Goal: Information Seeking & Learning: Compare options

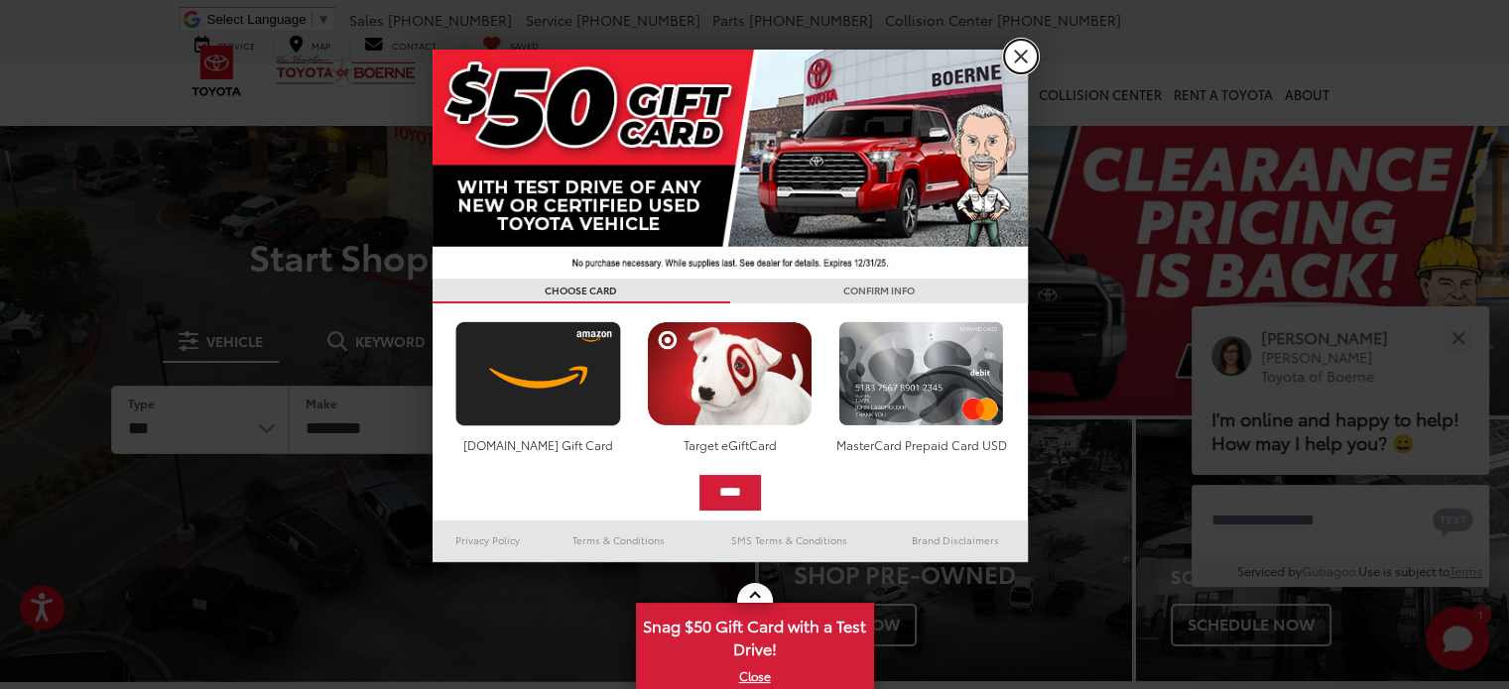
click at [1019, 58] on link "X" at bounding box center [1021, 57] width 34 height 34
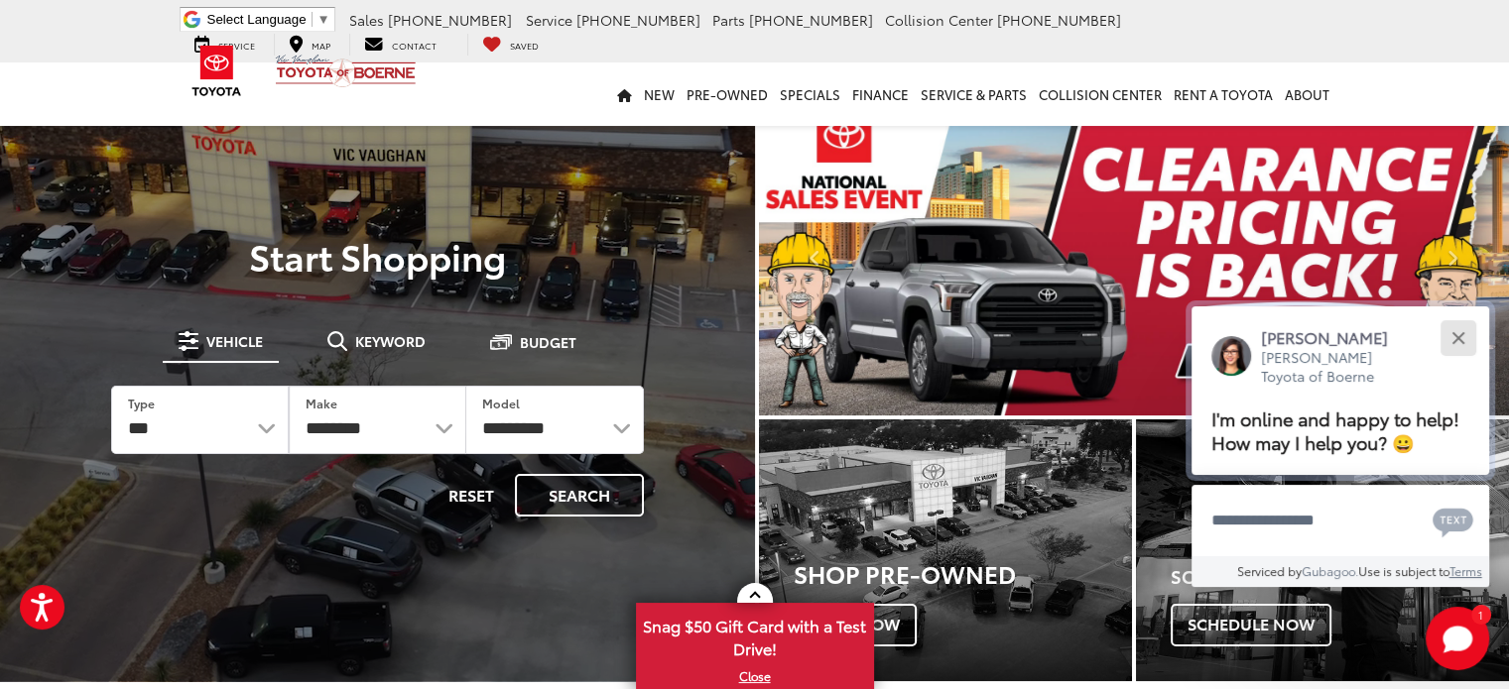
click at [1454, 336] on div "Close" at bounding box center [1457, 337] width 13 height 13
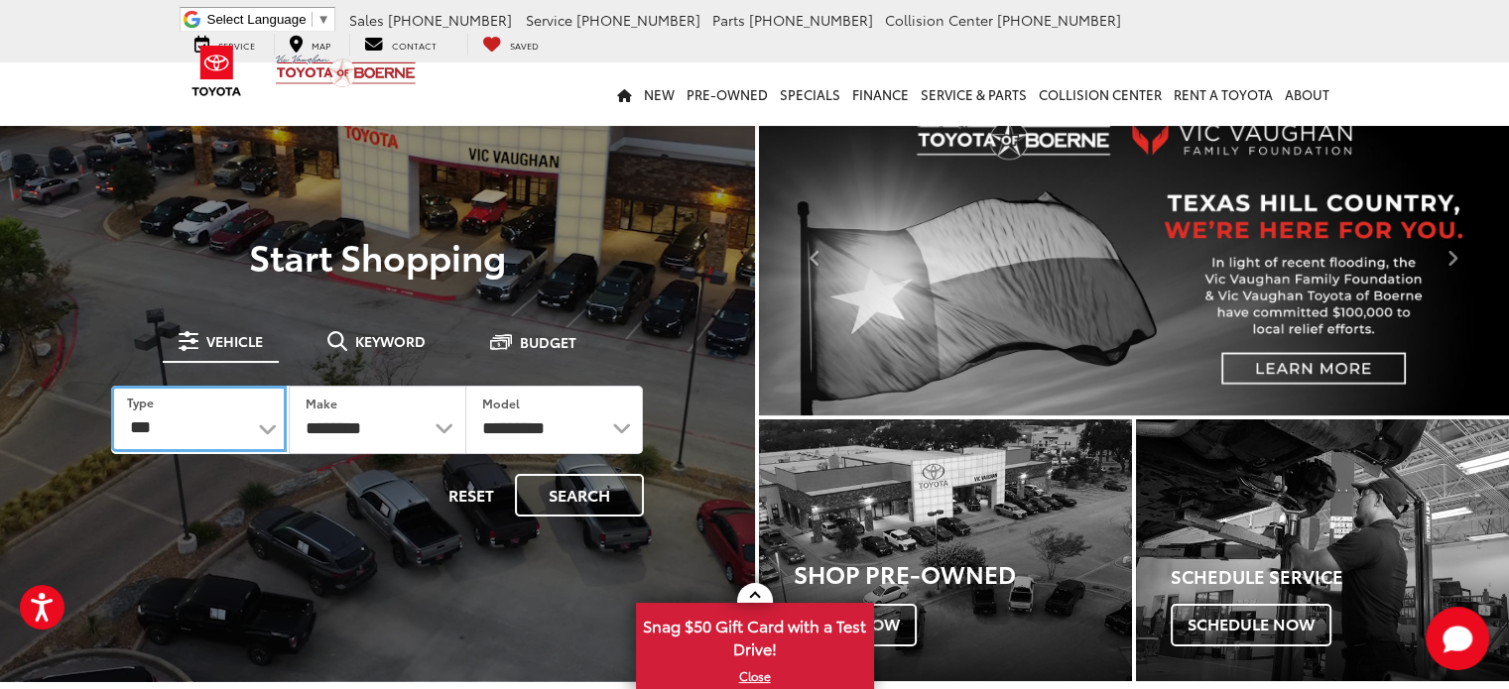
click at [271, 430] on select "*** *** **** *********" at bounding box center [199, 419] width 176 height 66
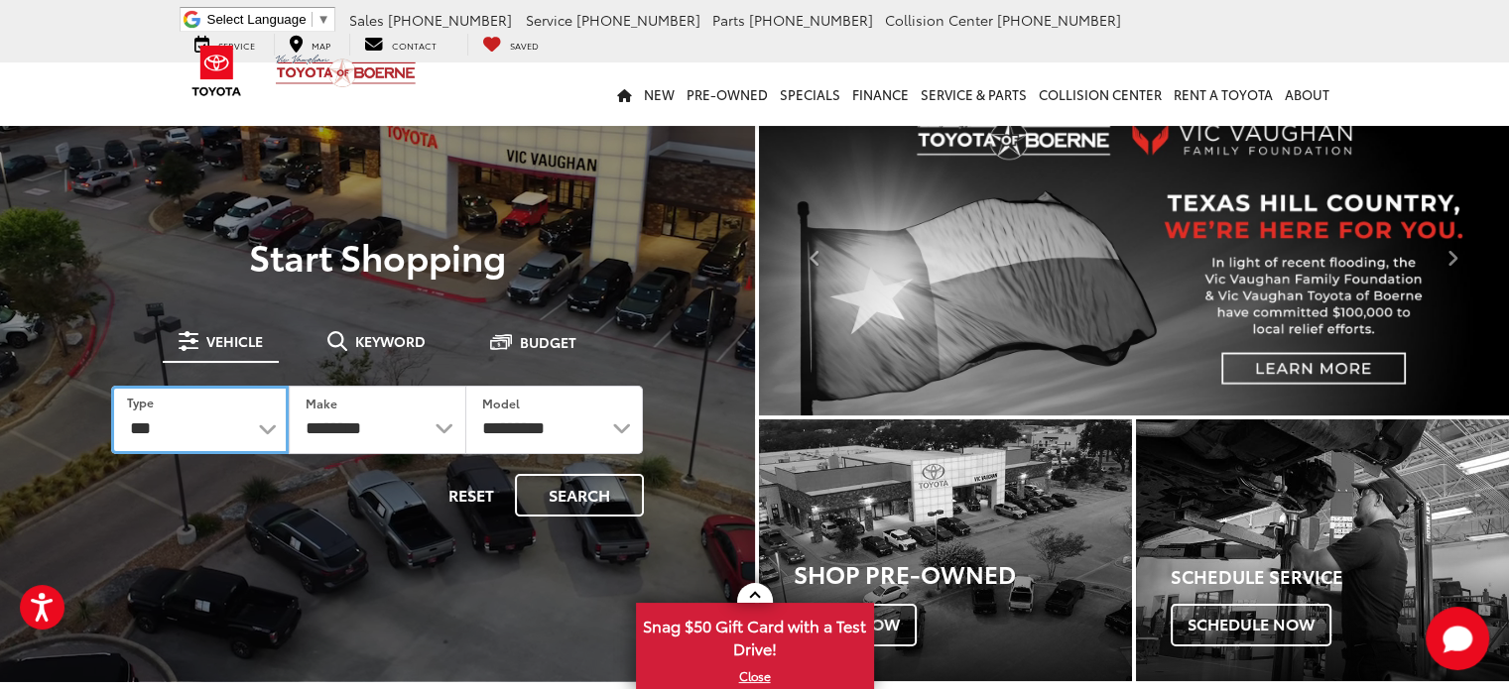
select select "******"
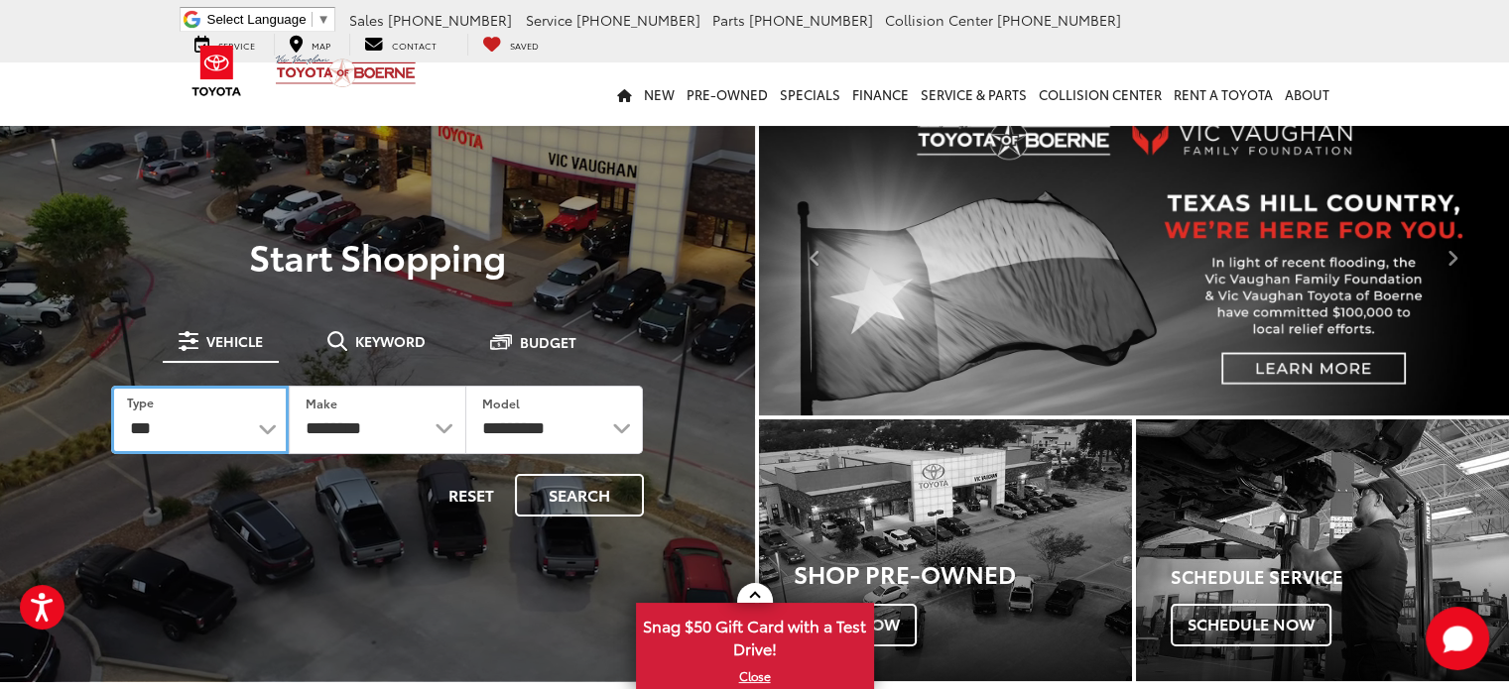
click at [111, 386] on select "*** *** **** *********" at bounding box center [200, 420] width 178 height 68
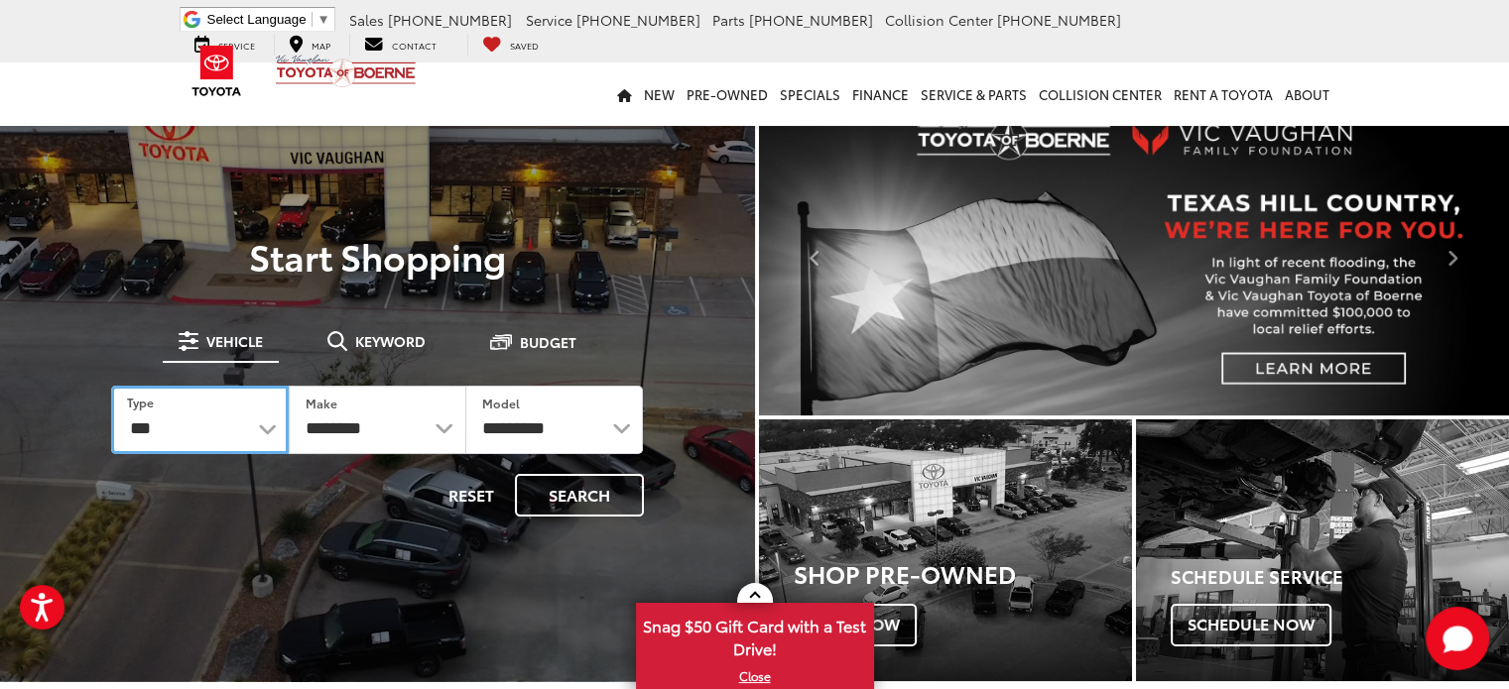
select select "******"
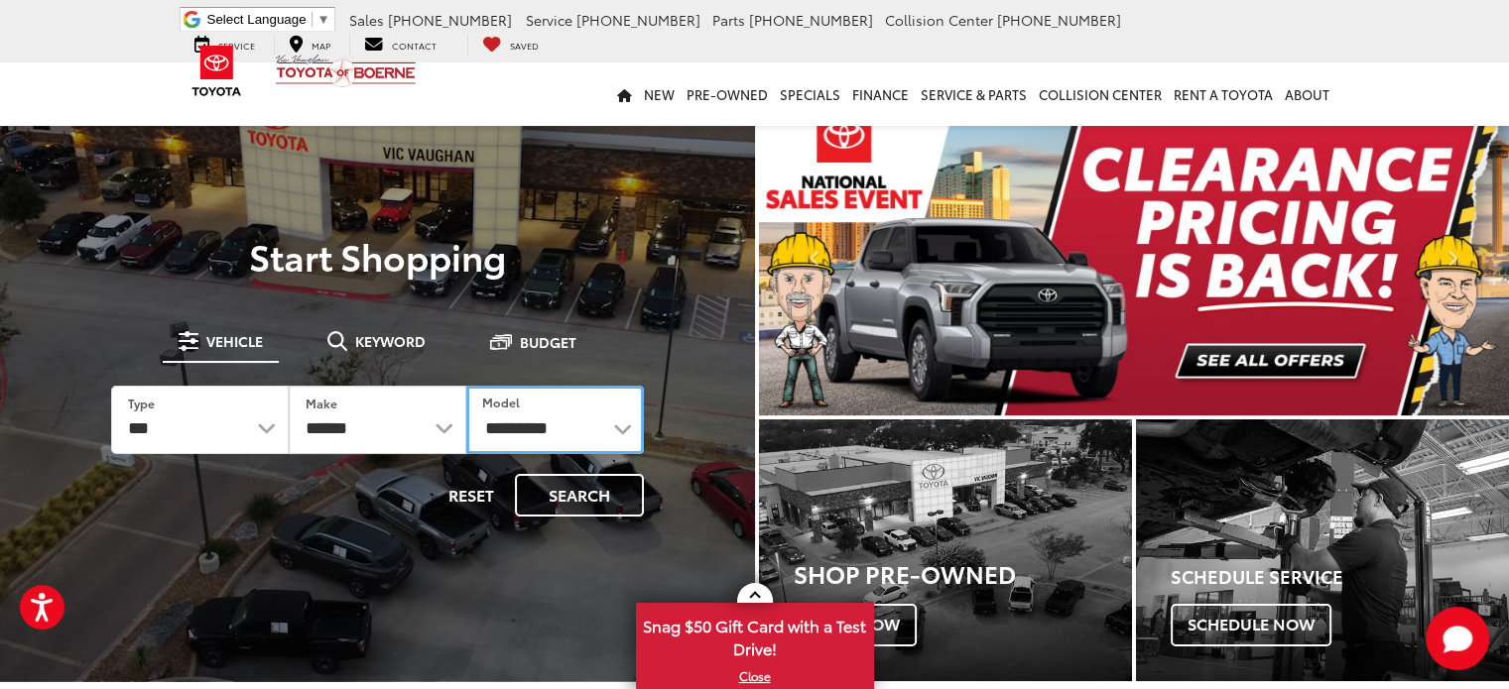
click at [618, 431] on select "**********" at bounding box center [555, 420] width 178 height 68
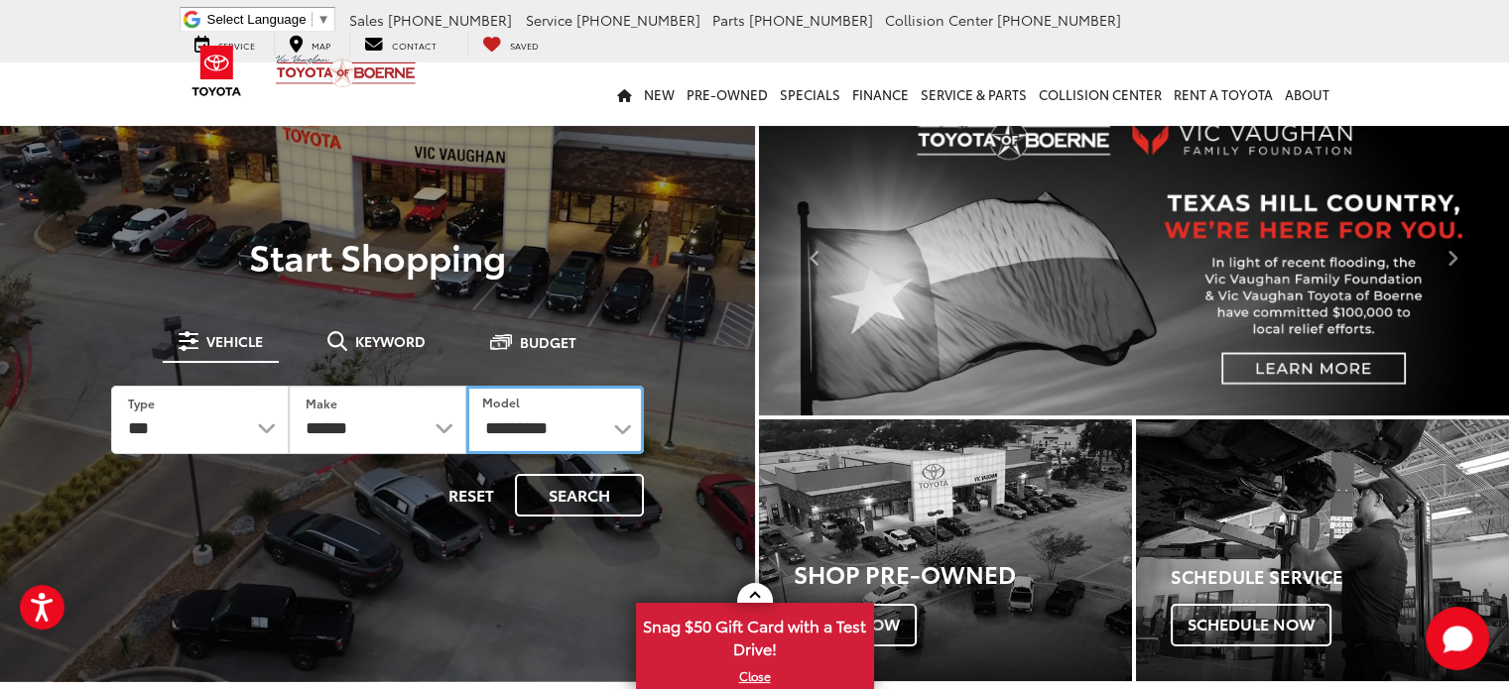
select select "**********"
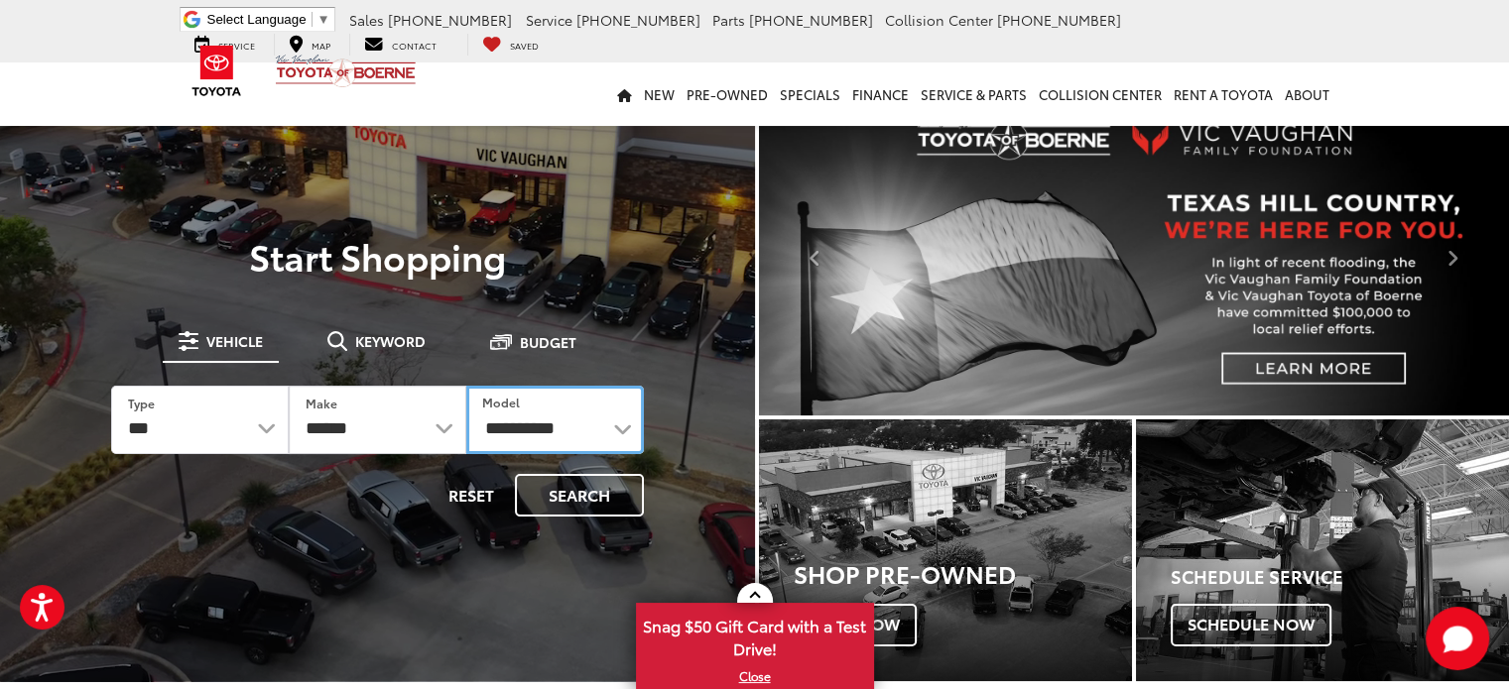
click at [466, 386] on select "**********" at bounding box center [555, 420] width 178 height 68
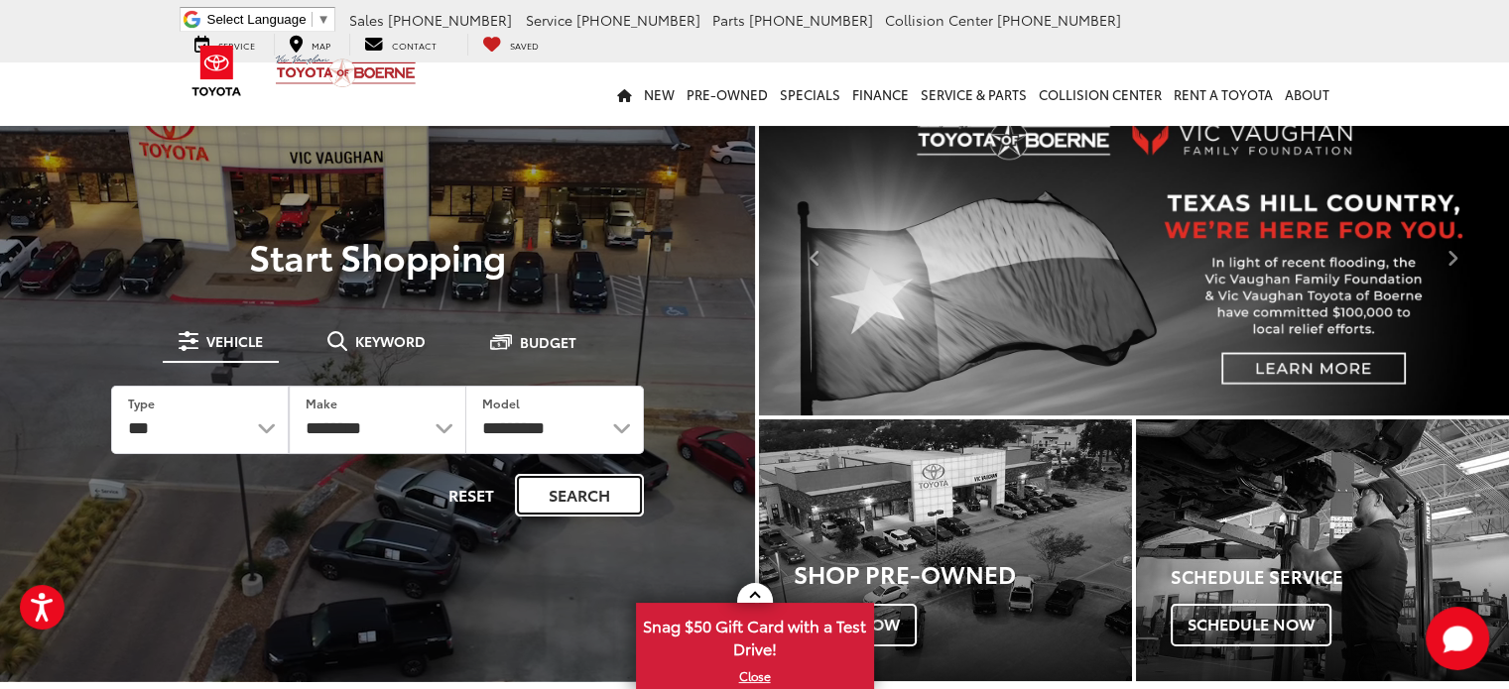
click at [550, 498] on button "Search" at bounding box center [579, 495] width 129 height 43
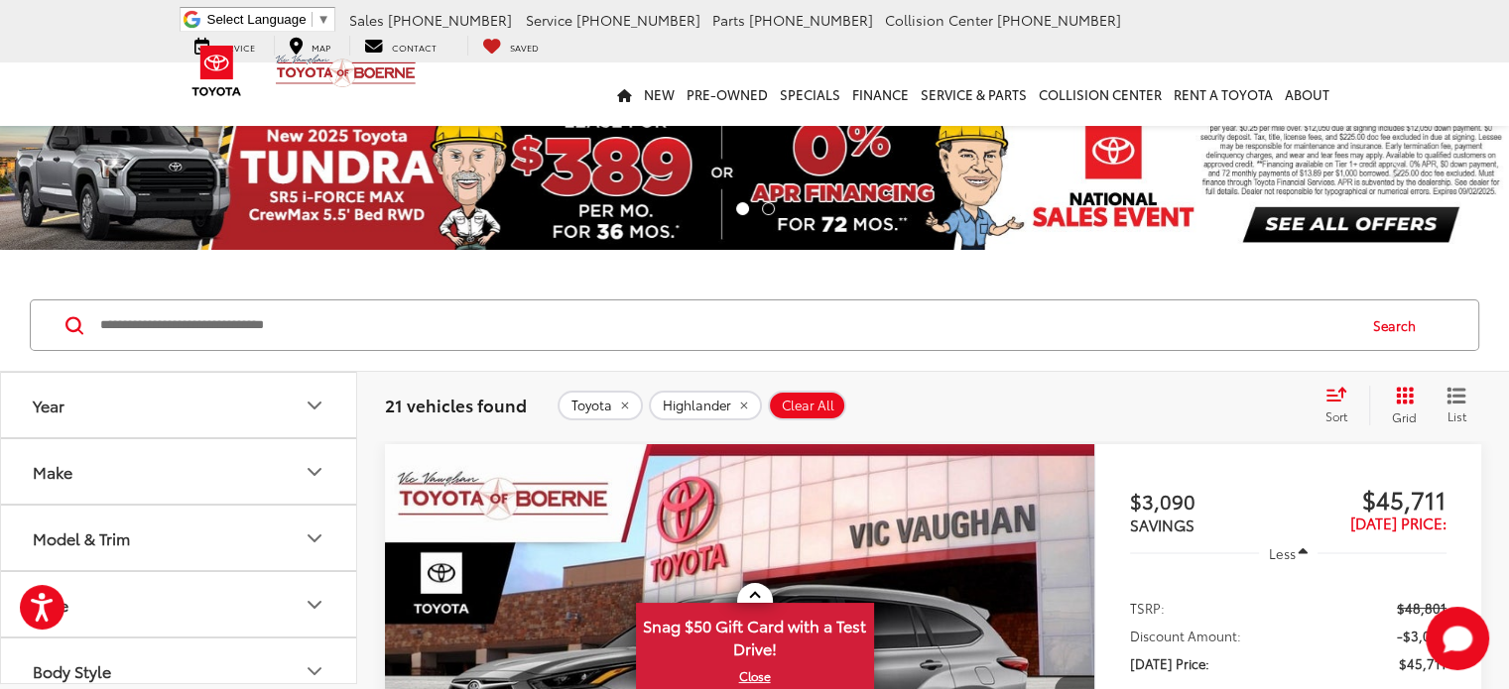
click at [310, 403] on icon "Year" at bounding box center [315, 406] width 12 height 6
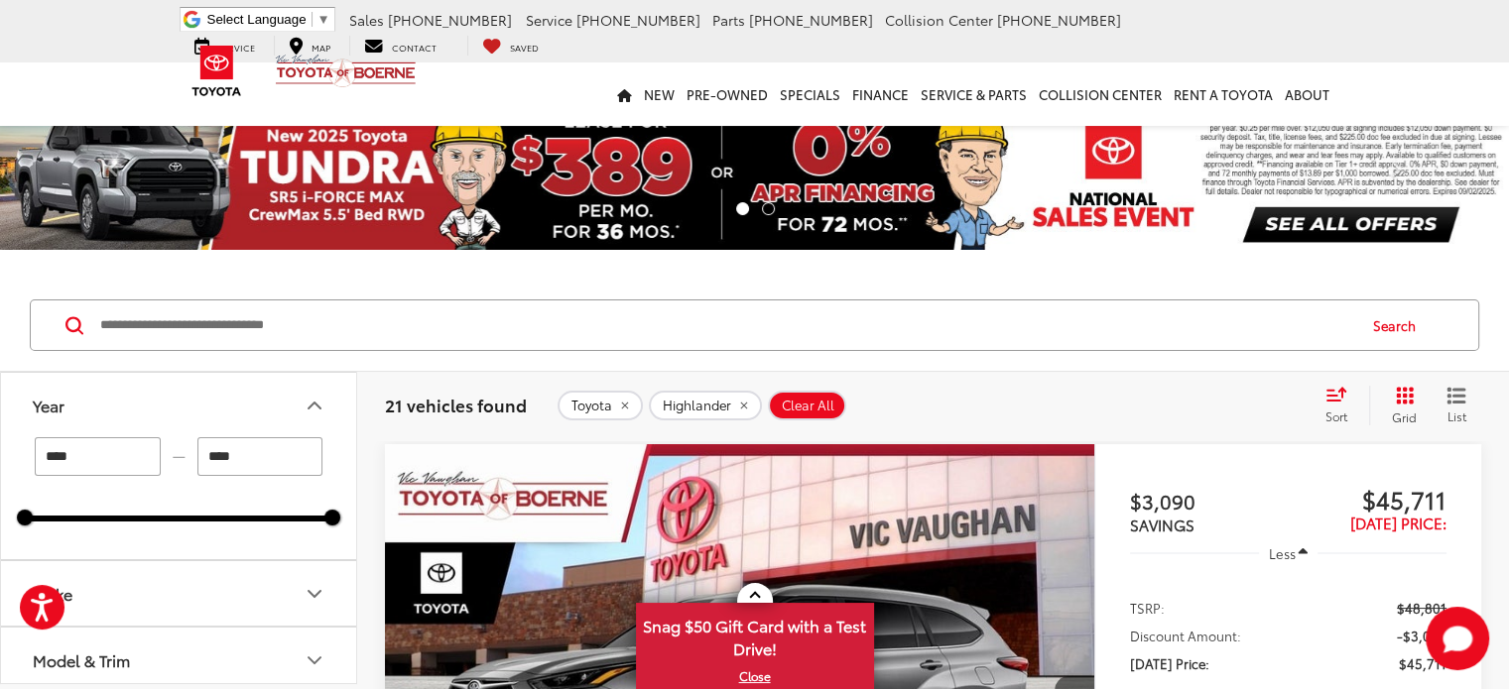
click at [310, 403] on icon "Year" at bounding box center [315, 406] width 24 height 24
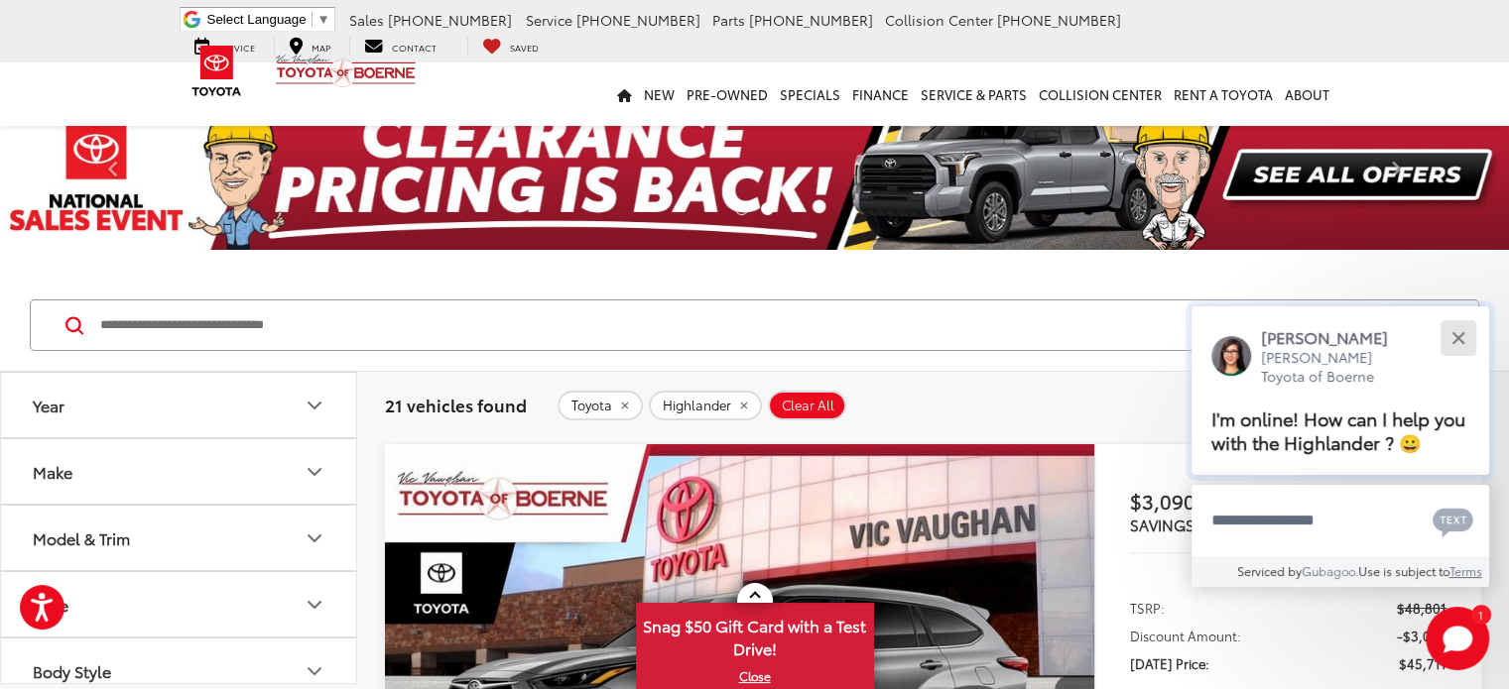
click at [1462, 341] on div "Close" at bounding box center [1457, 337] width 13 height 13
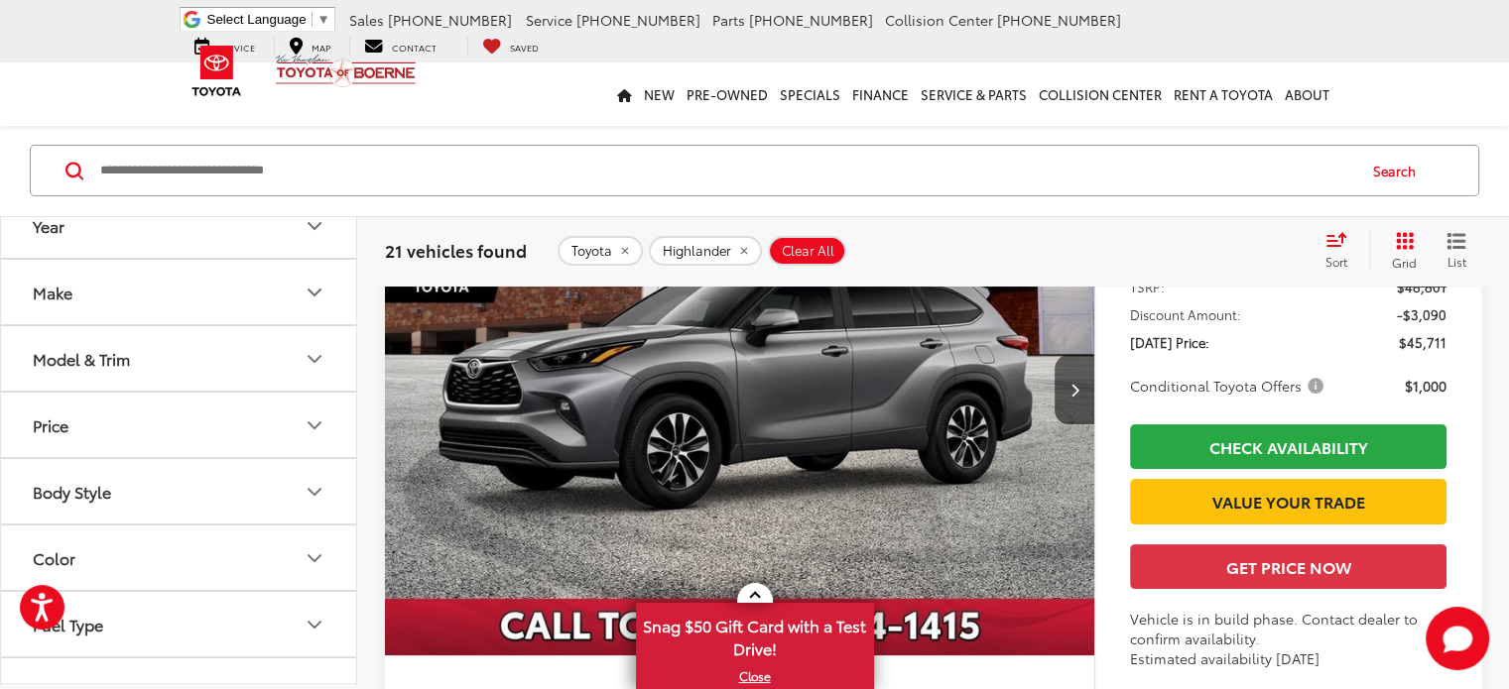
scroll to position [330, 0]
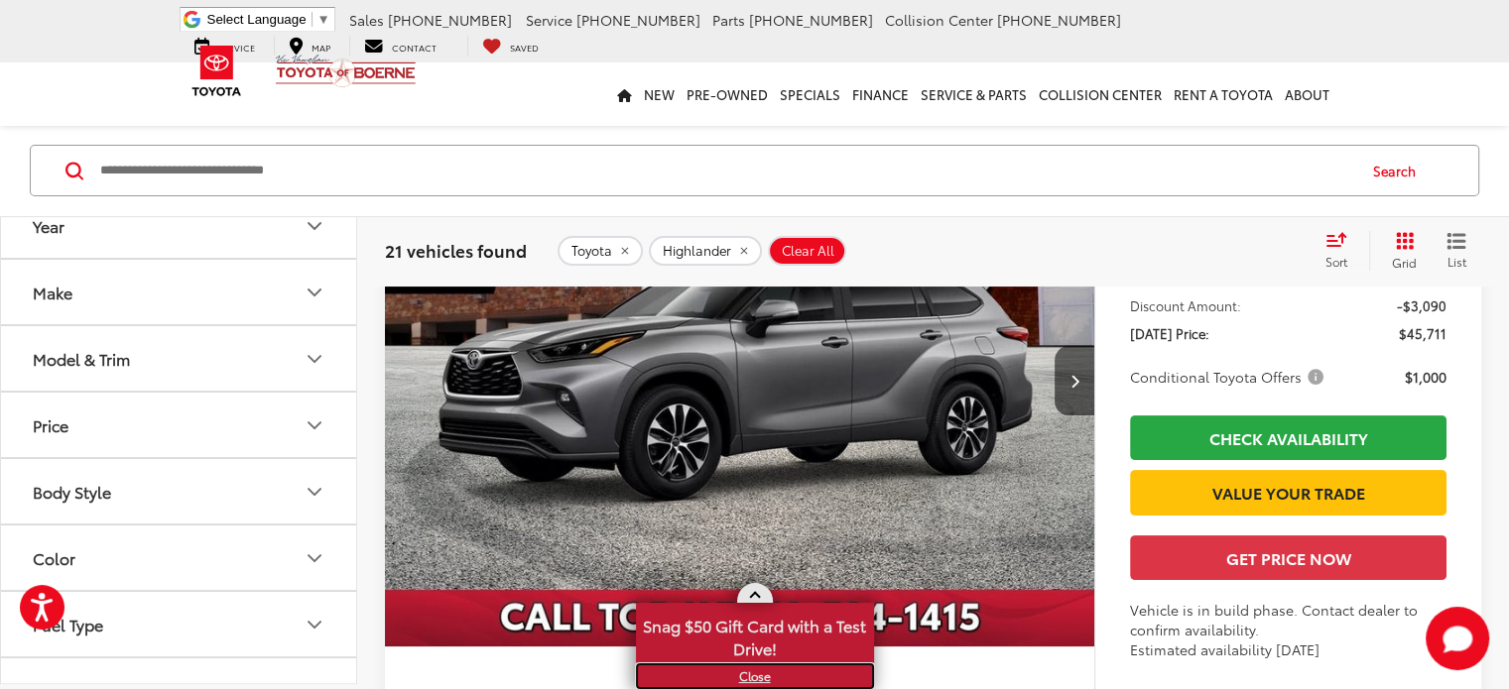
click at [761, 683] on link "X" at bounding box center [755, 677] width 234 height 22
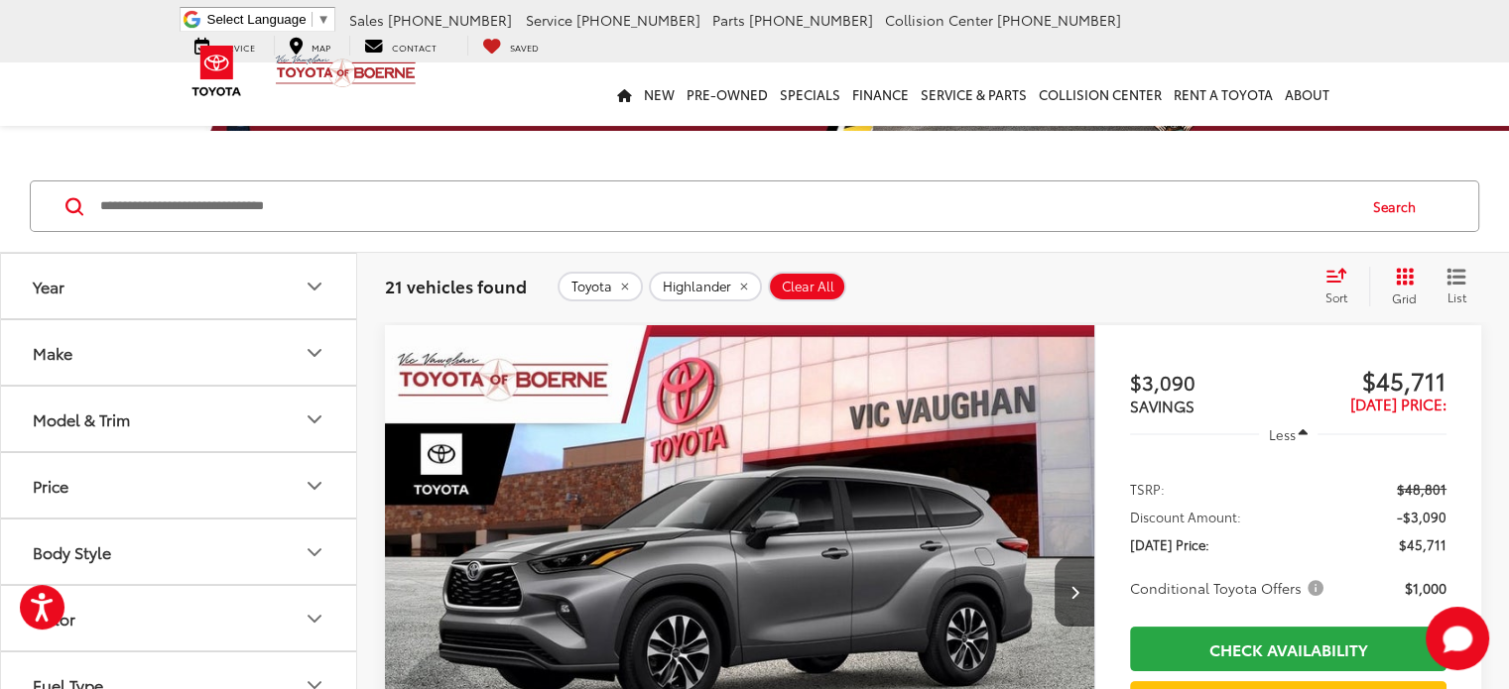
scroll to position [159, 0]
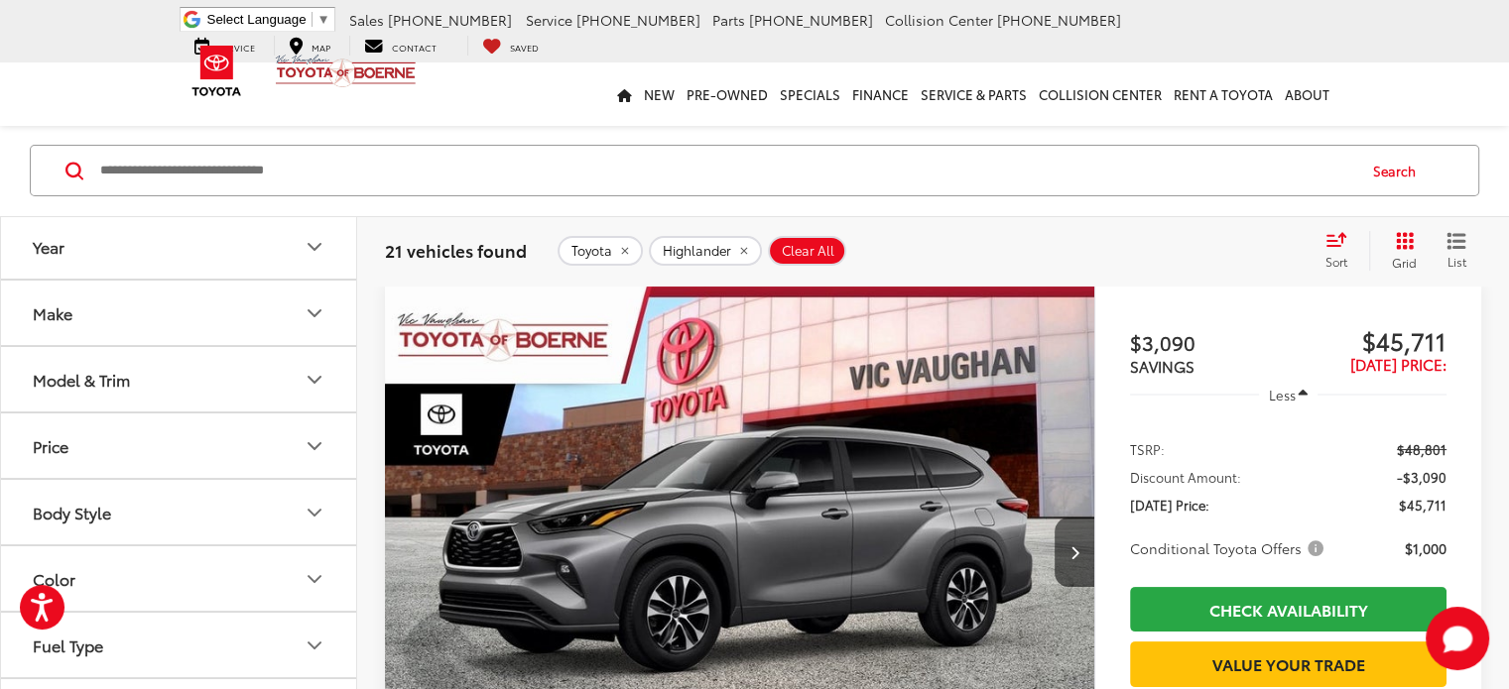
click at [312, 572] on icon "Color" at bounding box center [315, 579] width 24 height 24
click at [313, 576] on icon "Color" at bounding box center [315, 579] width 12 height 6
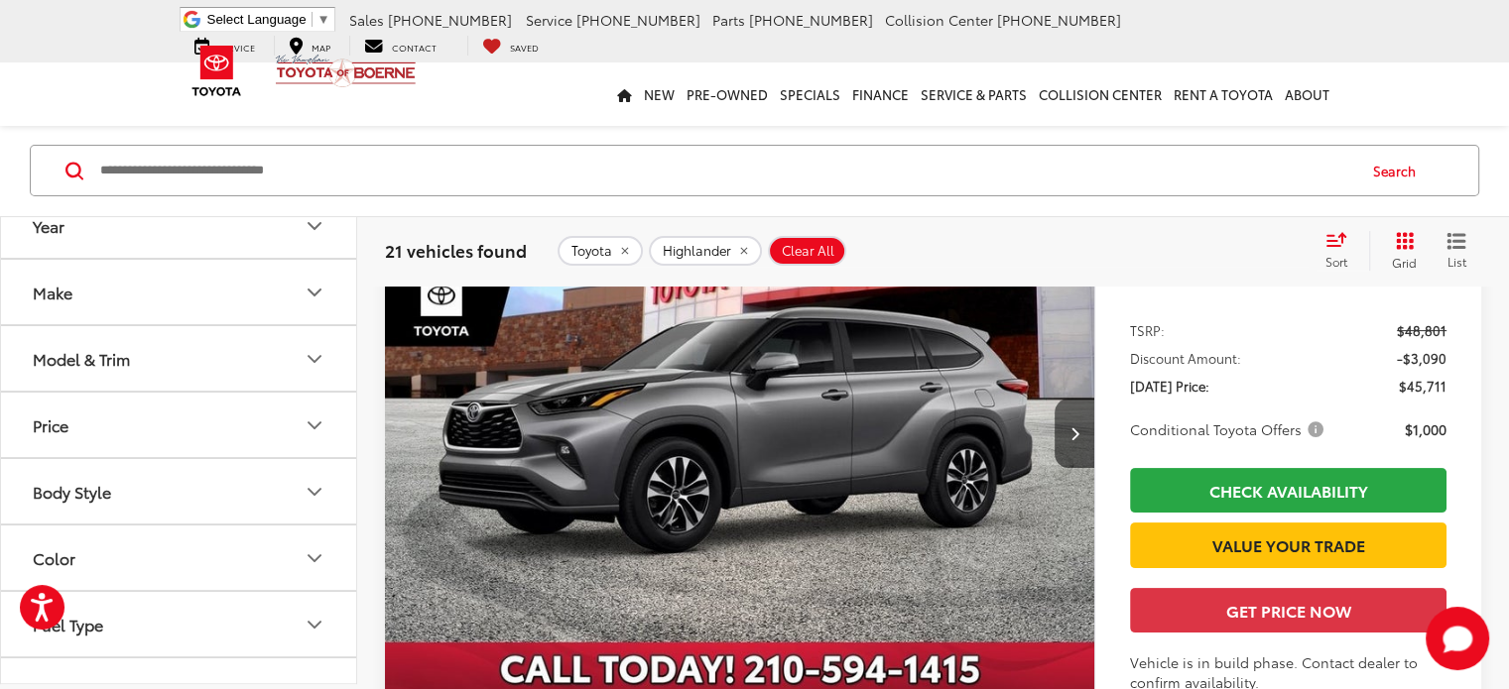
scroll to position [317, 0]
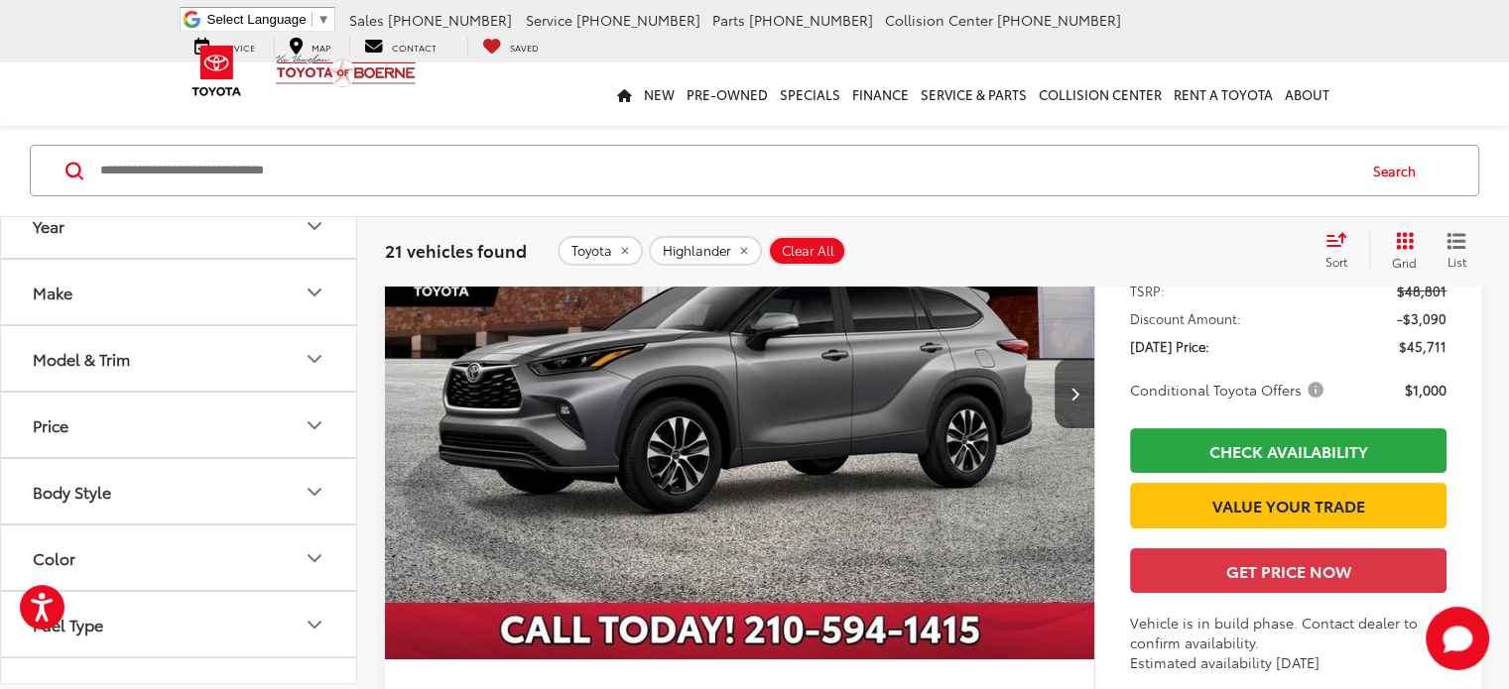
click at [313, 555] on icon "Color" at bounding box center [315, 559] width 24 height 24
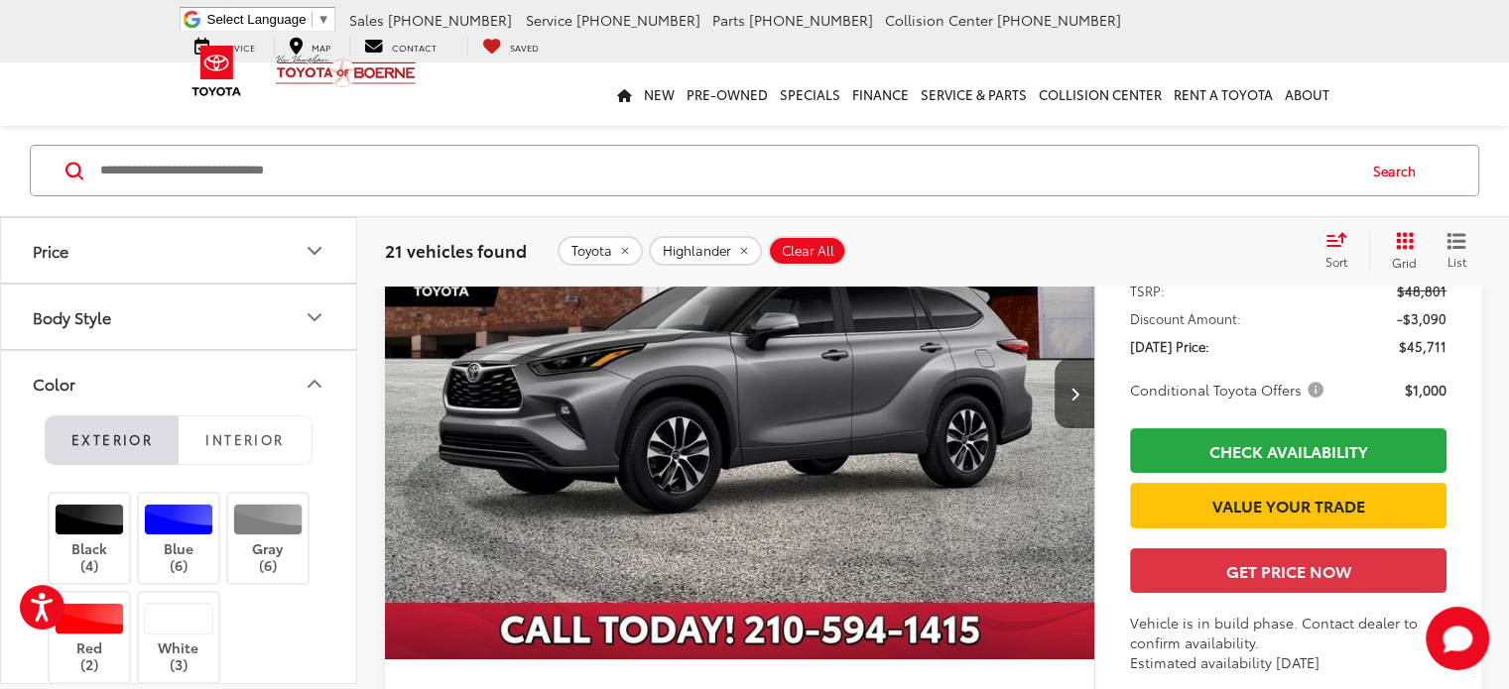
scroll to position [183, 0]
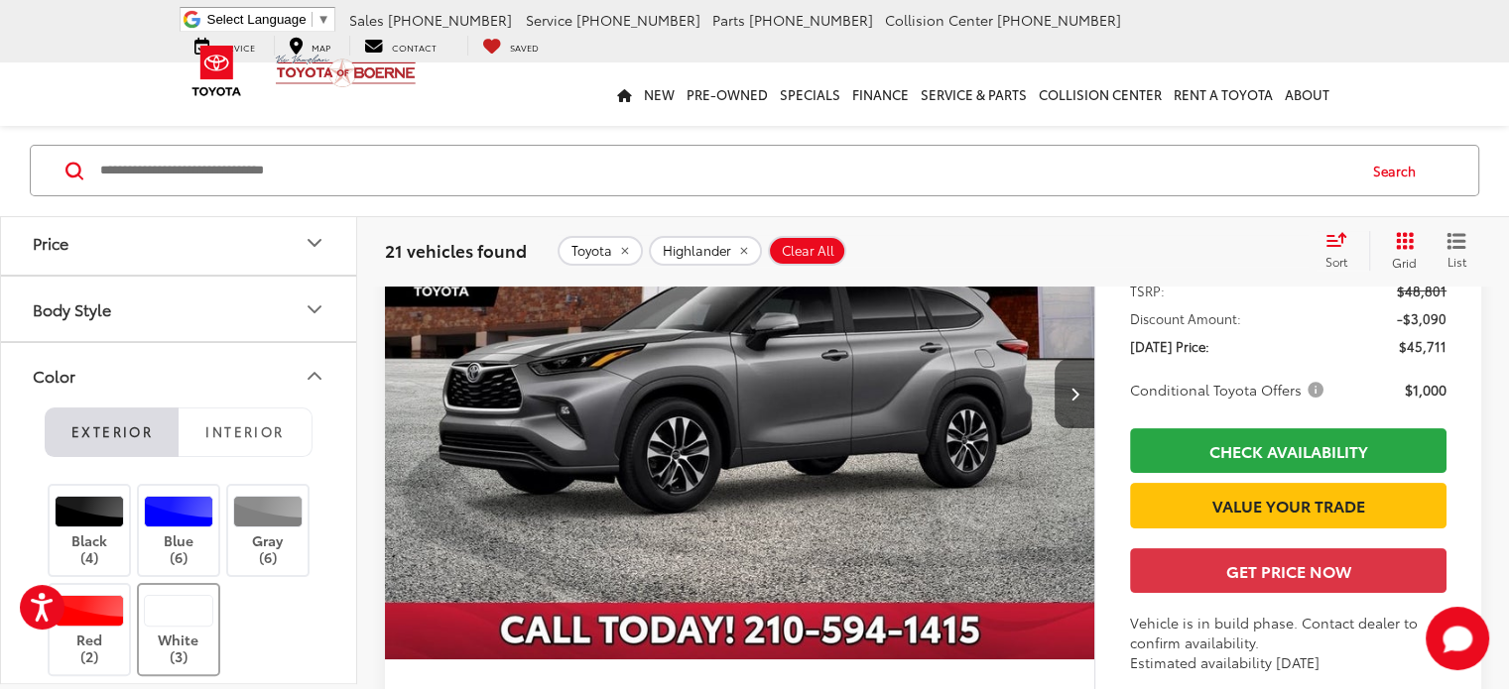
click at [197, 599] on div at bounding box center [179, 611] width 70 height 32
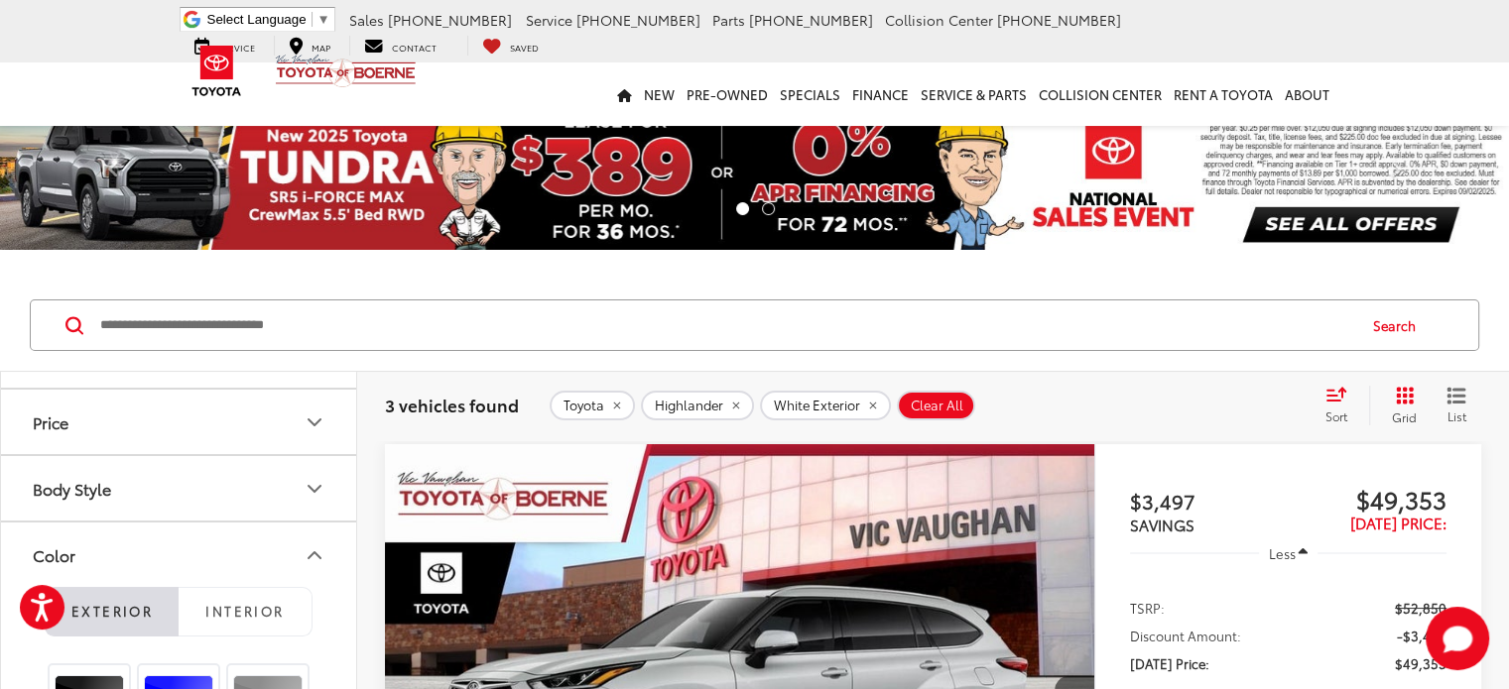
scroll to position [183, 0]
click at [1199, 425] on div "3 vehicles found Toyota Highlander White Exterior Clear All + 0 test Sort Price…" at bounding box center [933, 406] width 1096 height 40
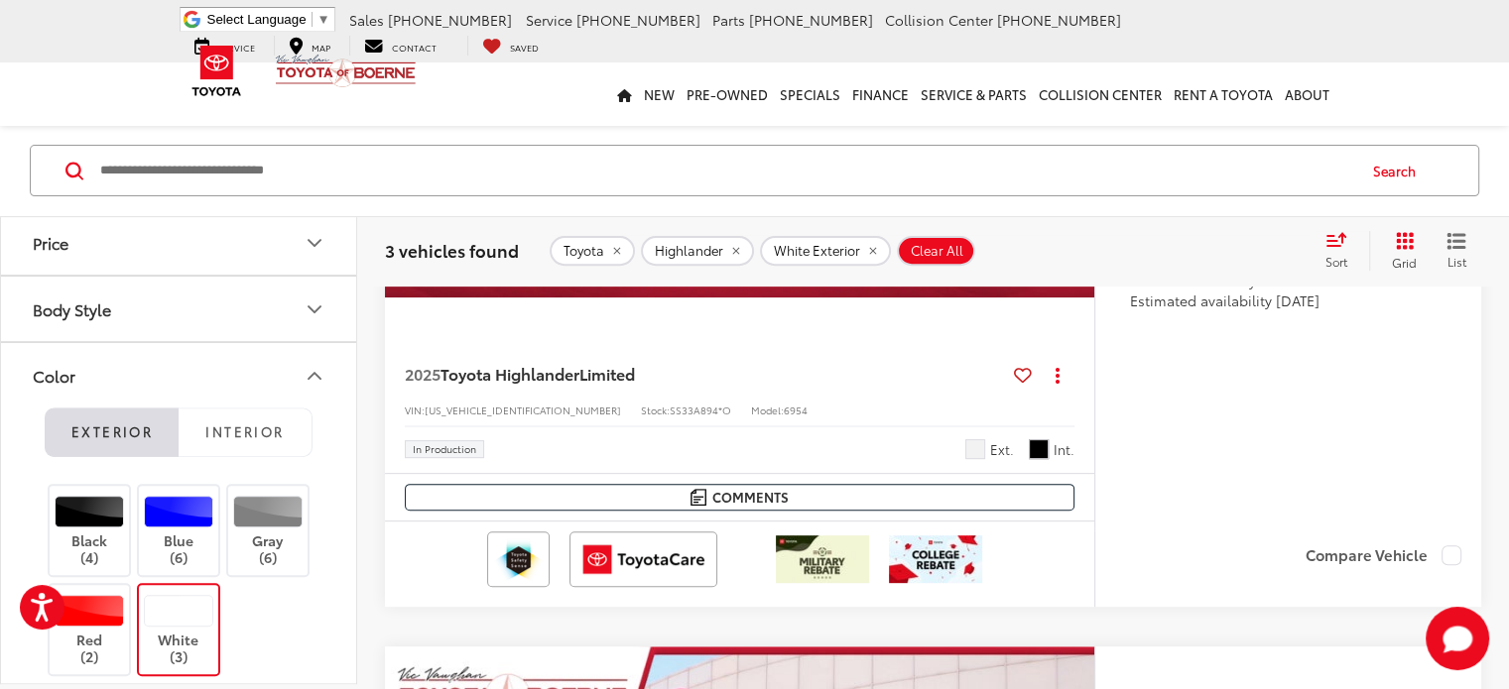
scroll to position [0, 0]
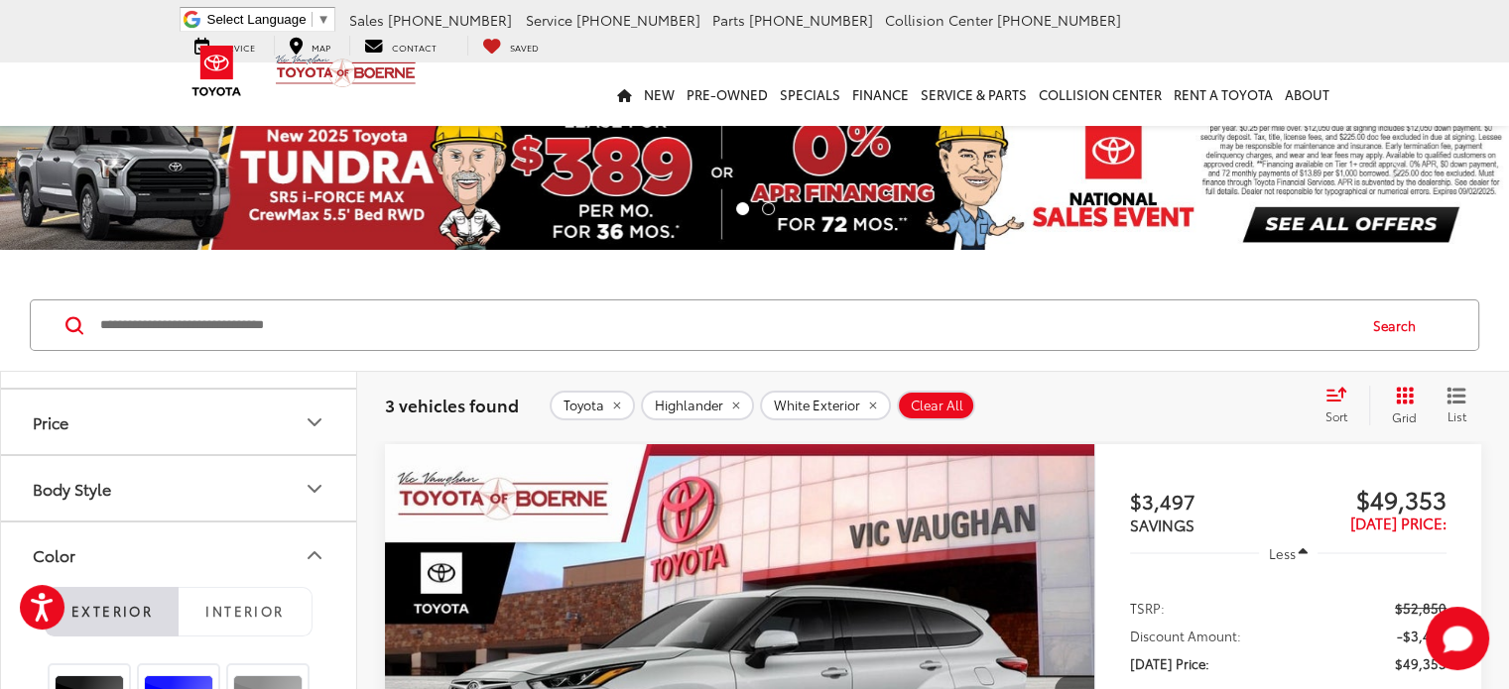
click at [269, 328] on input "Search by Make, Model, or Keyword" at bounding box center [726, 326] width 1256 height 48
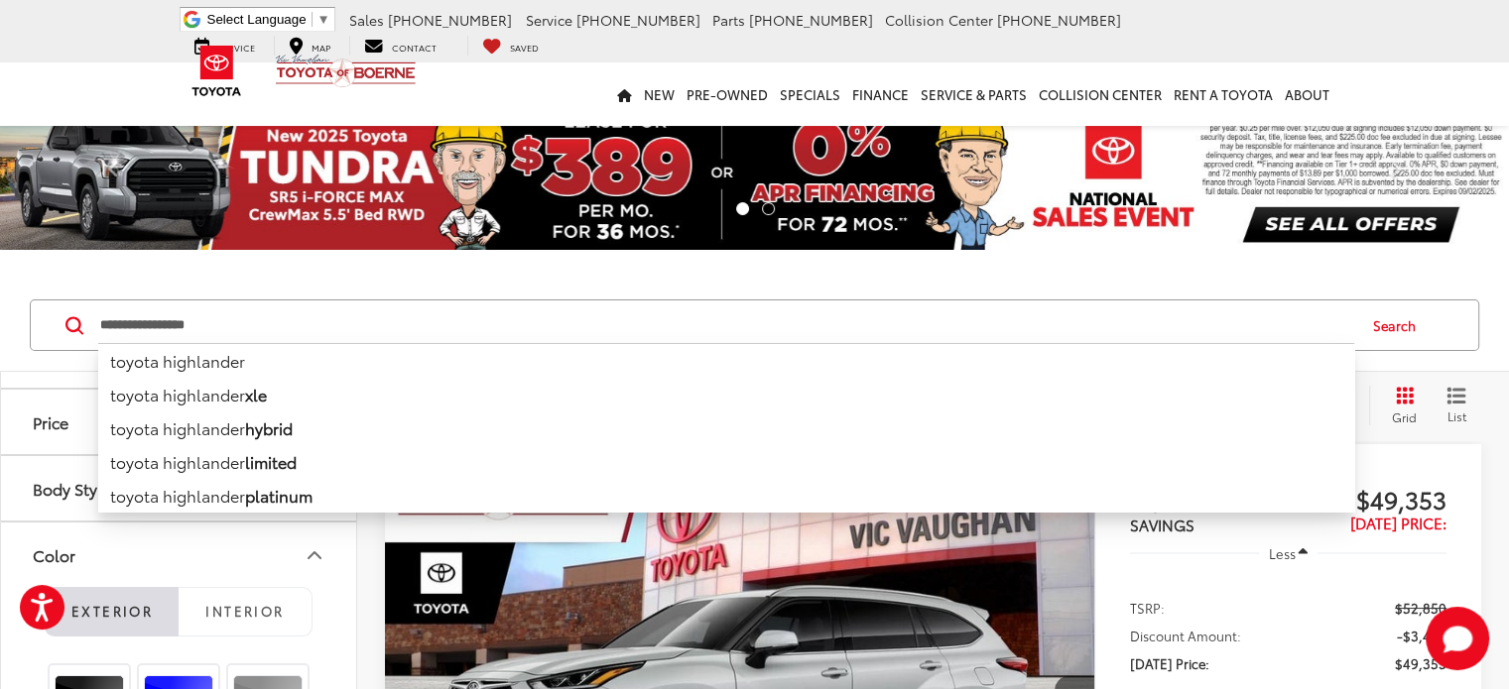
type input "**********"
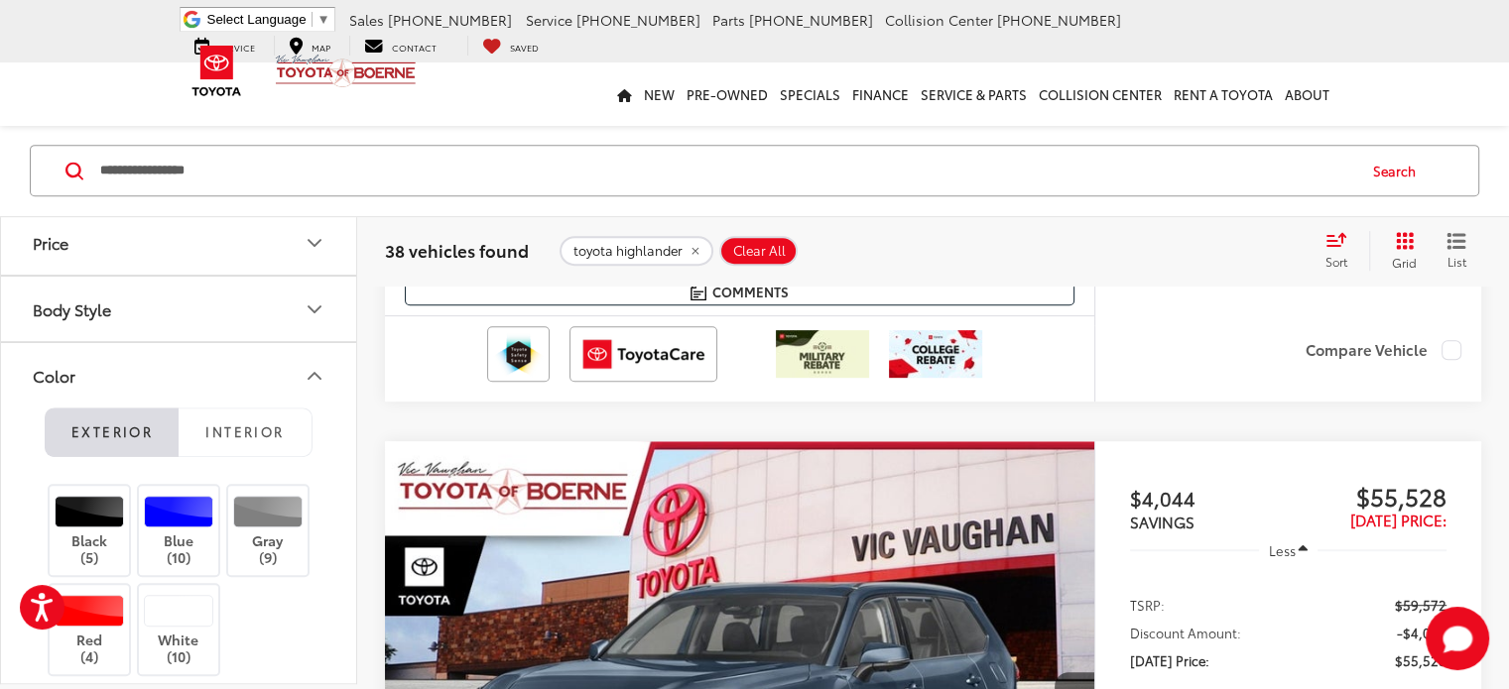
scroll to position [899, 0]
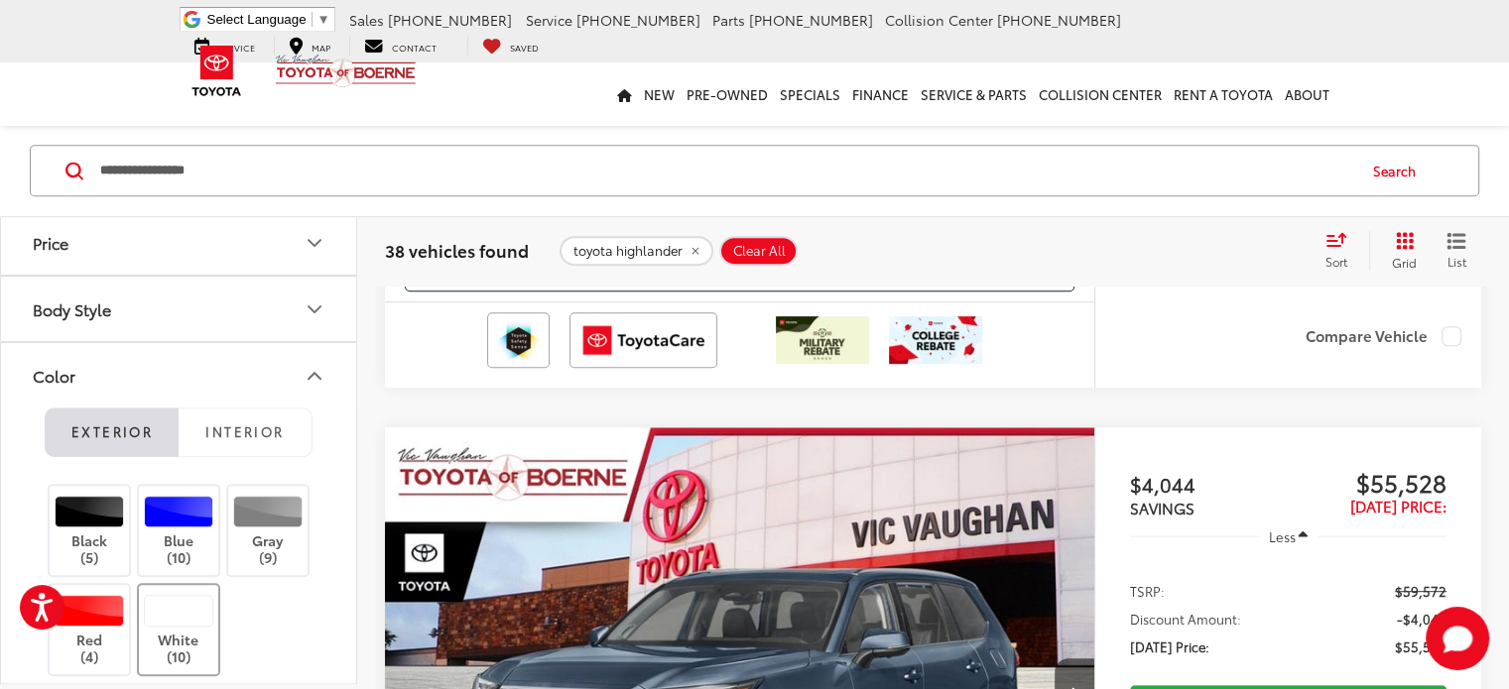
click at [184, 607] on div at bounding box center [179, 611] width 70 height 32
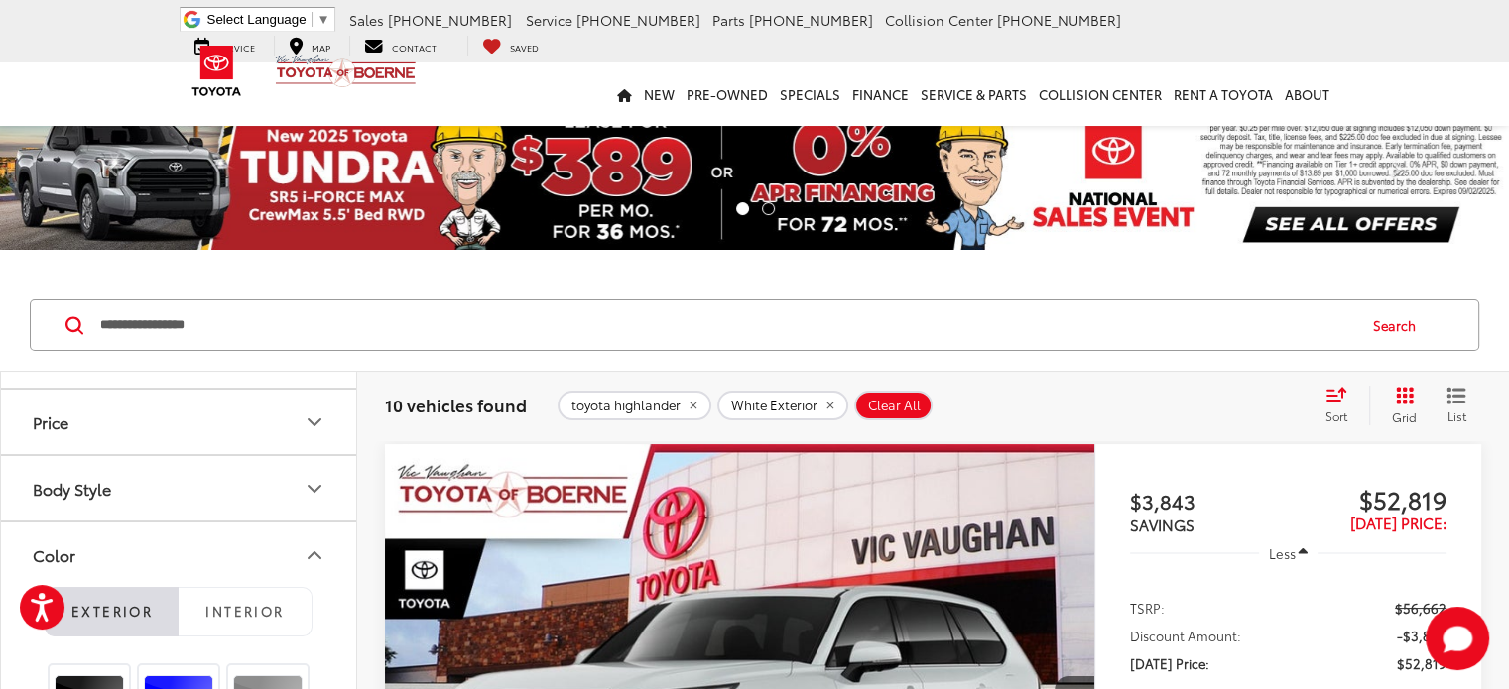
click at [311, 481] on icon "Body Style" at bounding box center [315, 489] width 24 height 24
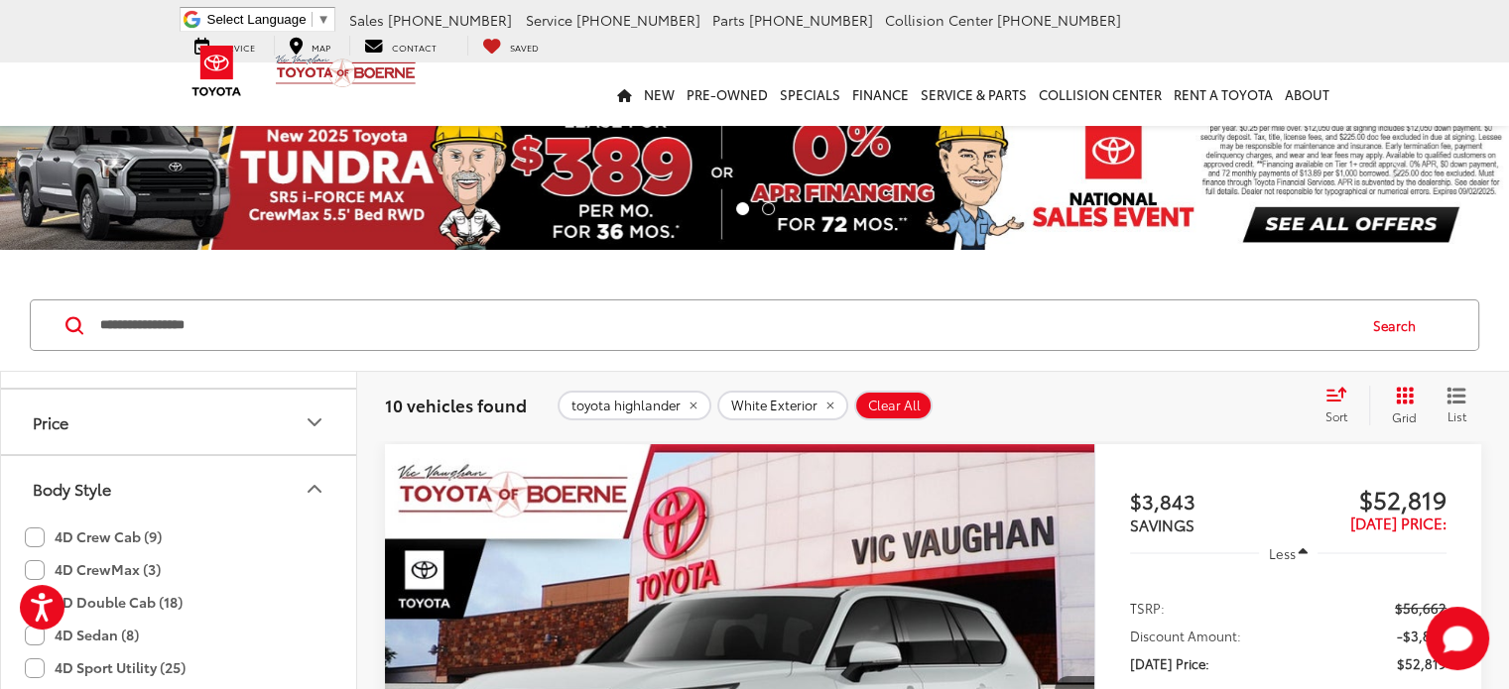
click at [311, 481] on icon "Body Style" at bounding box center [315, 489] width 24 height 24
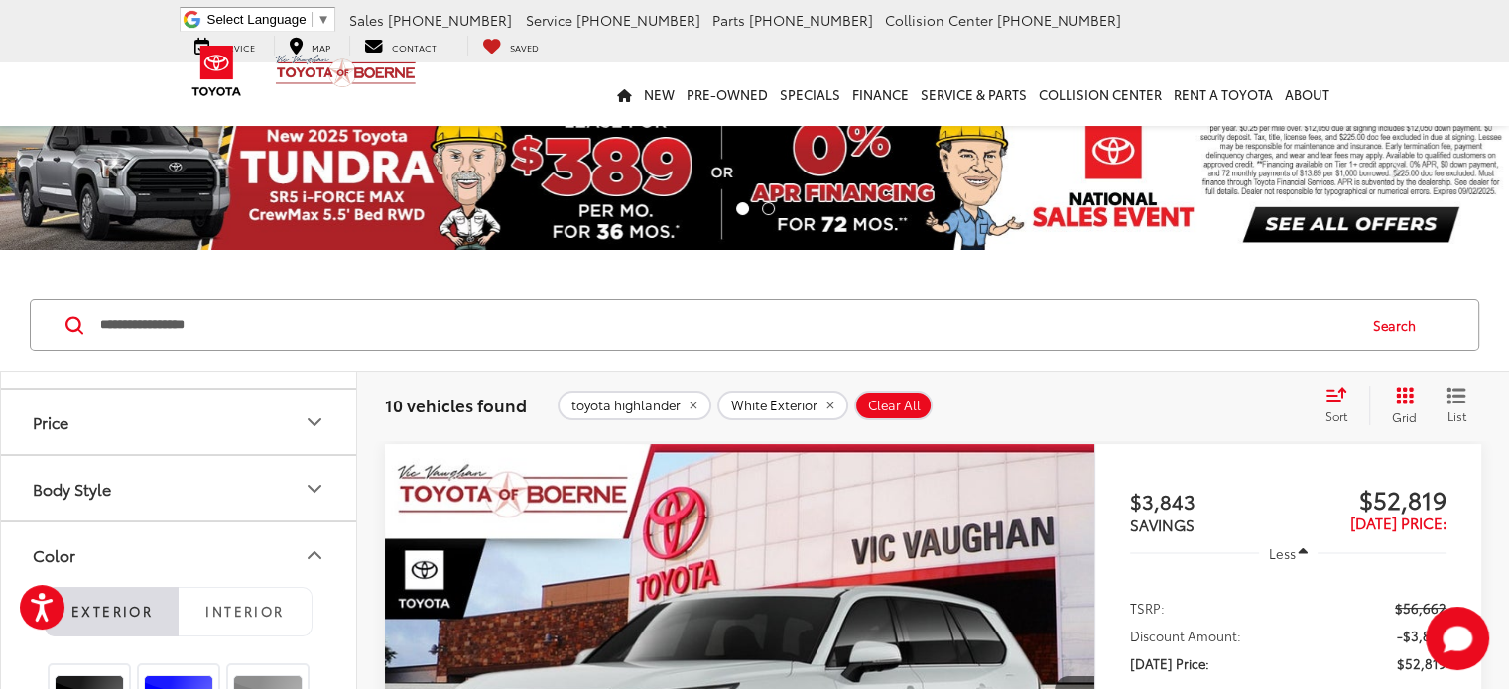
click at [311, 481] on icon "Body Style" at bounding box center [315, 489] width 24 height 24
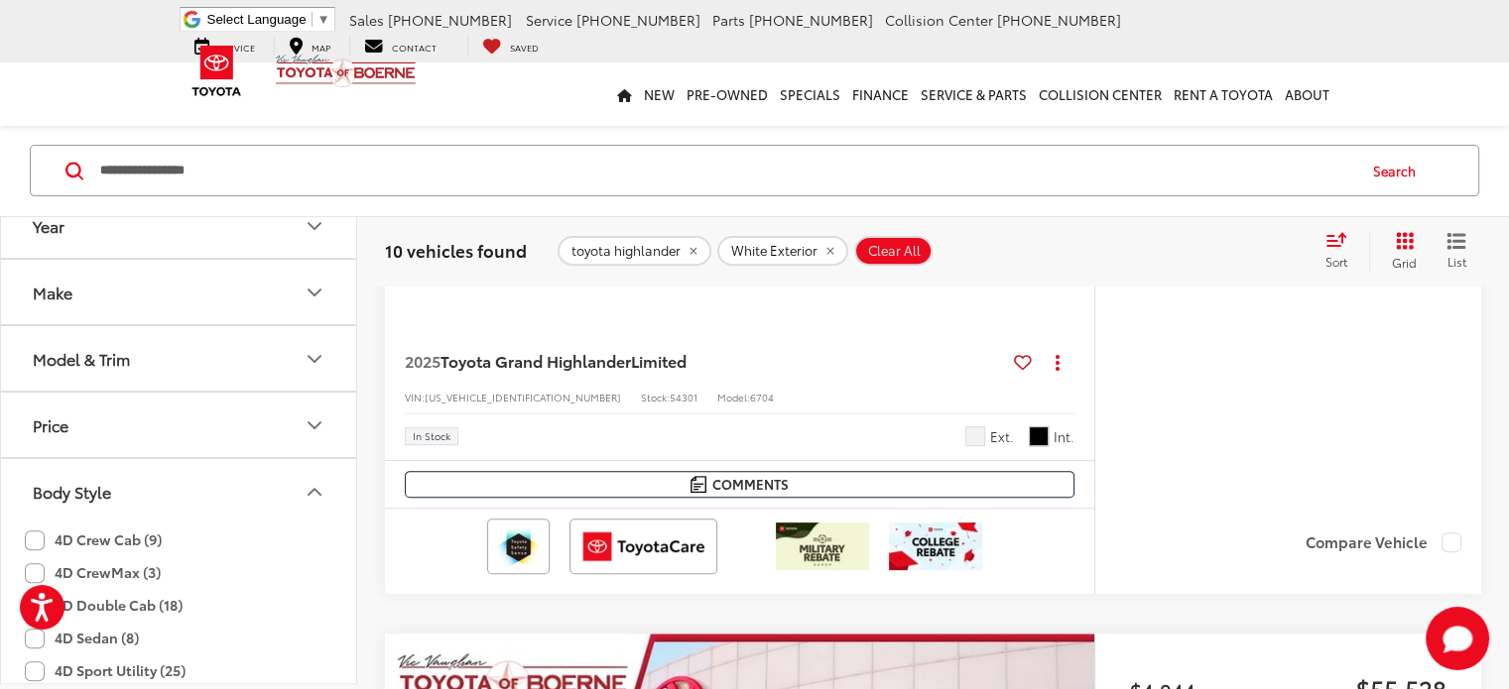
scroll to position [89, 0]
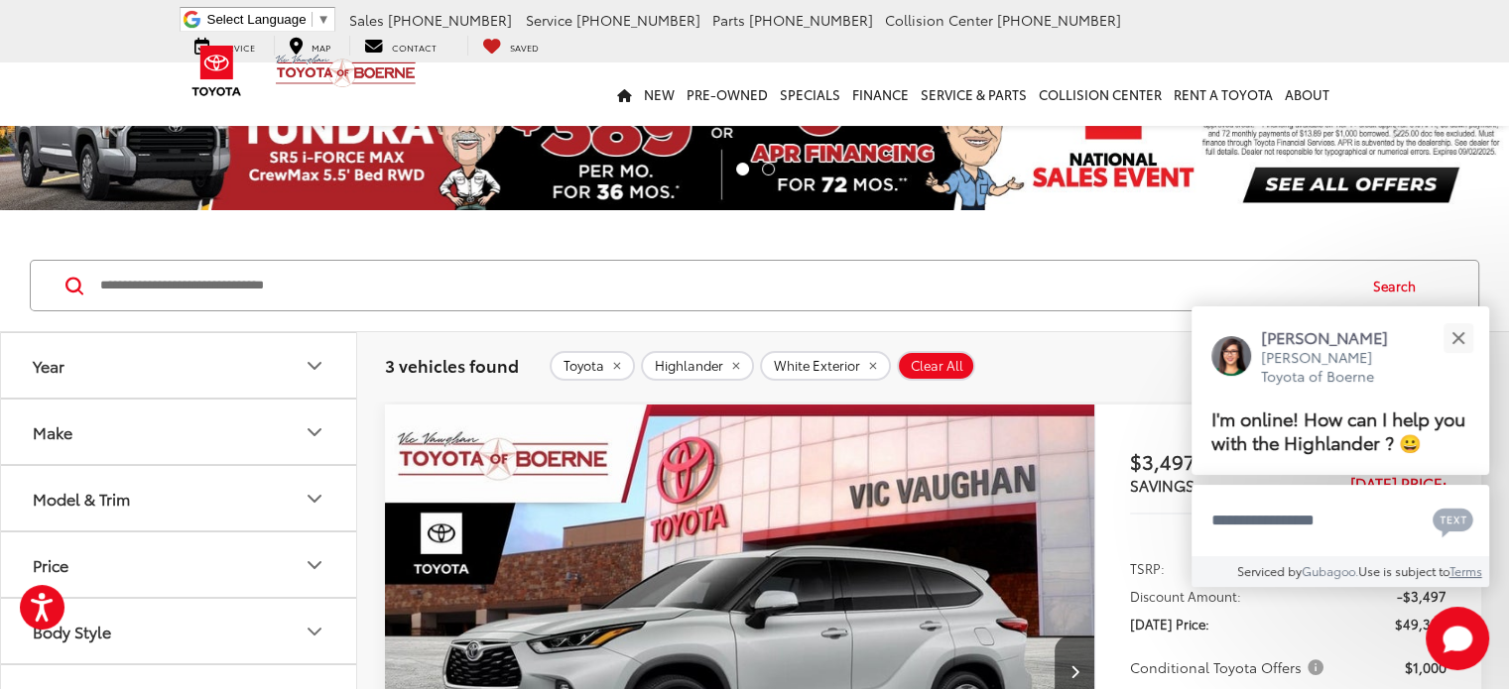
scroll to position [79, 0]
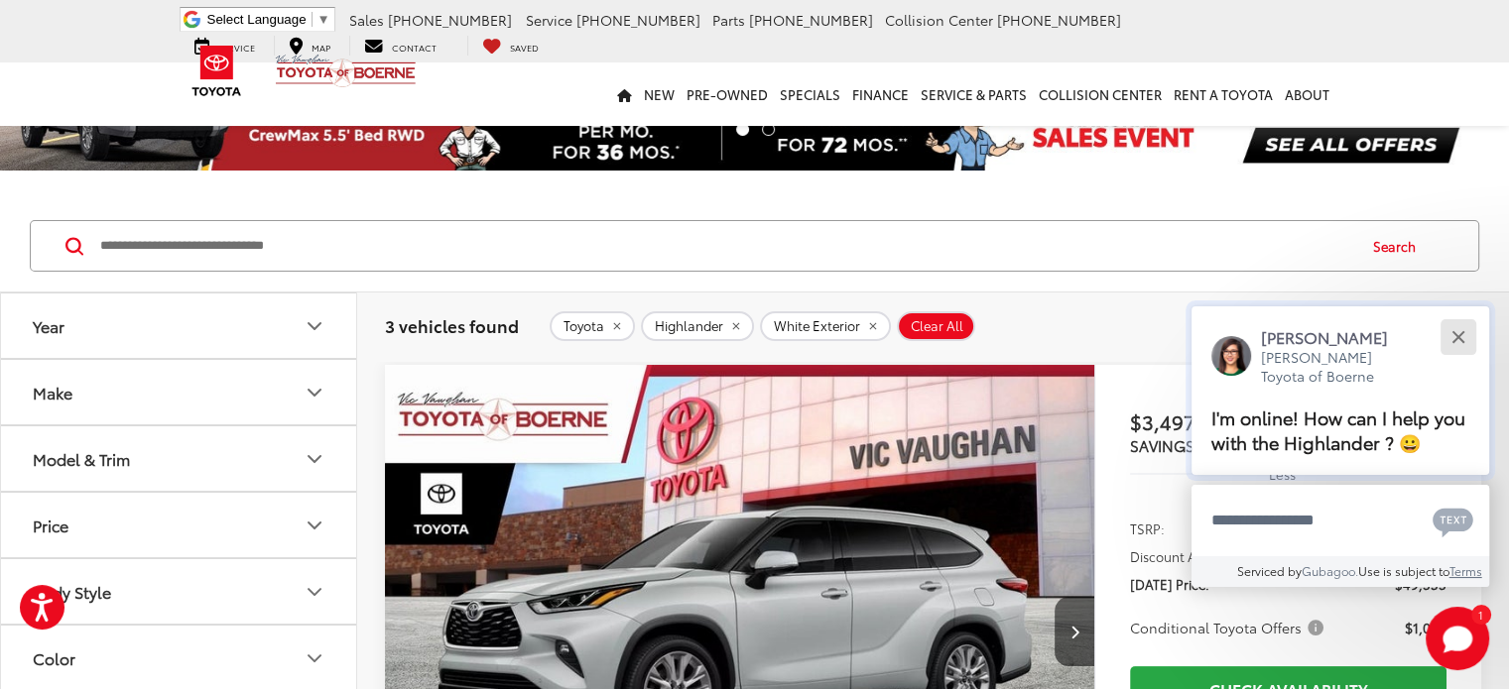
click at [1458, 338] on div "Close" at bounding box center [1457, 337] width 13 height 13
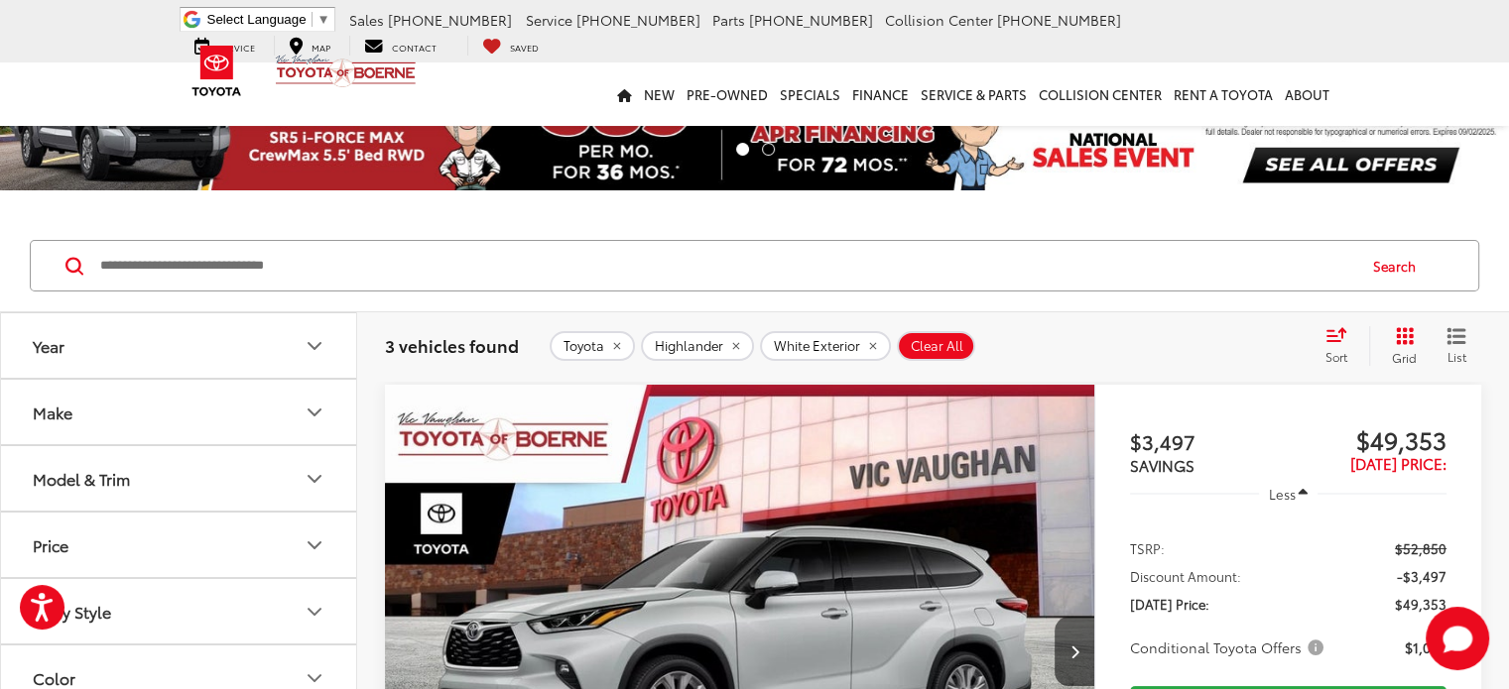
scroll to position [0, 0]
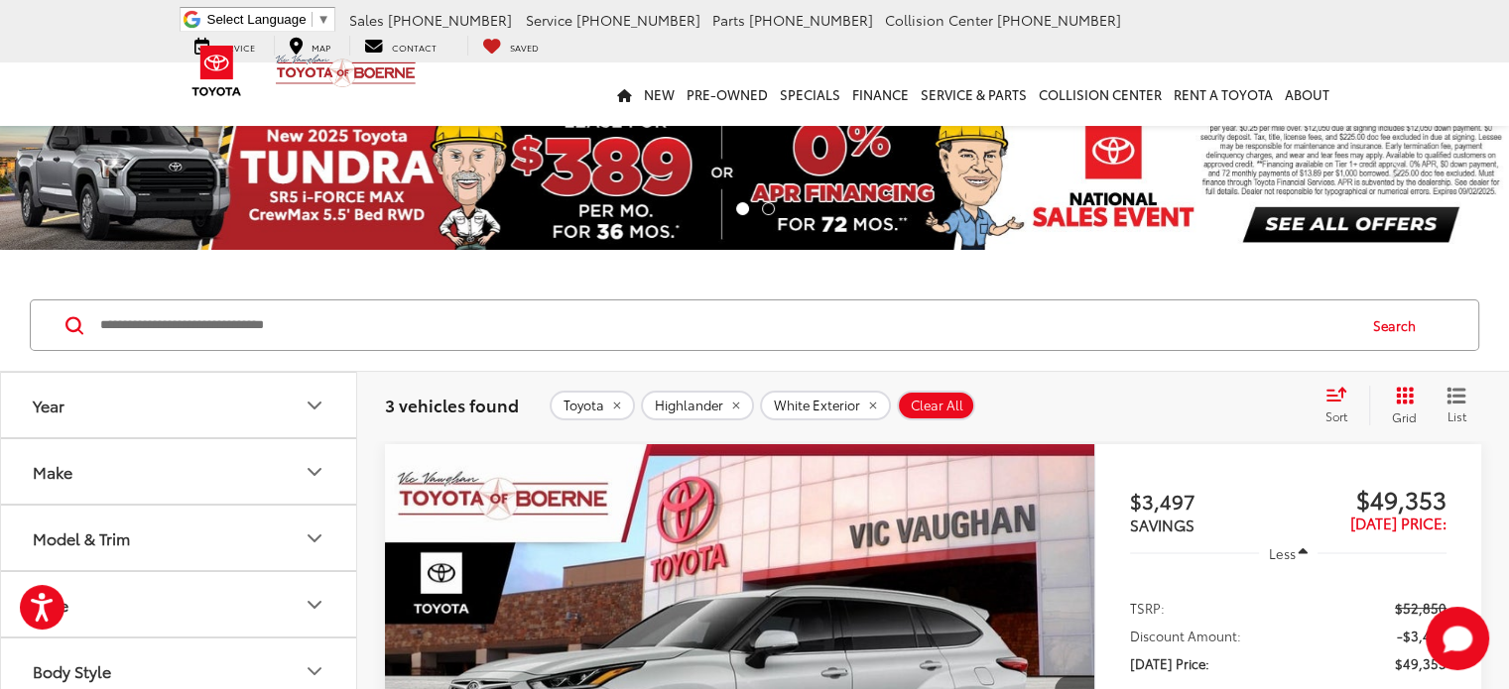
click at [305, 474] on icon "Make" at bounding box center [315, 472] width 24 height 24
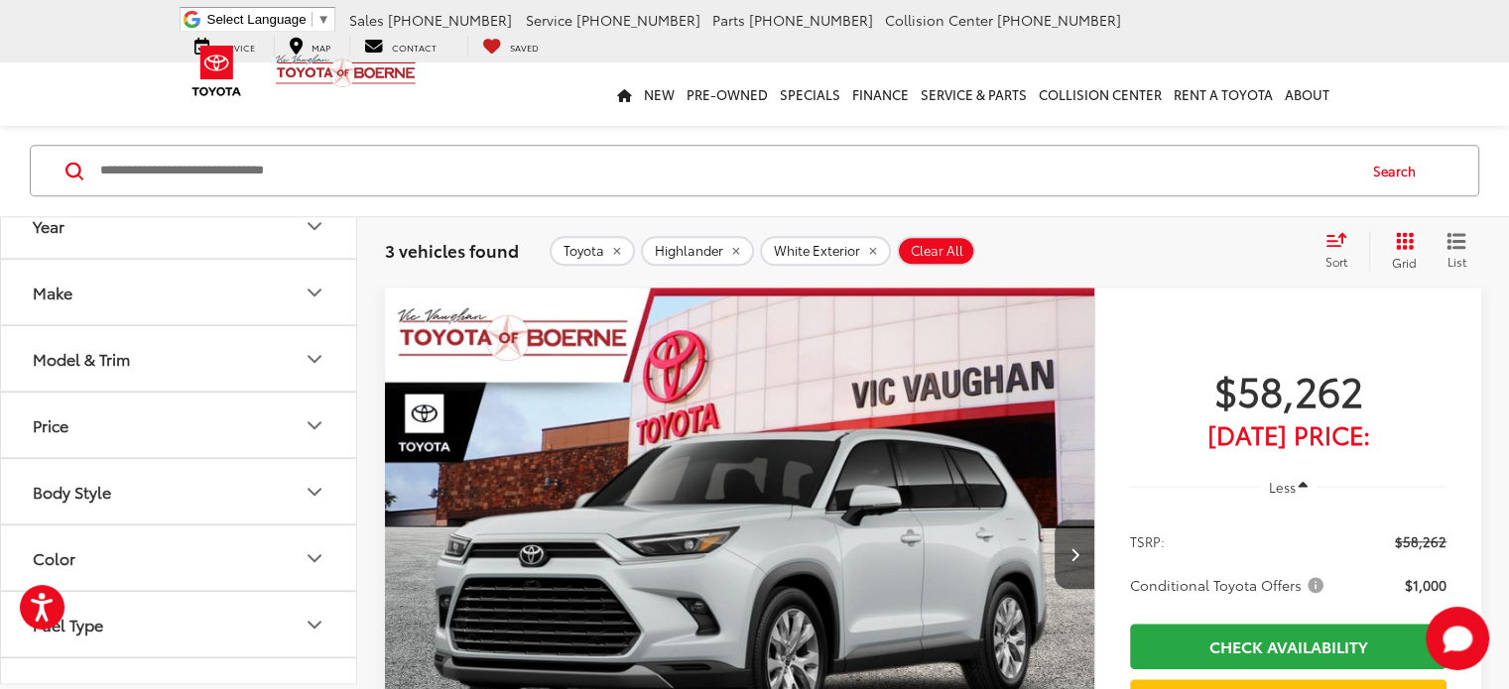
scroll to position [1919, 0]
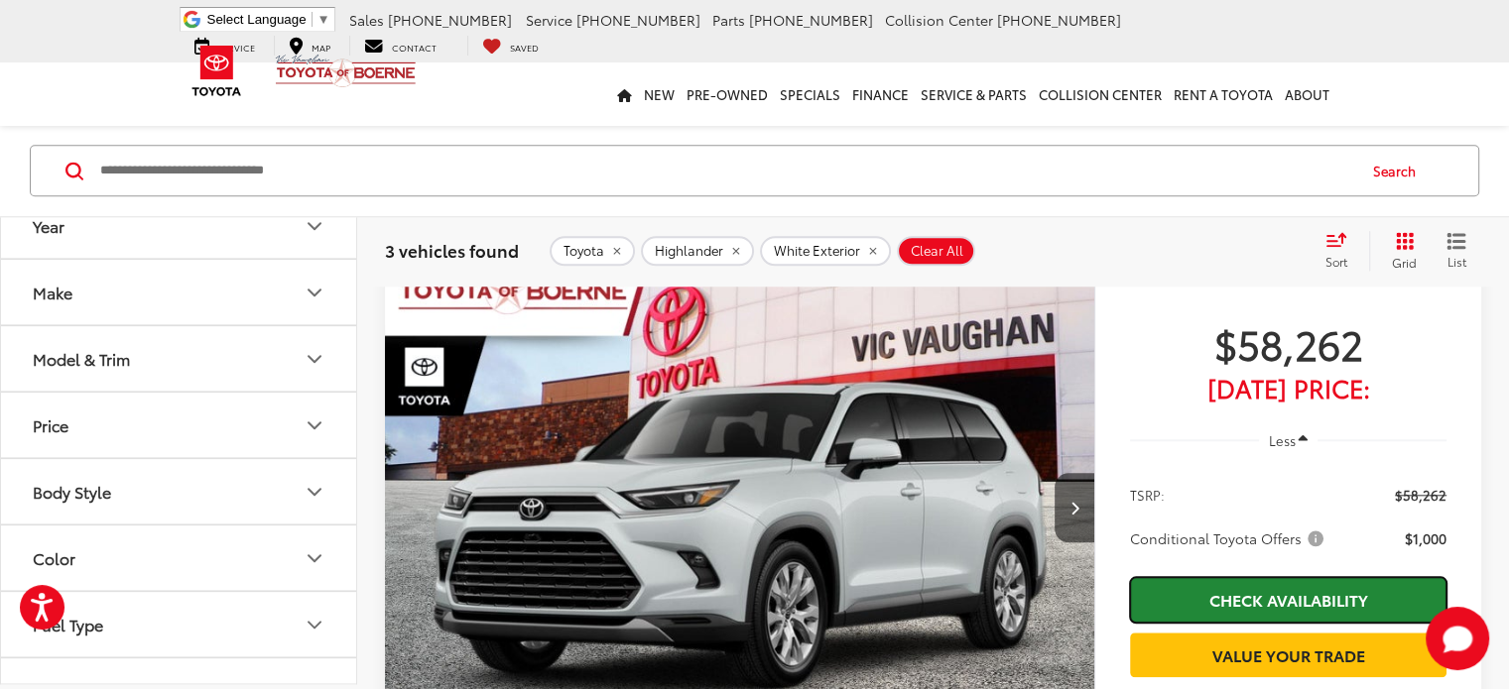
click at [1339, 577] on link "Check Availability" at bounding box center [1288, 599] width 316 height 45
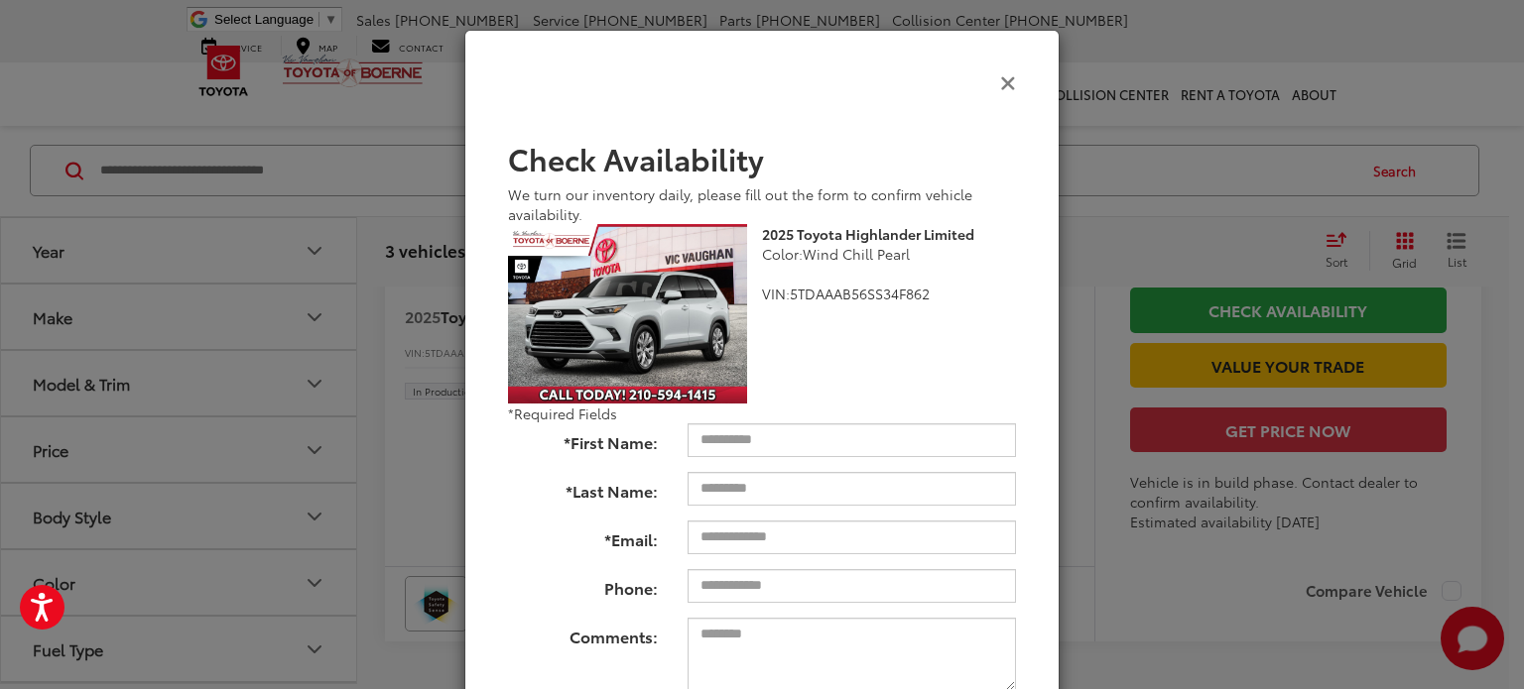
click at [1000, 81] on icon "Close" at bounding box center [1008, 81] width 16 height 21
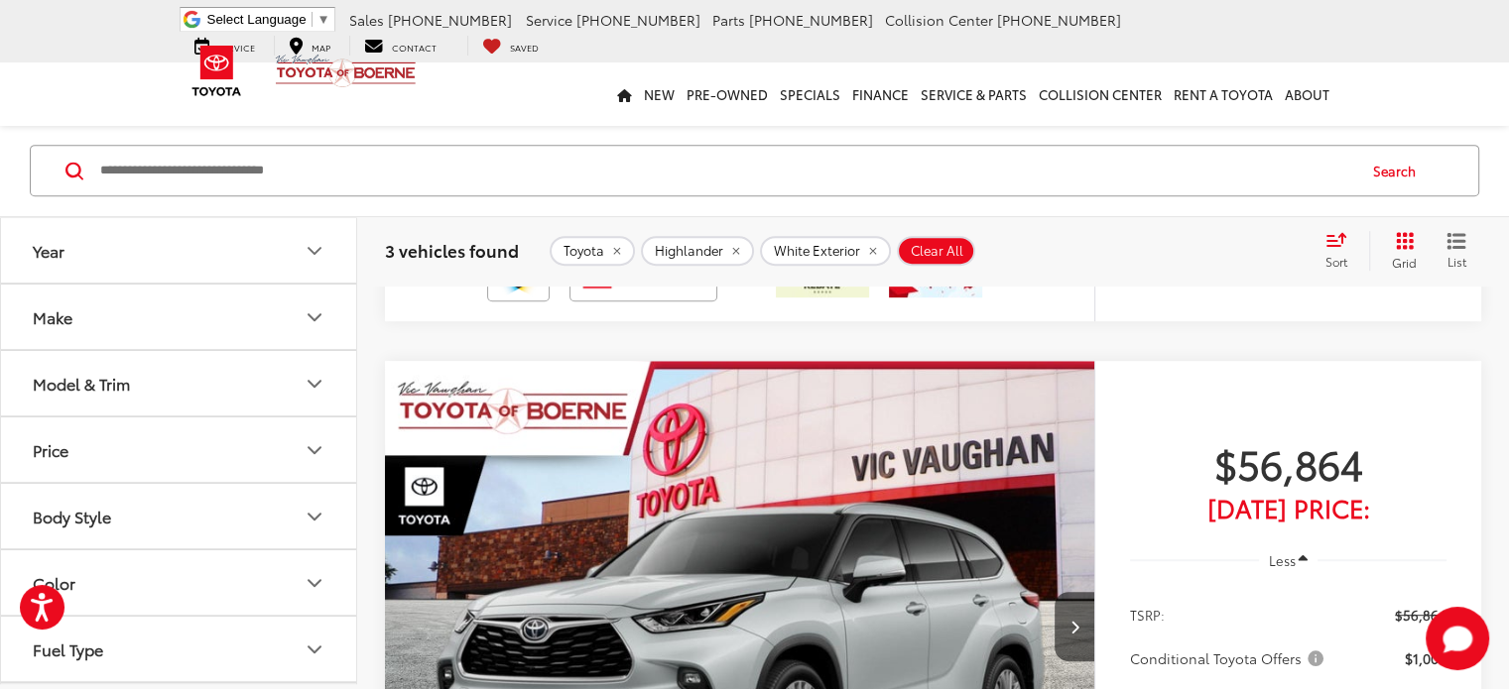
scroll to position [1005, 0]
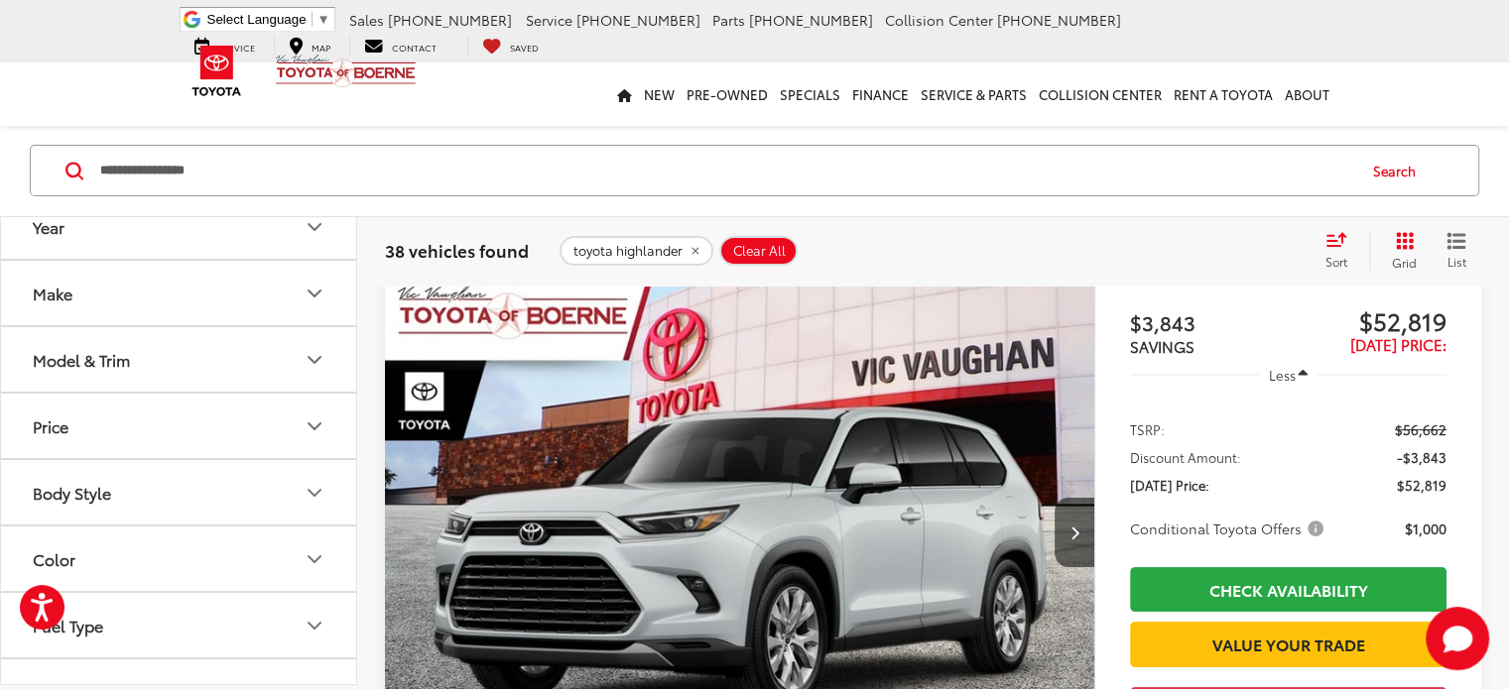
scroll to position [177, 0]
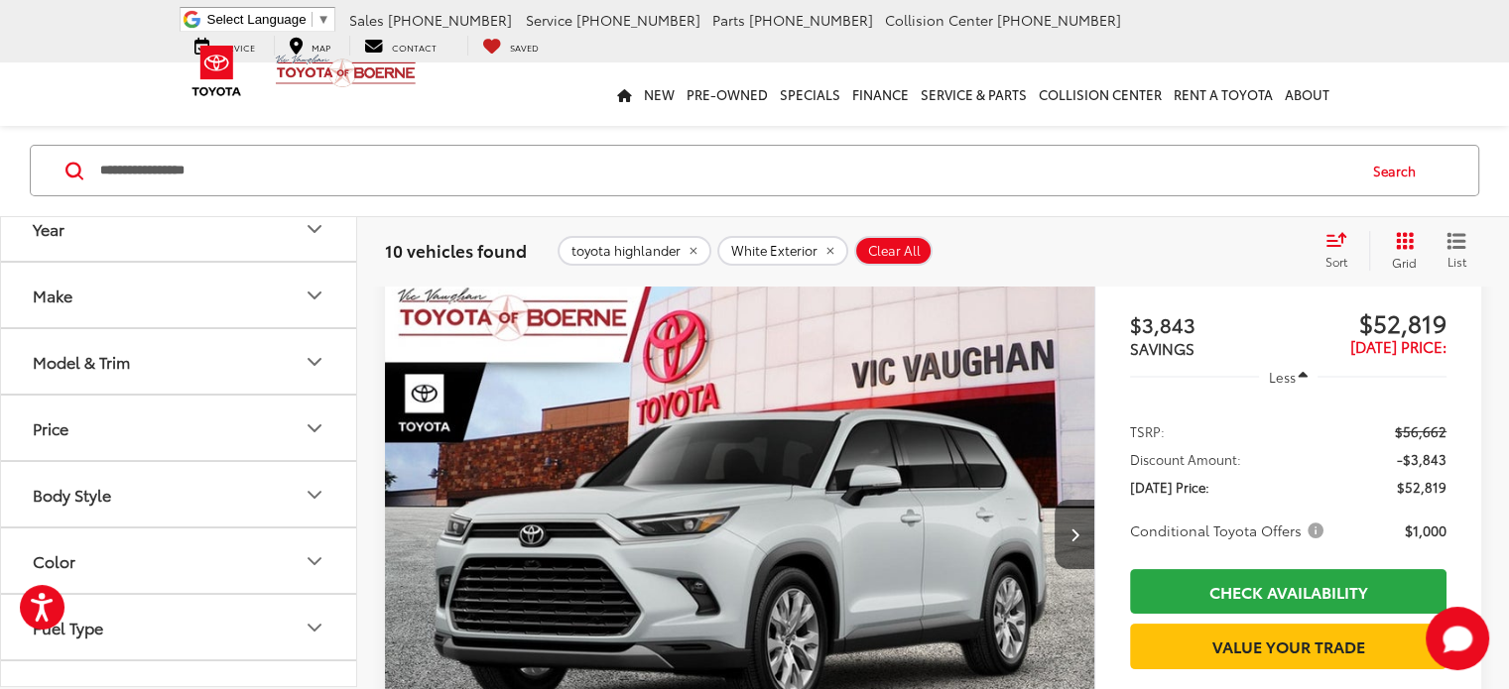
drag, startPoint x: 136, startPoint y: 174, endPoint x: 149, endPoint y: 192, distance: 22.8
click at [146, 181] on input "**********" at bounding box center [726, 171] width 1256 height 48
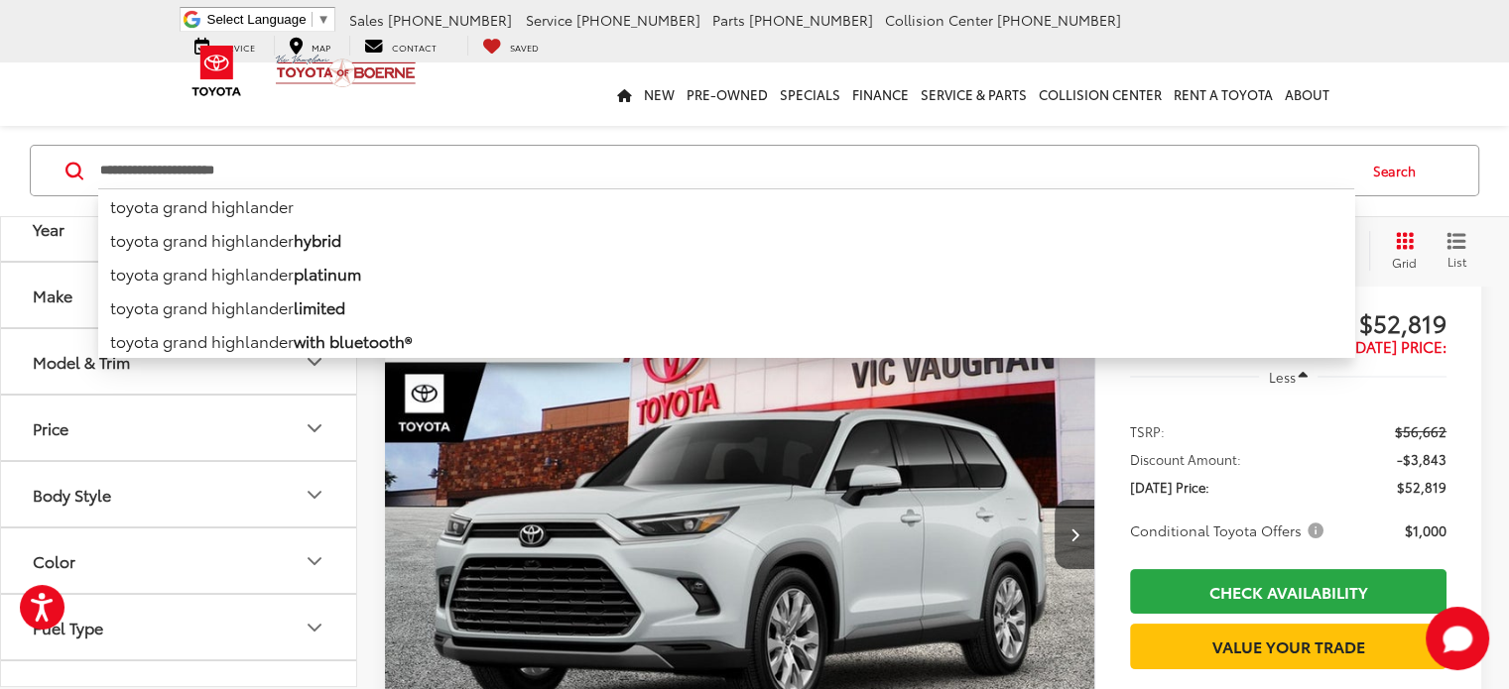
type input "**********"
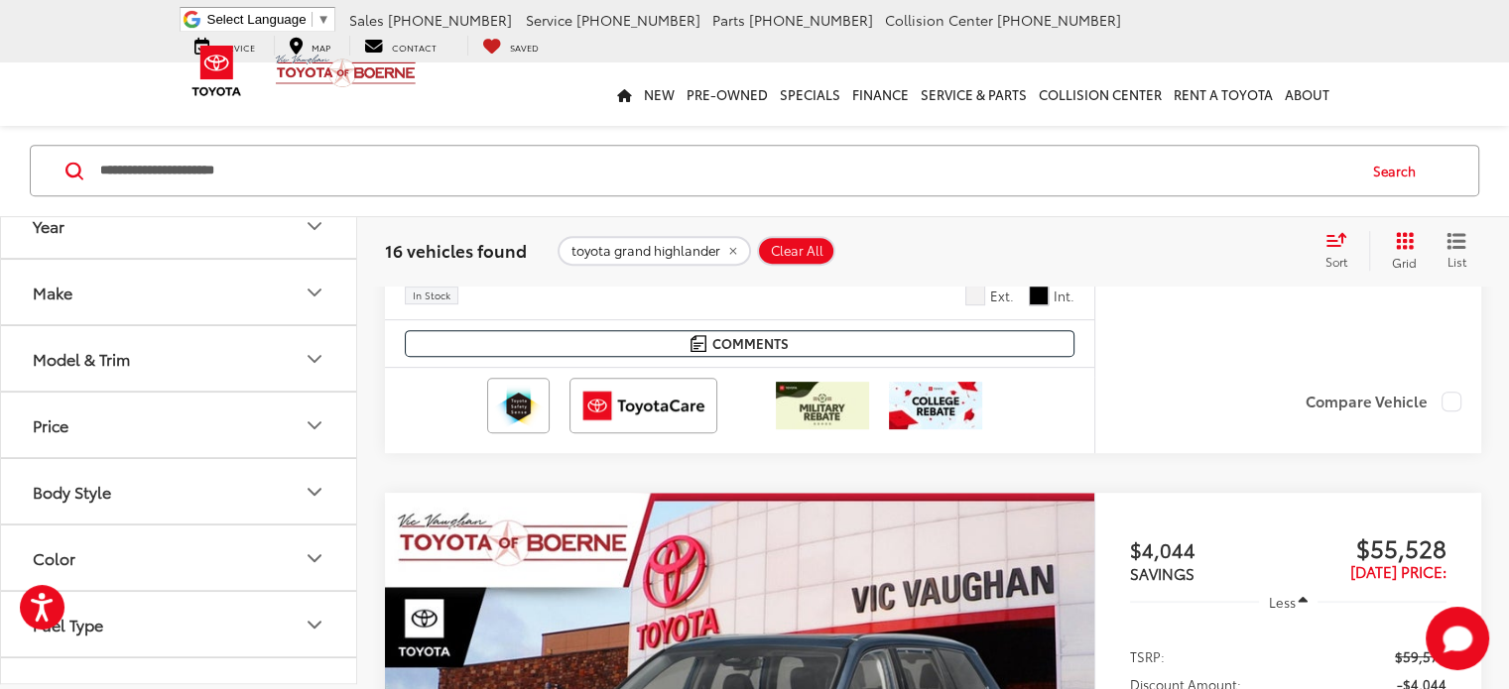
scroll to position [842, 0]
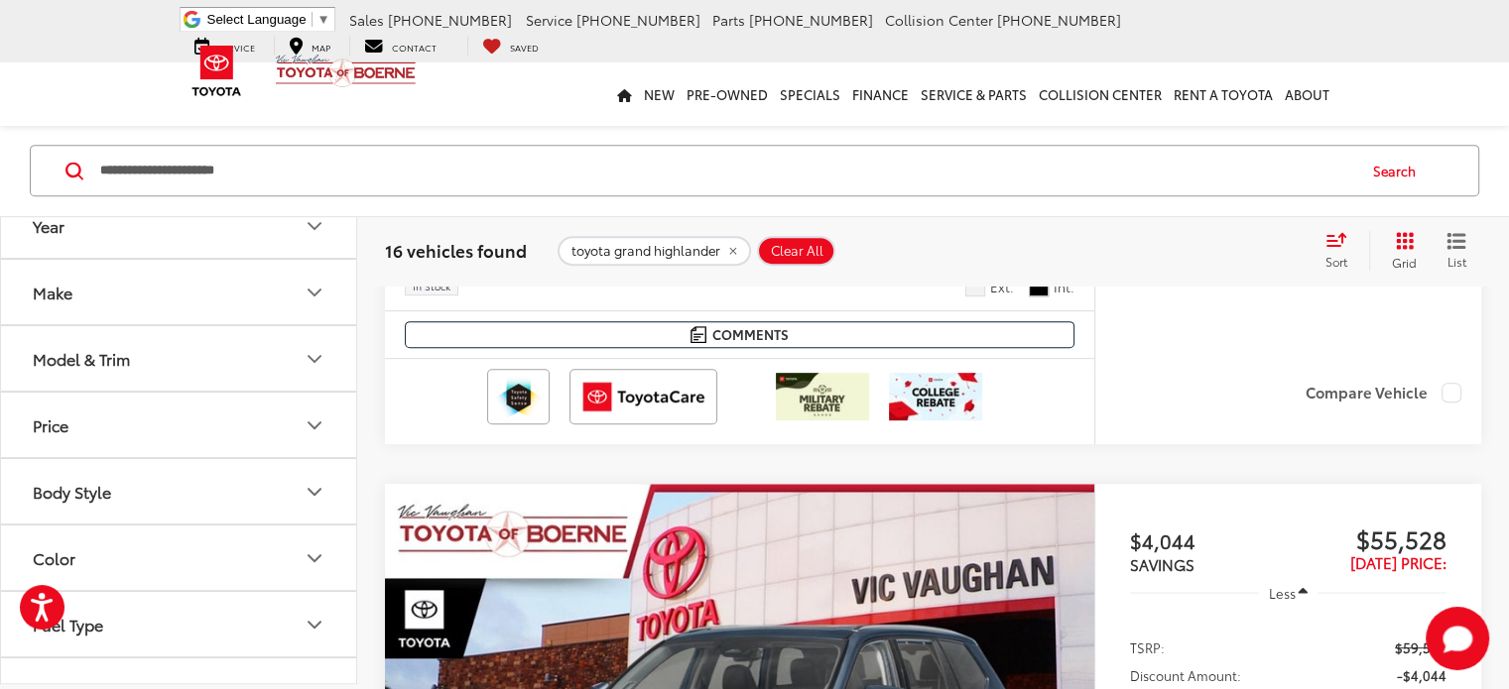
click at [317, 559] on icon "Color" at bounding box center [315, 559] width 24 height 24
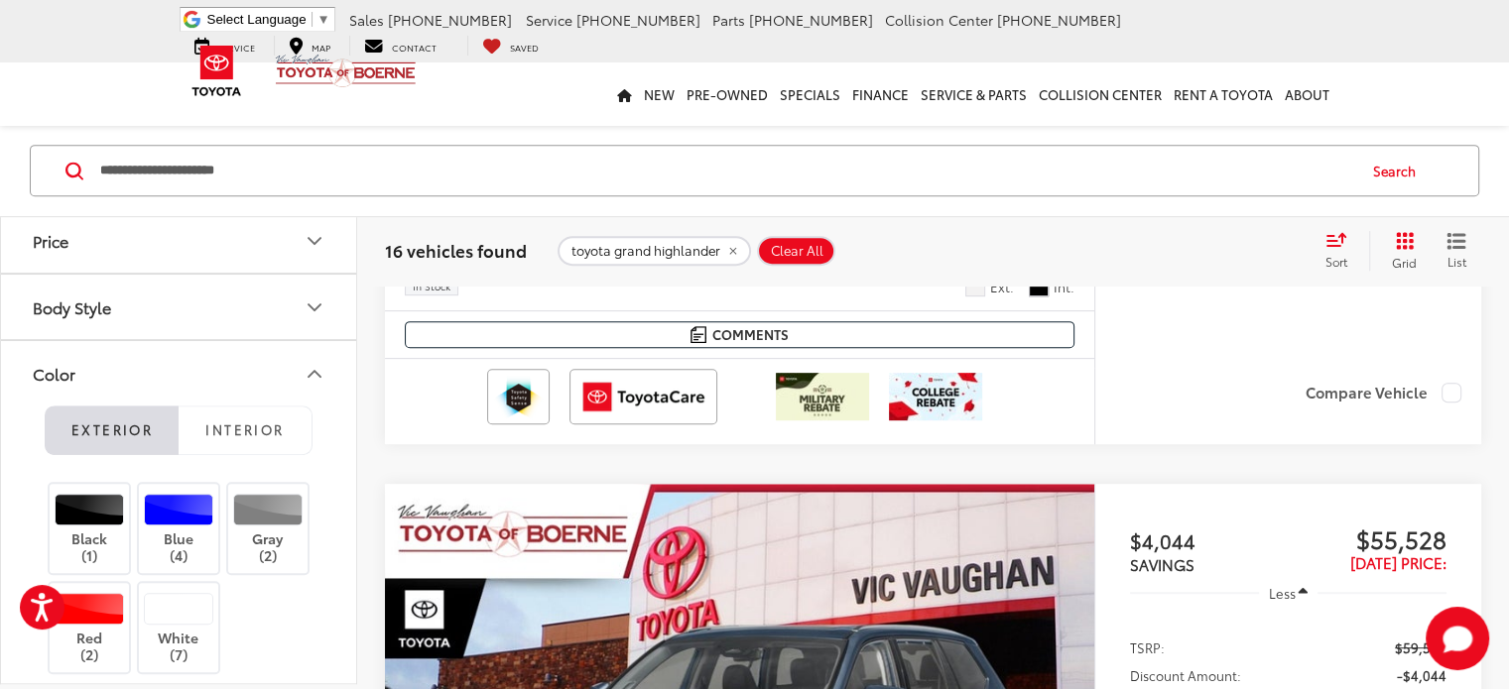
scroll to position [198, 0]
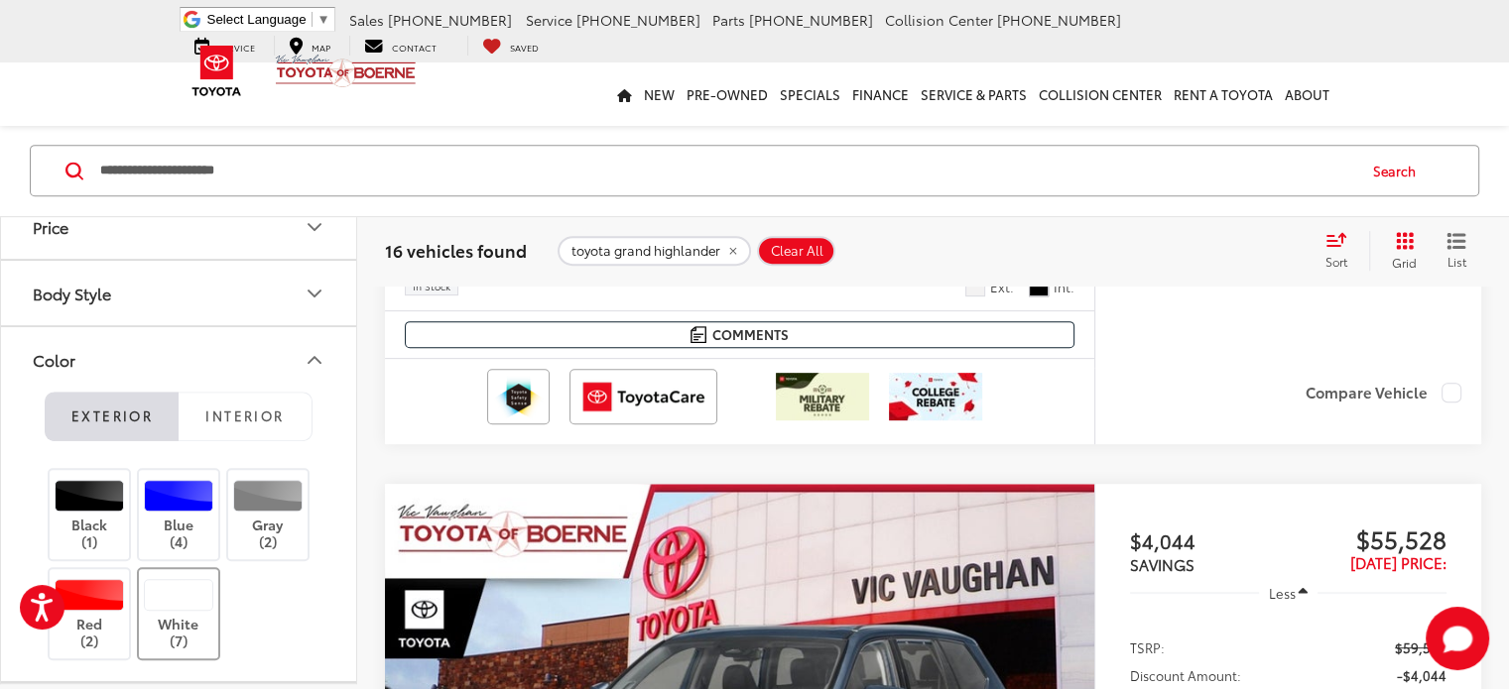
click at [182, 594] on div at bounding box center [179, 595] width 70 height 32
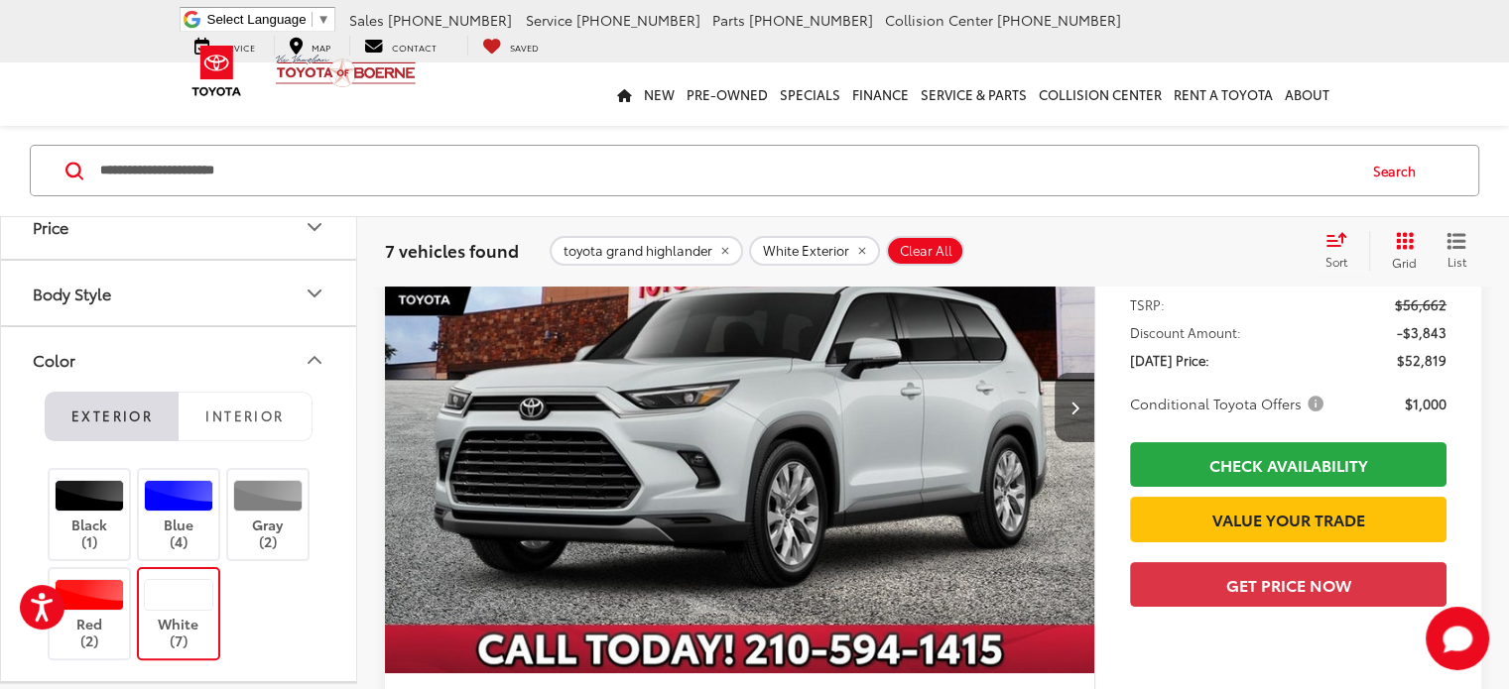
scroll to position [343, 0]
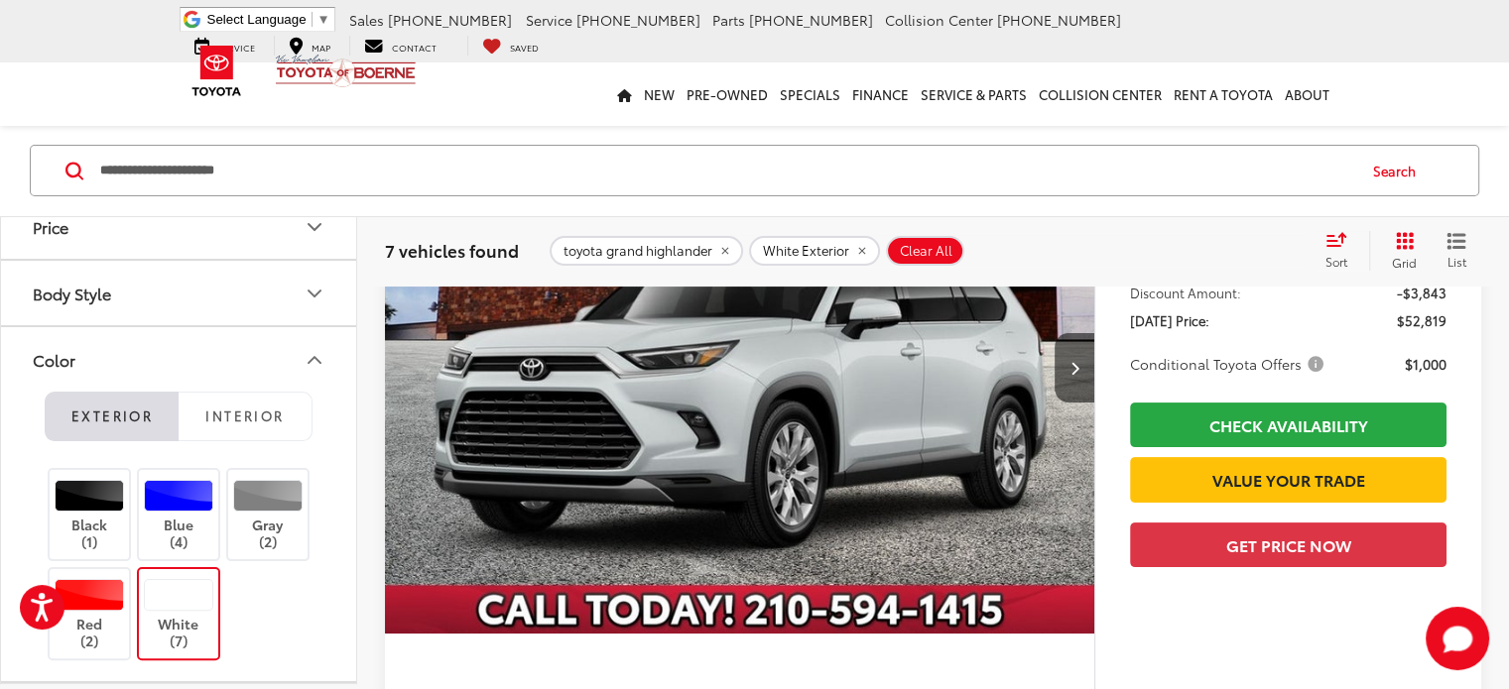
click at [194, 589] on div at bounding box center [179, 595] width 70 height 32
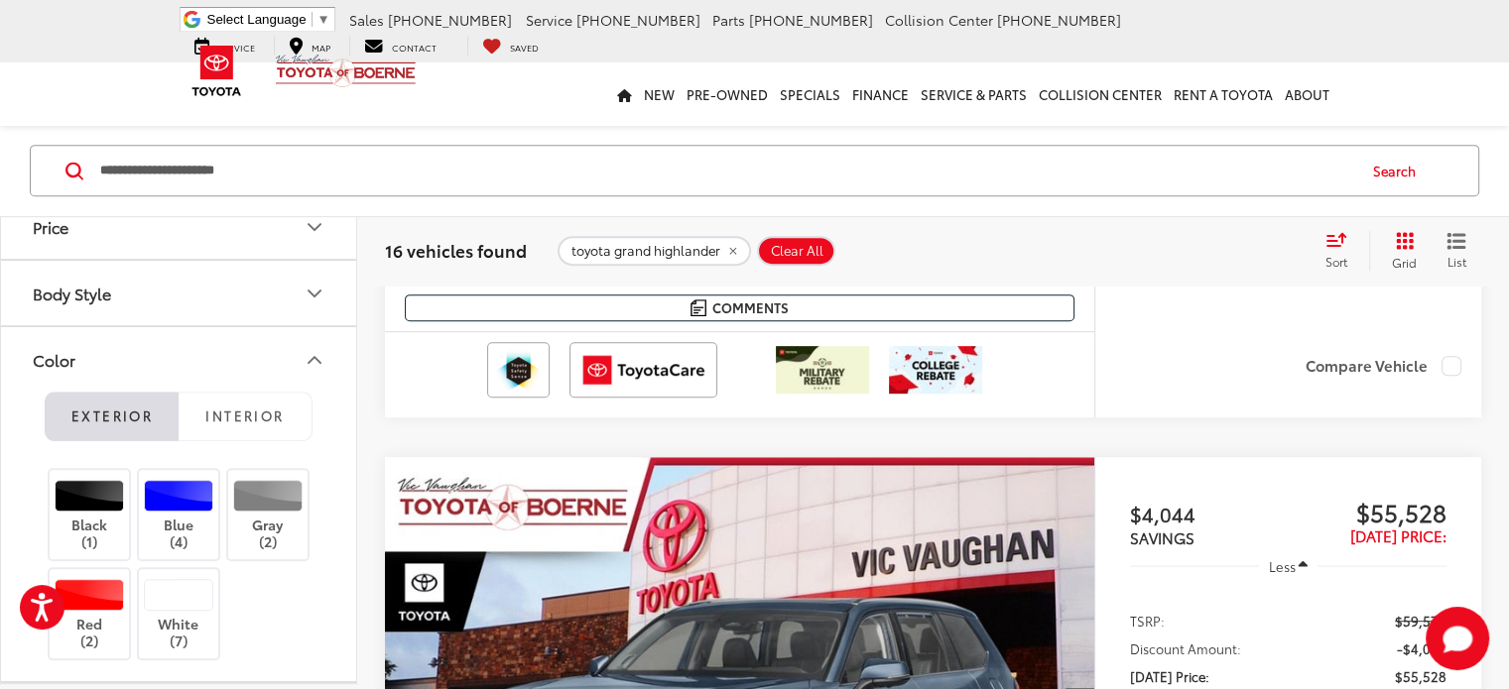
scroll to position [829, 0]
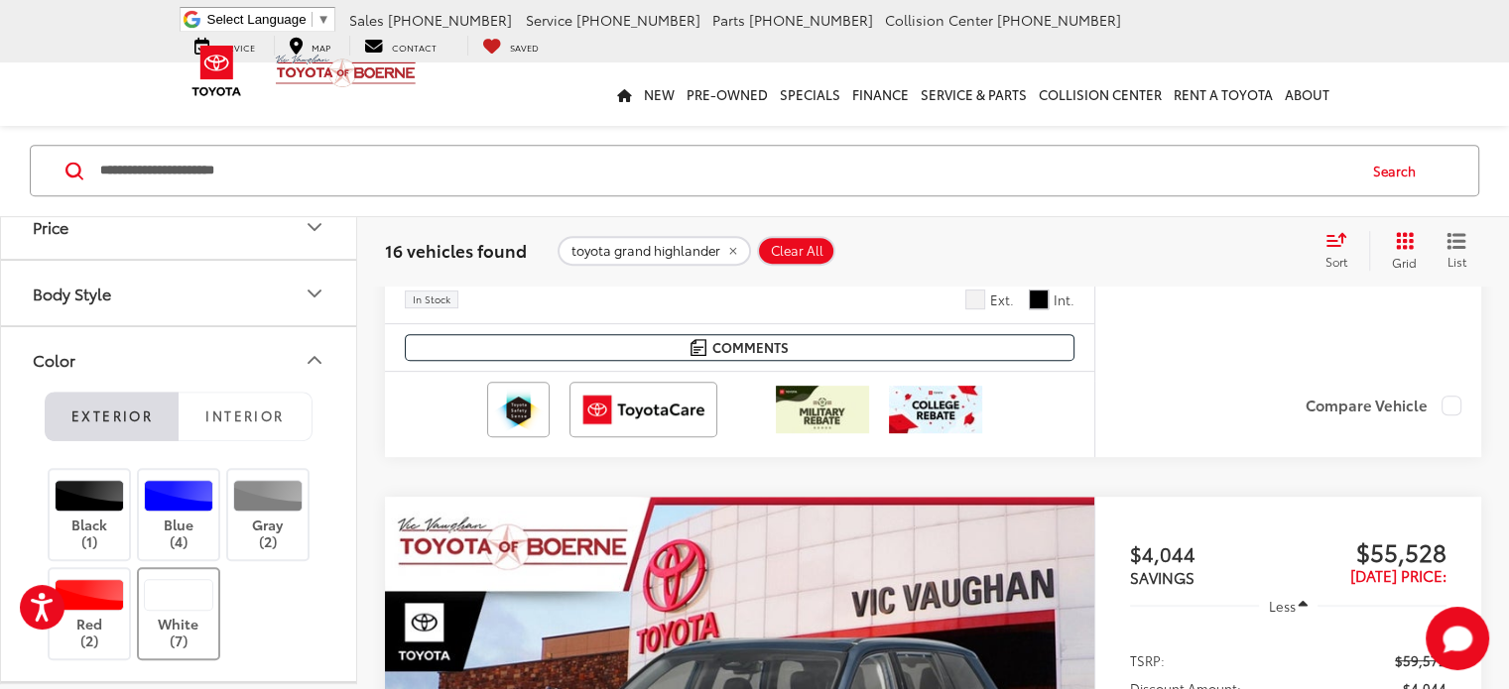
click at [186, 596] on div at bounding box center [179, 595] width 70 height 32
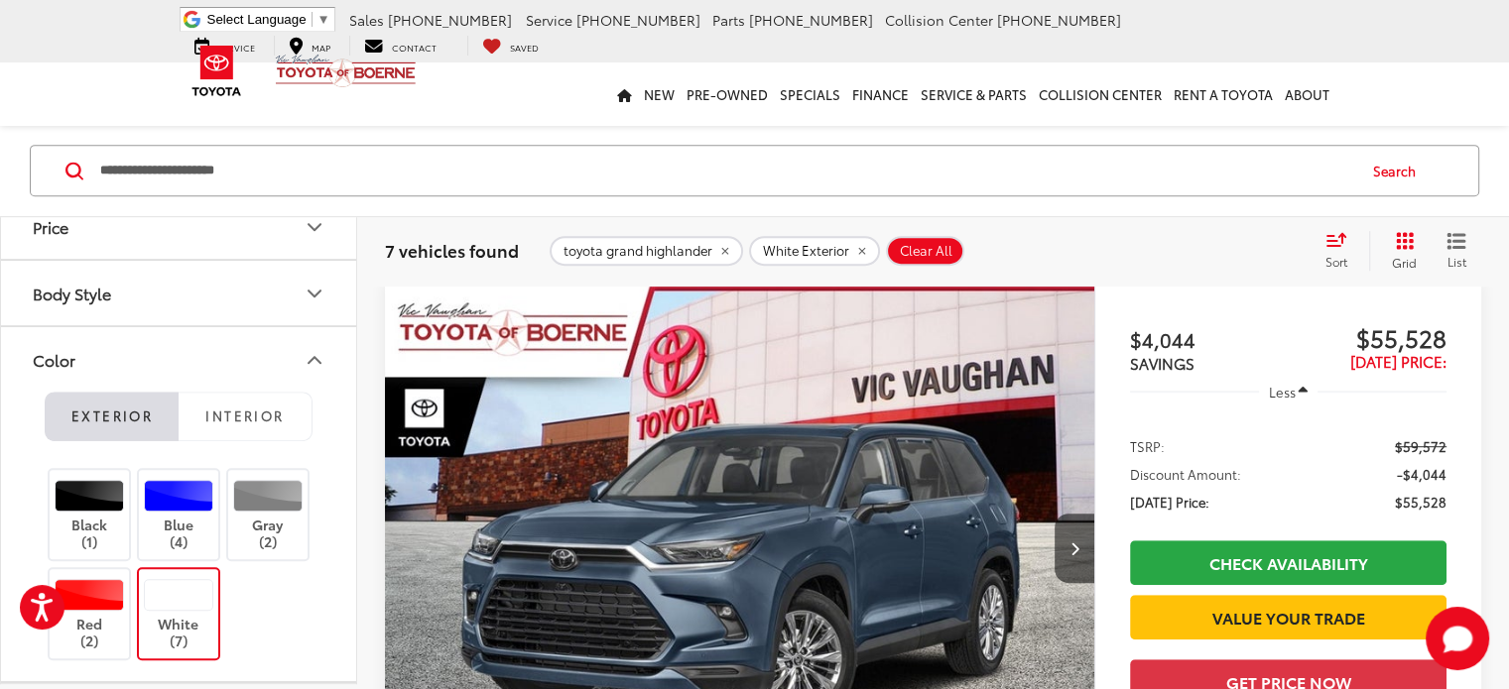
scroll to position [440, 0]
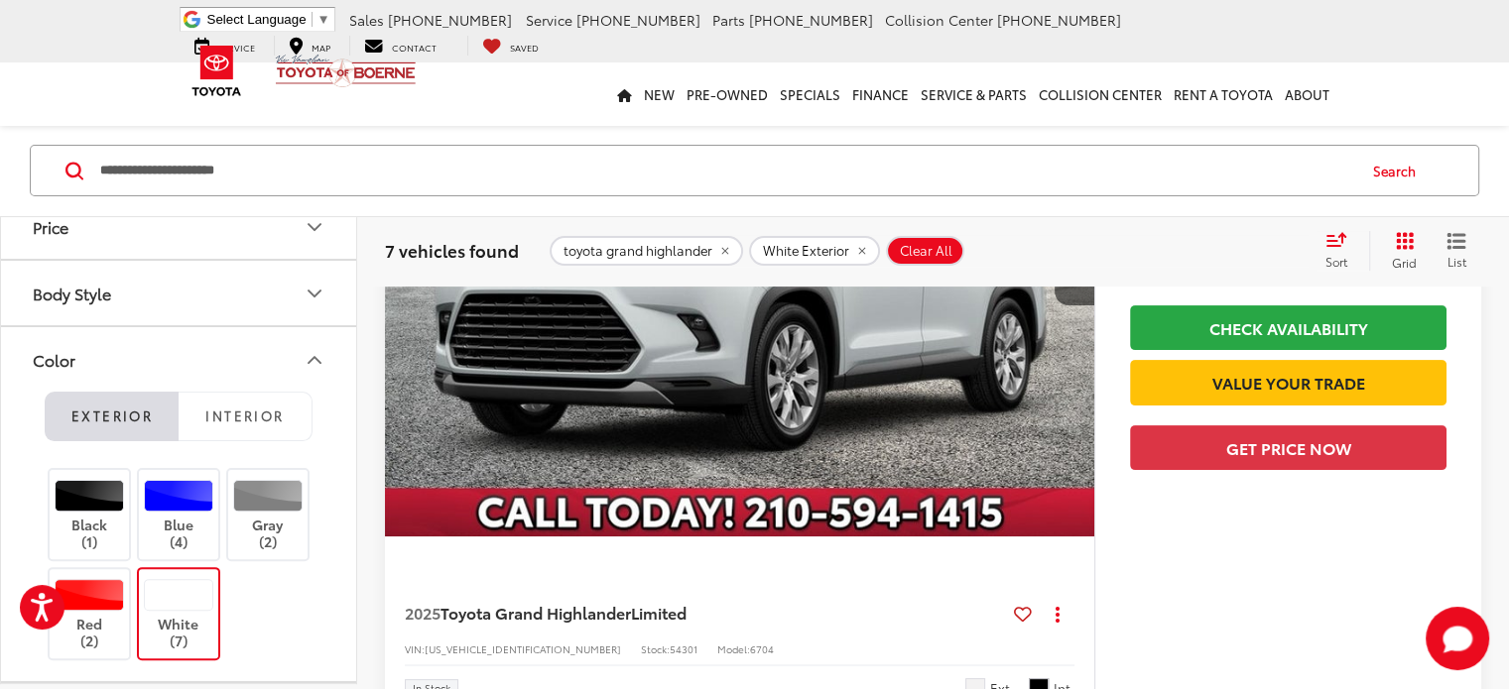
click at [917, 252] on span "Clear All" at bounding box center [926, 252] width 53 height 16
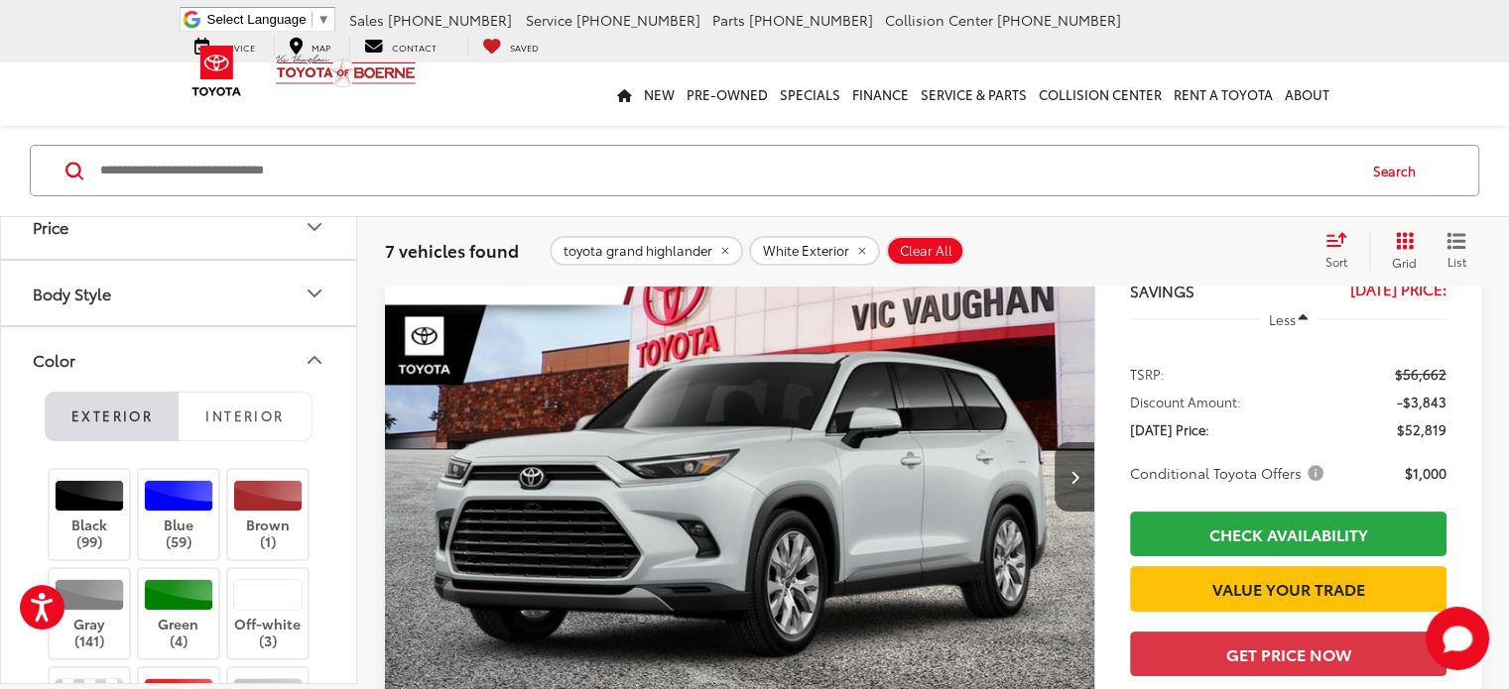
scroll to position [155, 0]
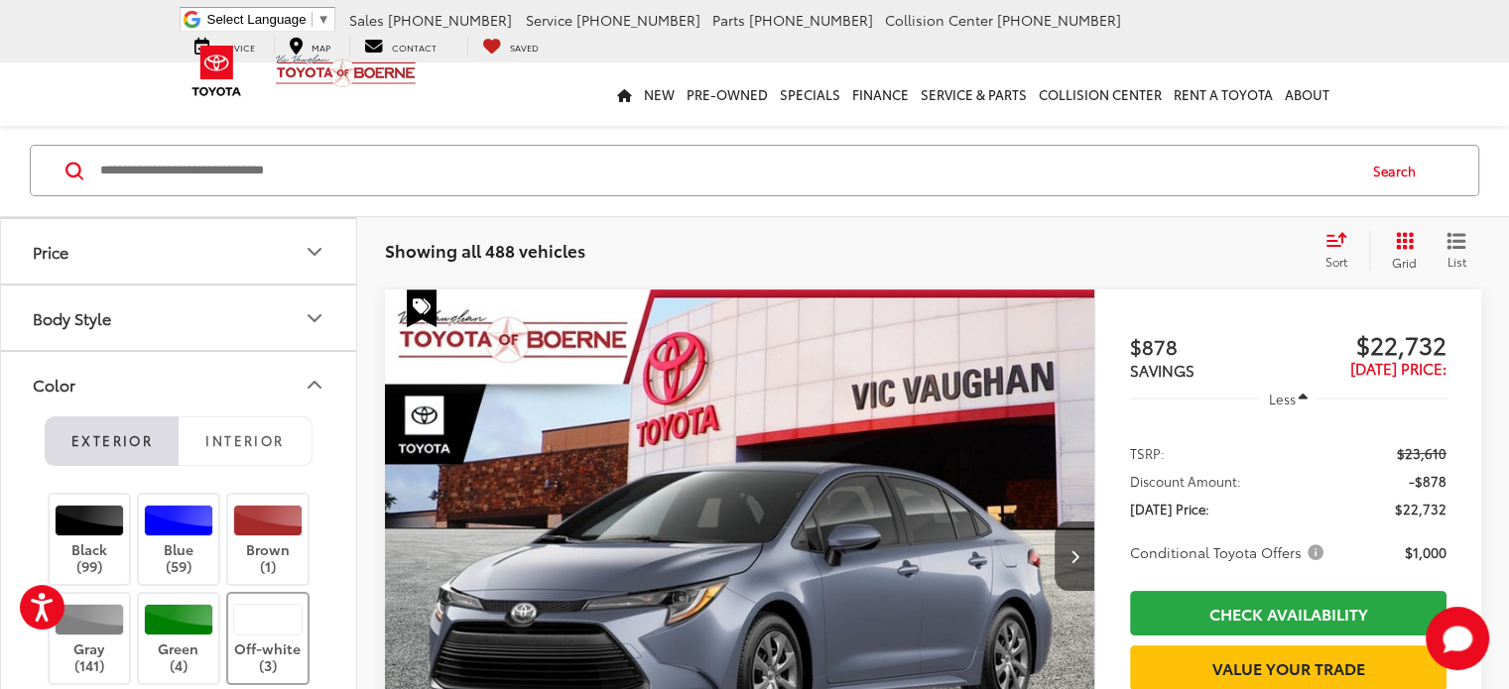
click at [271, 618] on div at bounding box center [268, 620] width 70 height 32
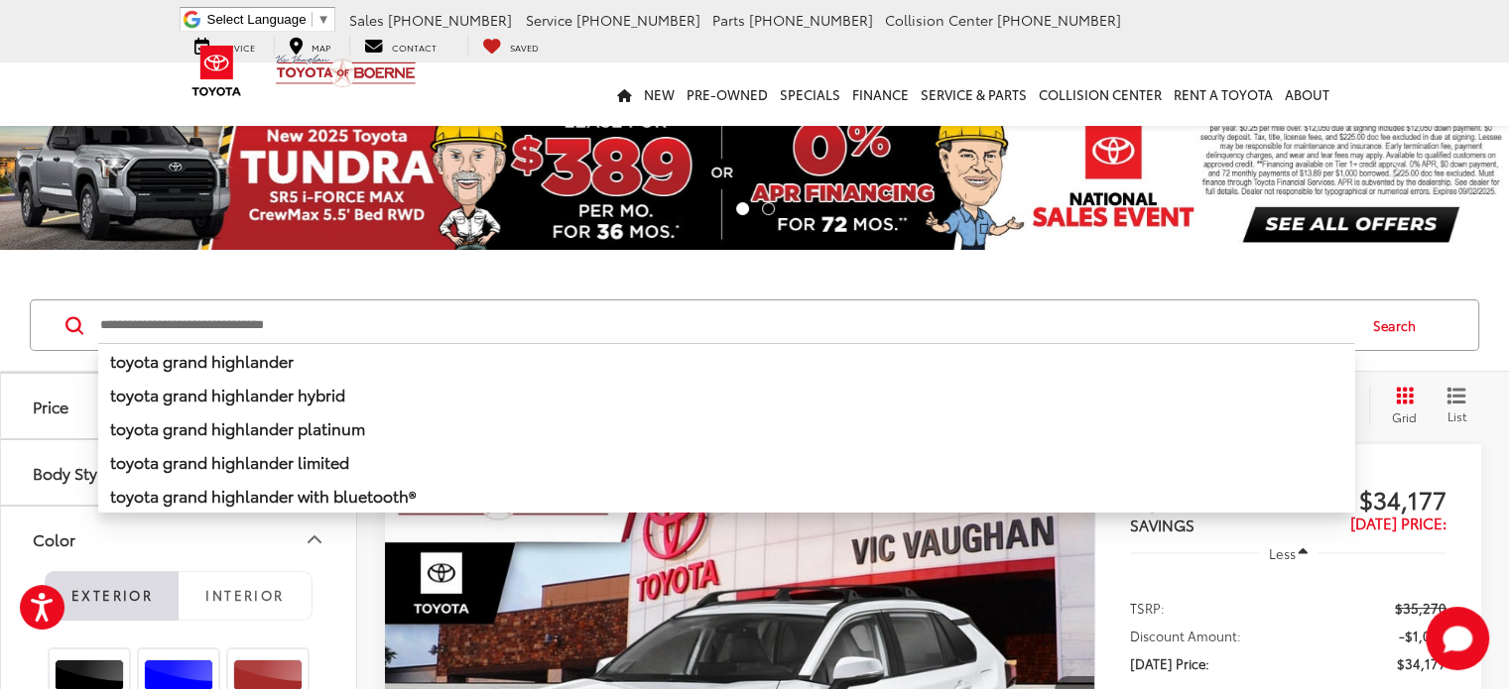
click at [186, 330] on input "Search by Make, Model, or Keyword" at bounding box center [726, 326] width 1256 height 48
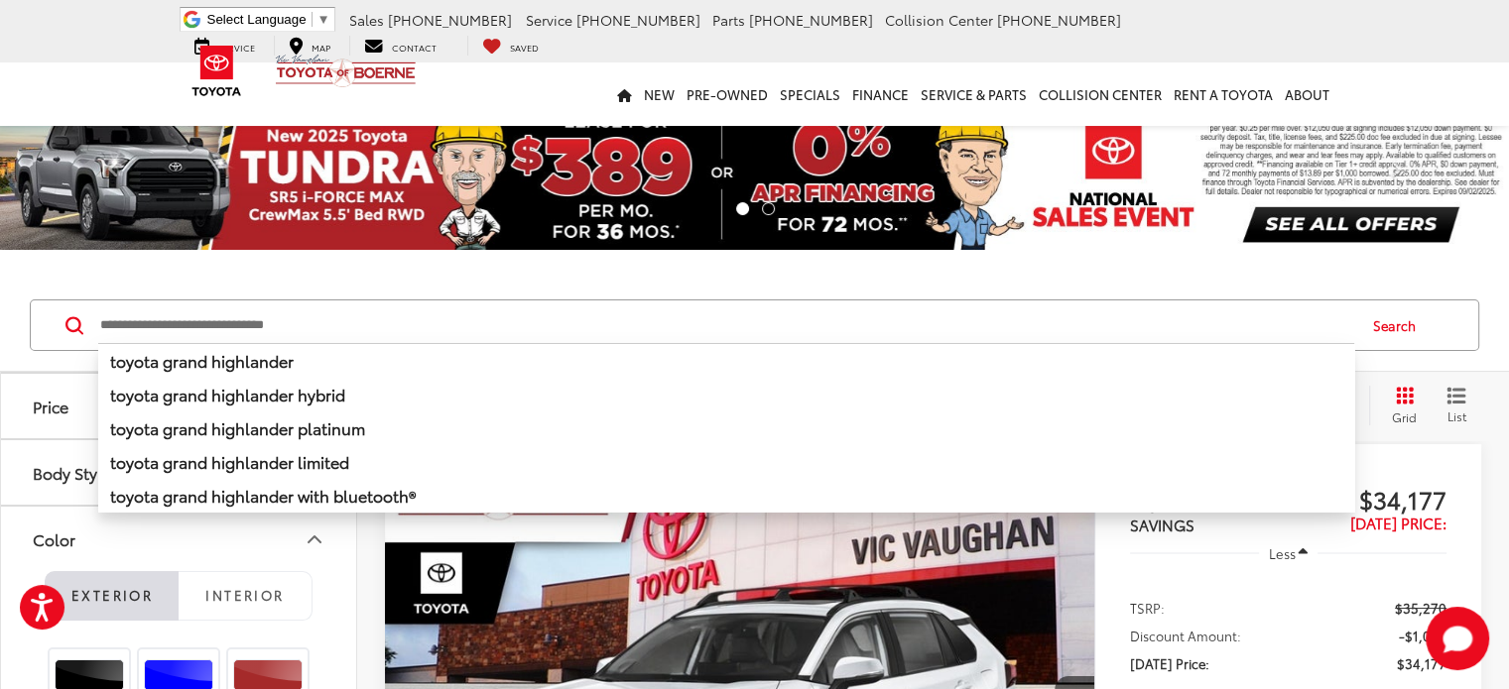
click at [300, 325] on input "Search by Make, Model, or Keyword" at bounding box center [726, 326] width 1256 height 48
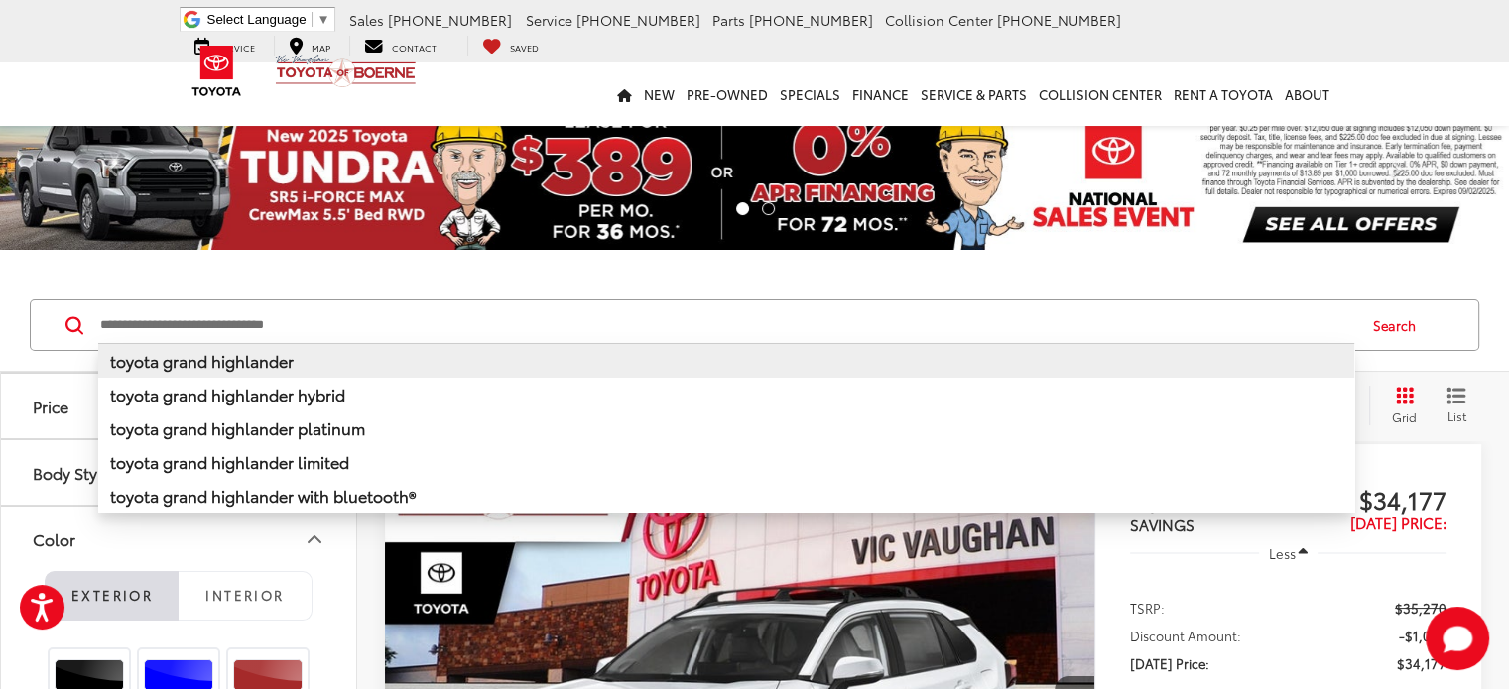
click at [226, 356] on b "toyota grand highlander" at bounding box center [202, 360] width 184 height 23
type input "**********"
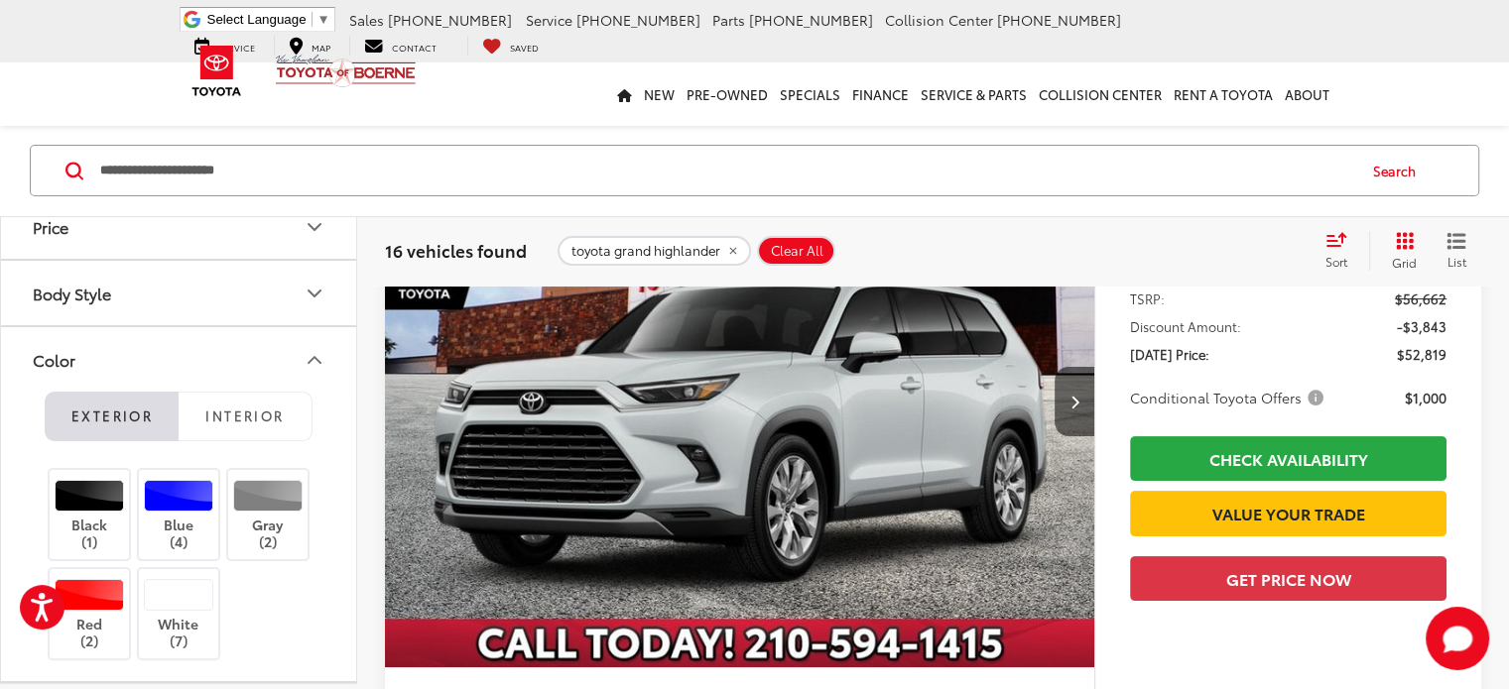
scroll to position [186, 0]
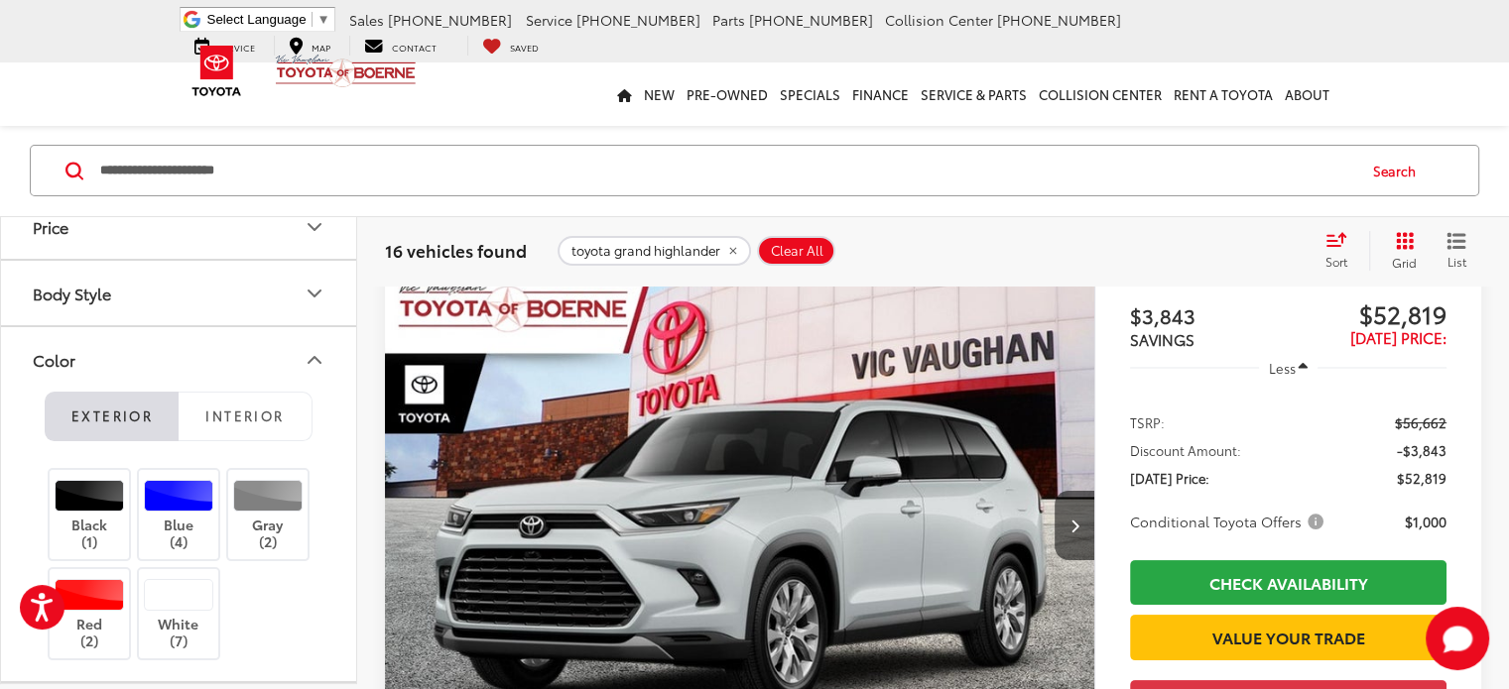
click at [612, 436] on img "2025 Toyota Grand Highlander Limited 0" at bounding box center [740, 526] width 712 height 534
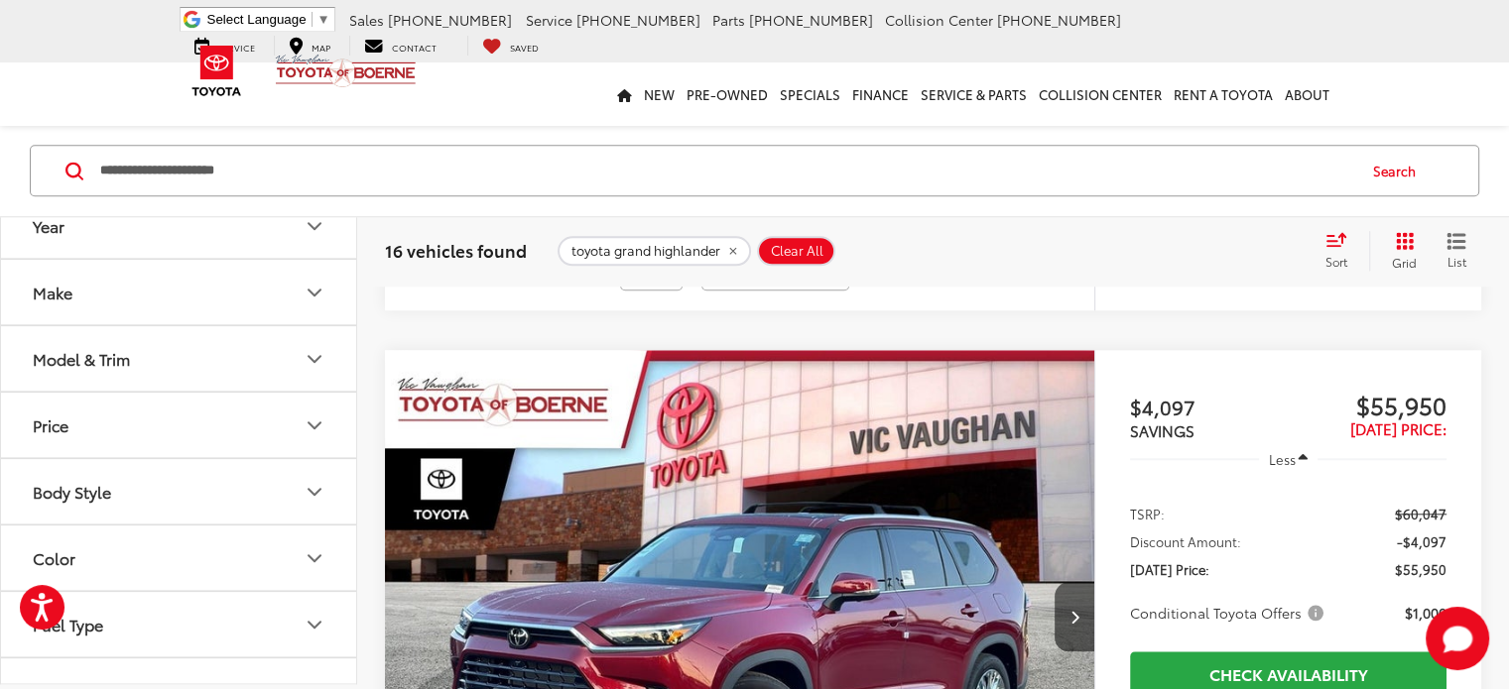
scroll to position [1778, 0]
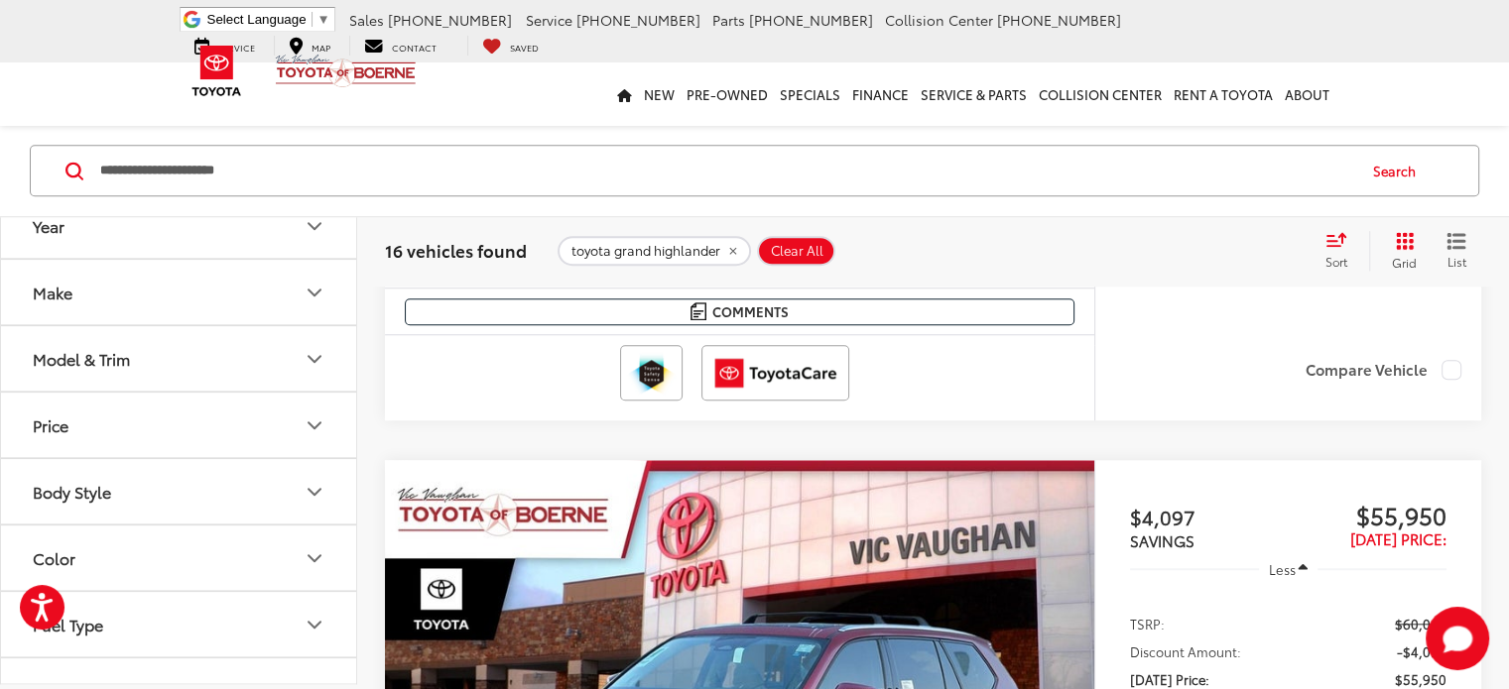
scroll to position [1754, 0]
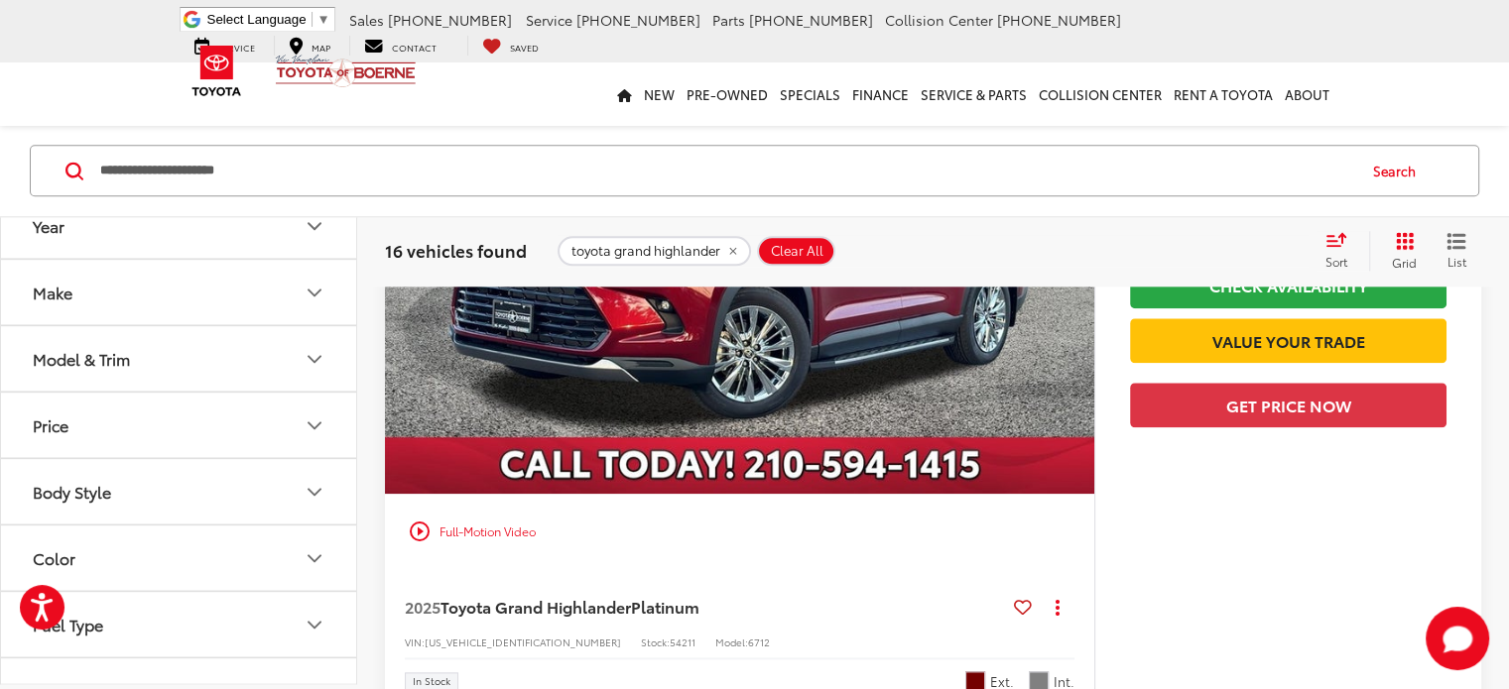
scroll to position [2233, 0]
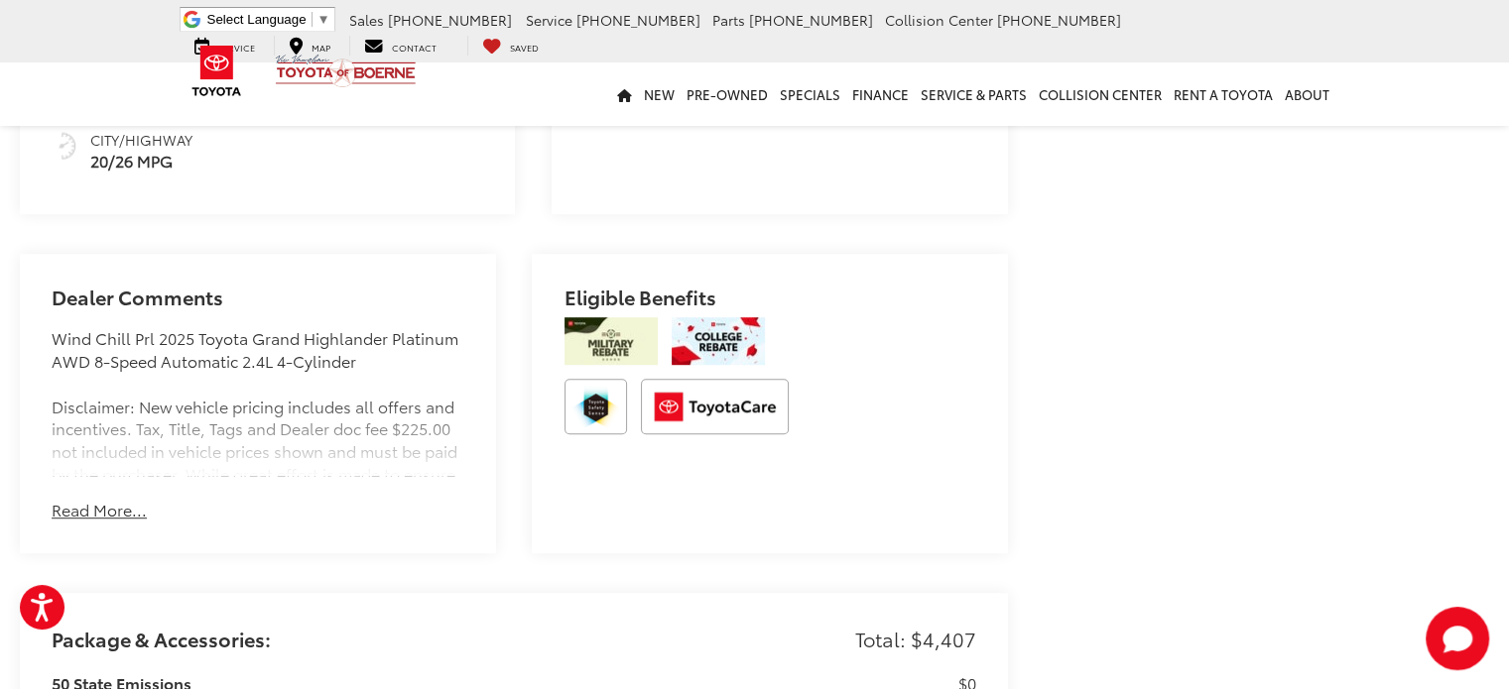
scroll to position [1171, 0]
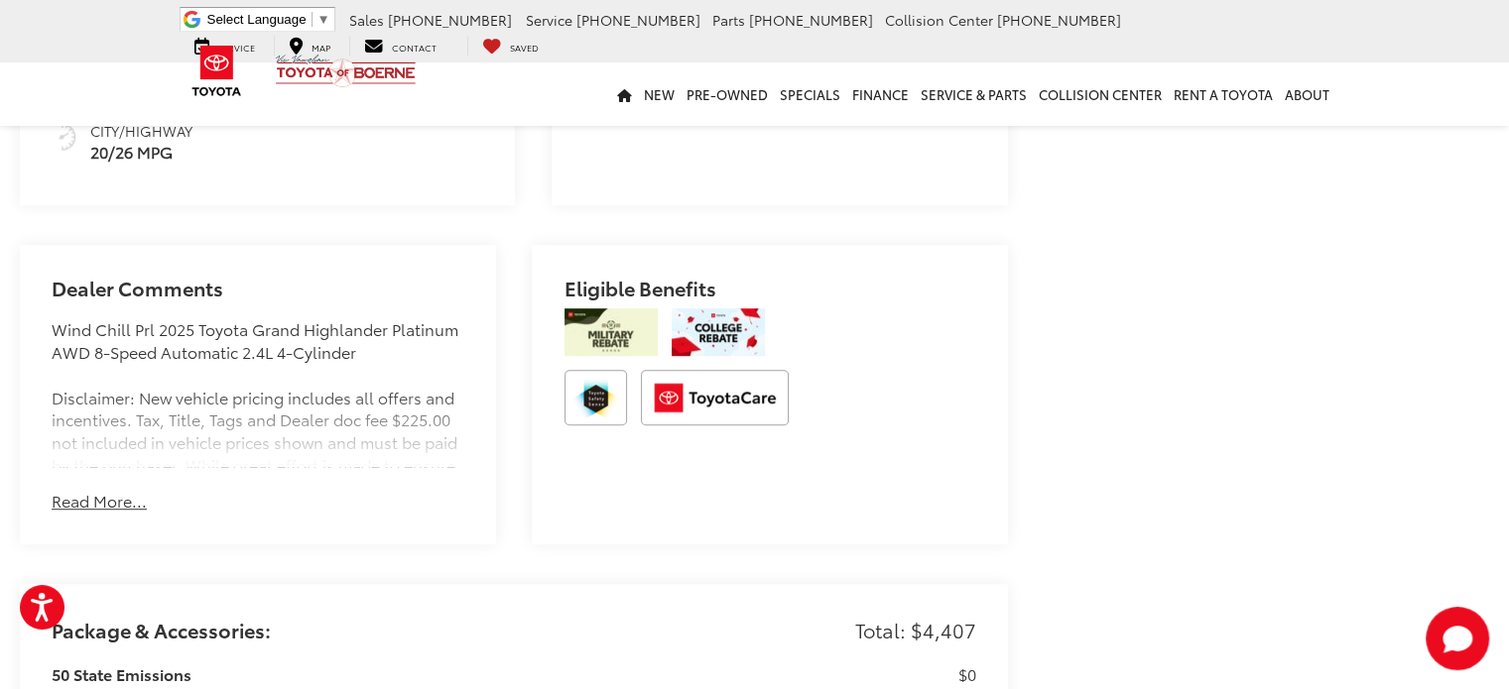
click at [106, 490] on button "Read More..." at bounding box center [99, 501] width 95 height 23
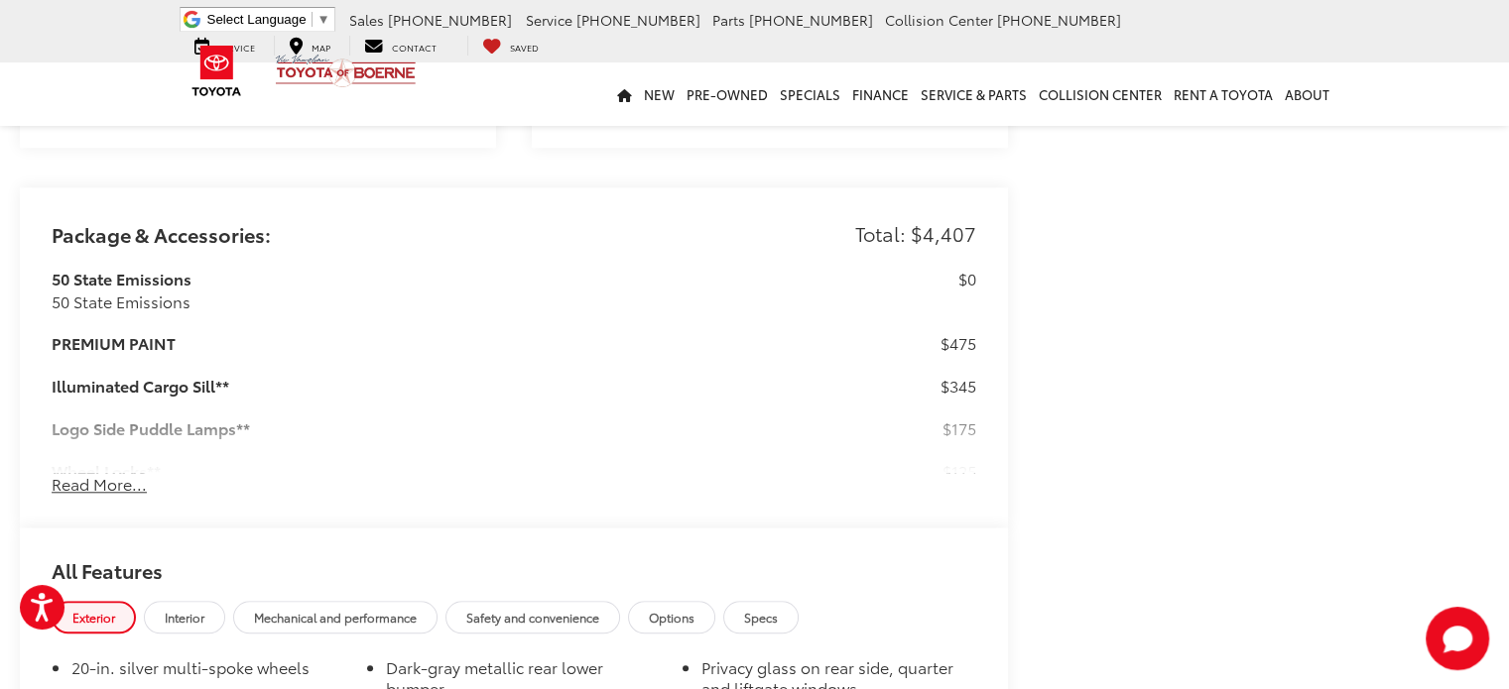
scroll to position [1853, 0]
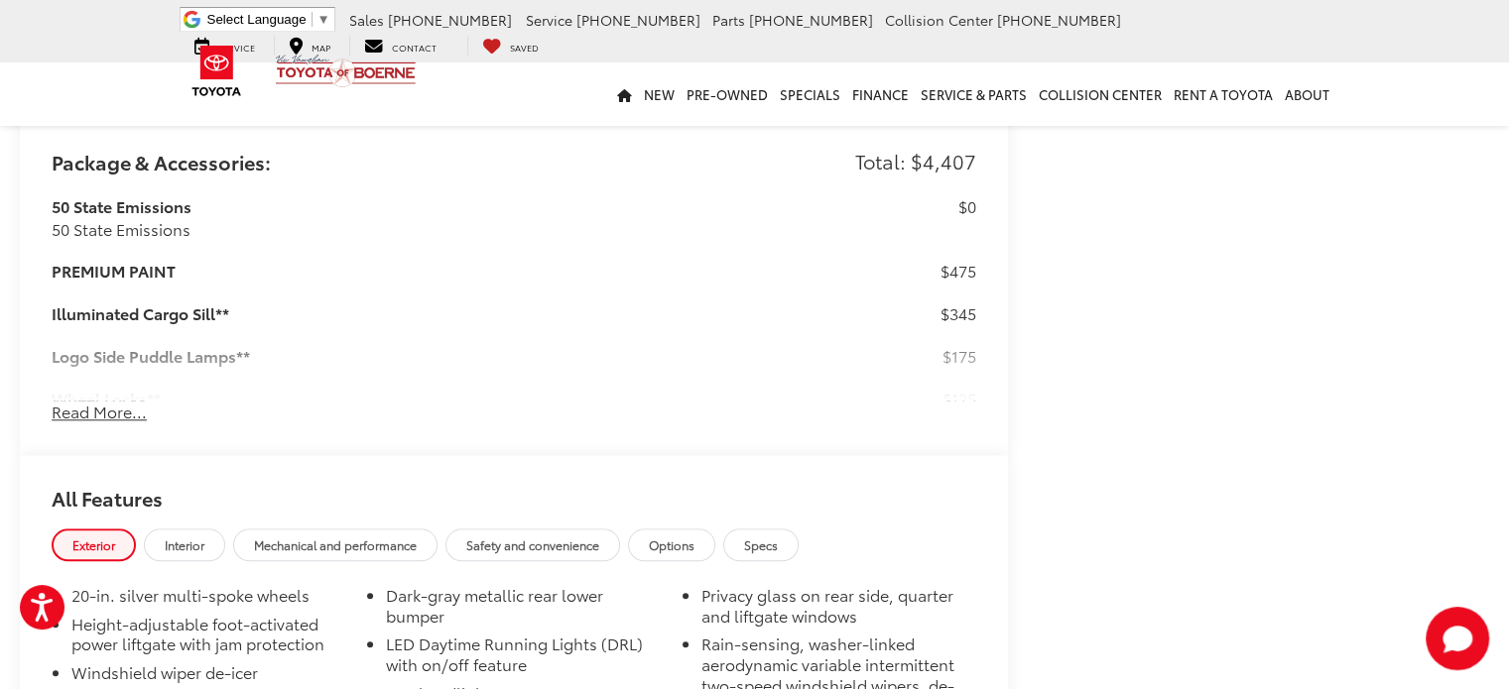
click at [87, 401] on button "Read More..." at bounding box center [99, 412] width 95 height 23
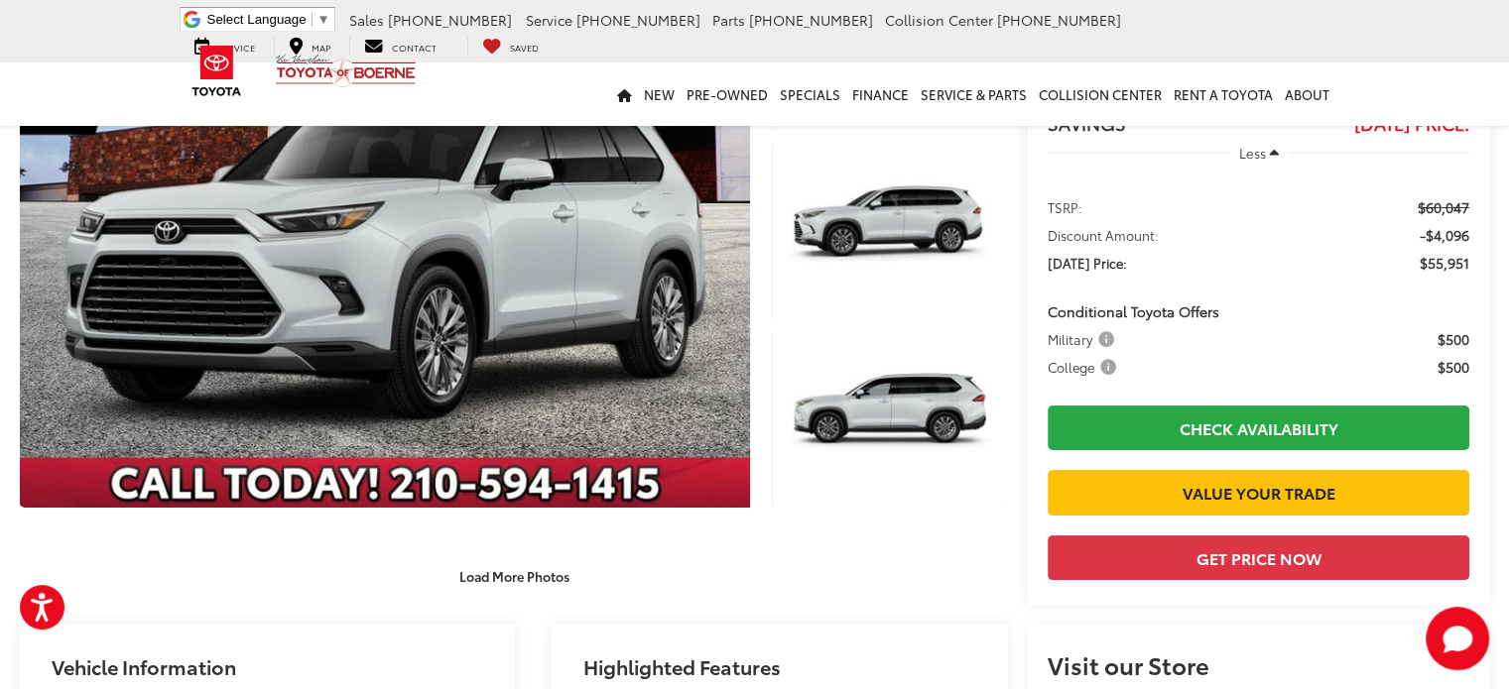
scroll to position [238, 0]
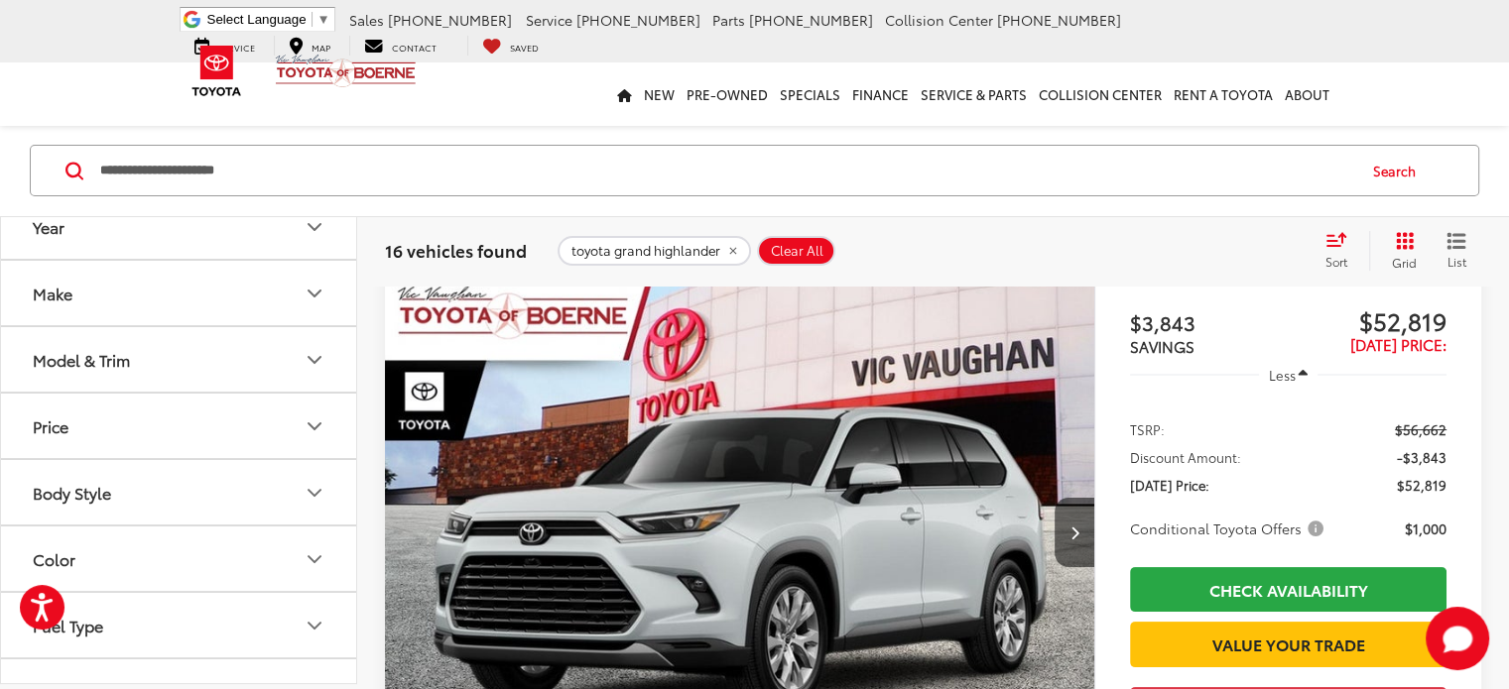
click at [511, 488] on img "2025 Toyota Grand Highlander Limited 0" at bounding box center [740, 533] width 712 height 534
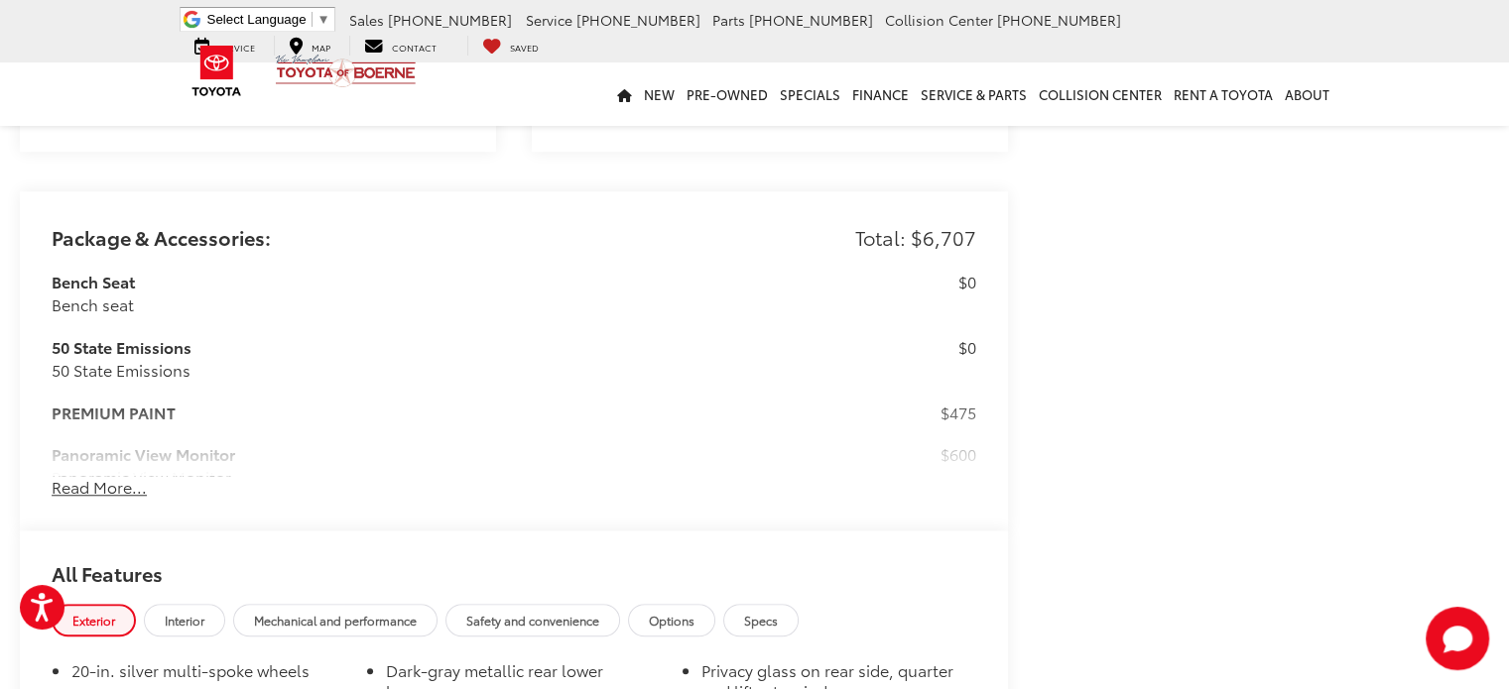
scroll to position [1574, 0]
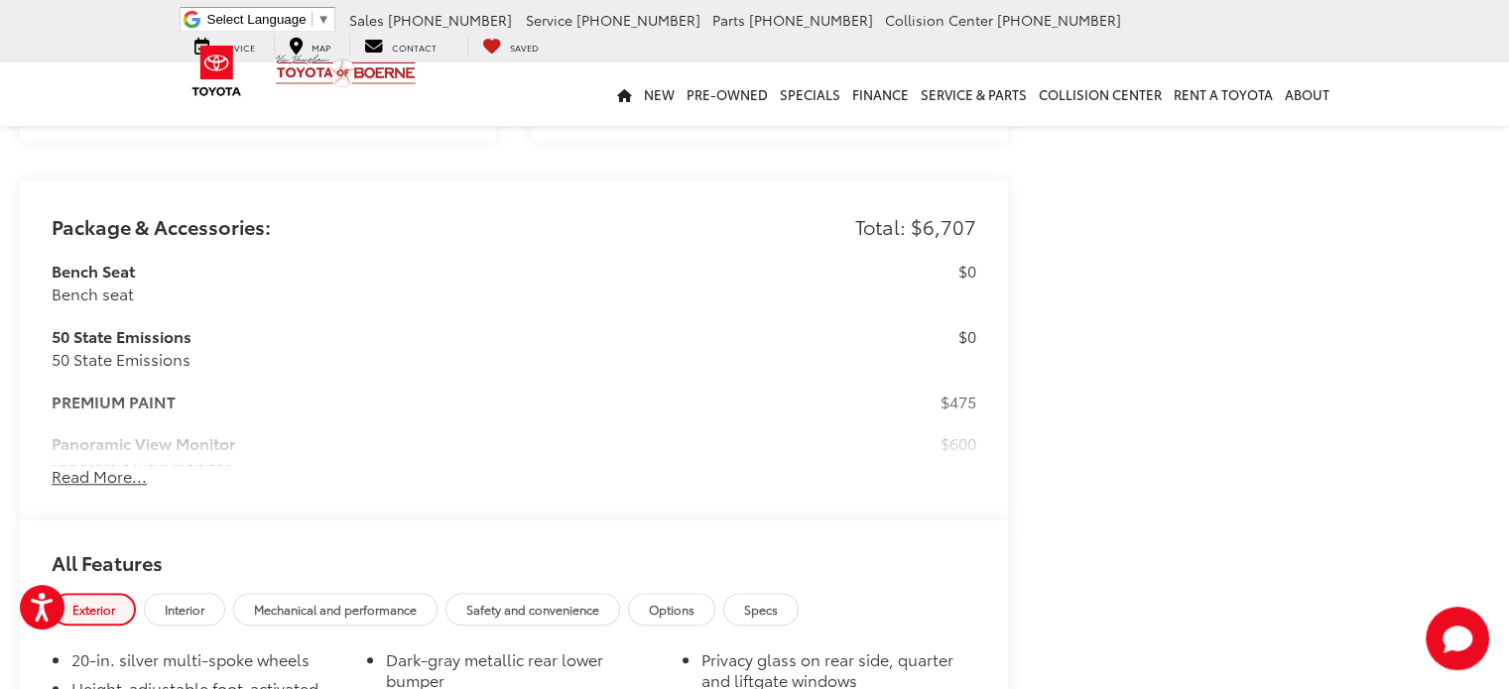
click at [111, 465] on button "Read More..." at bounding box center [99, 476] width 95 height 23
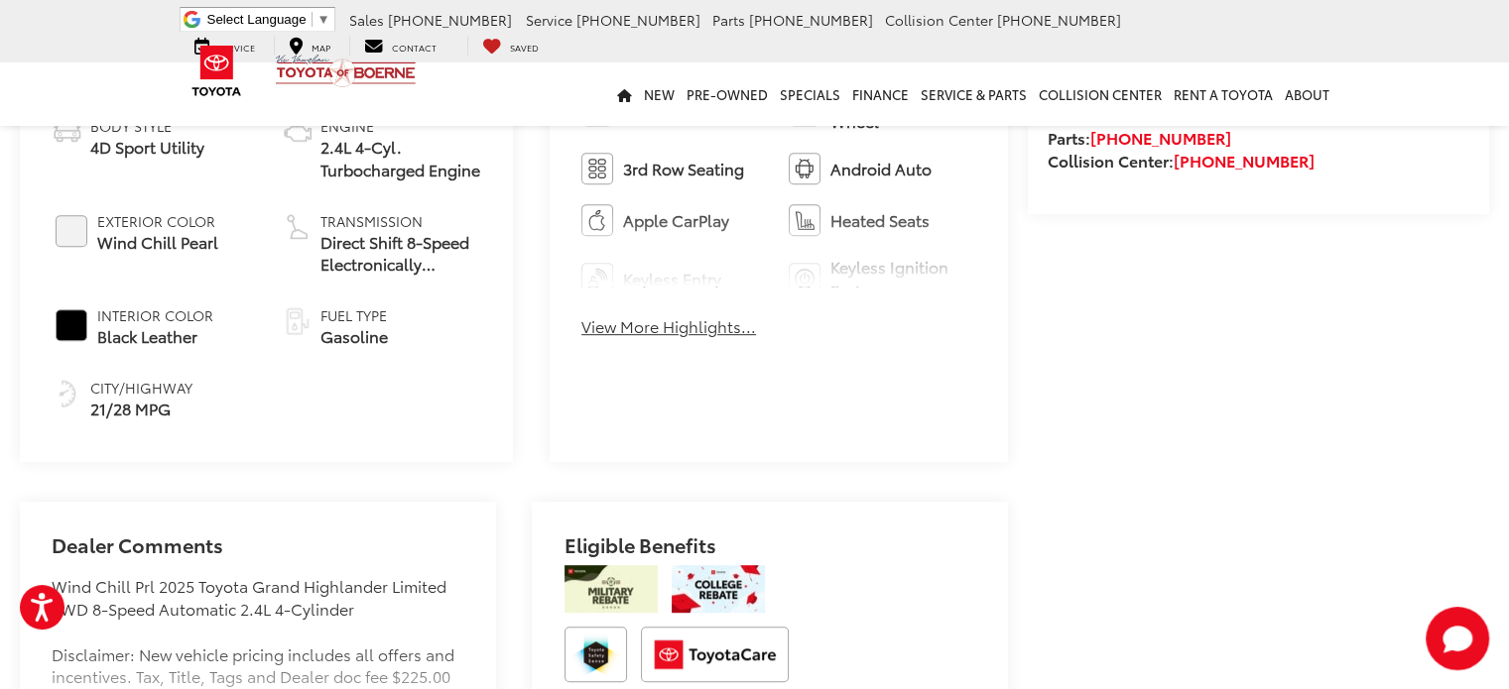
scroll to position [0, 0]
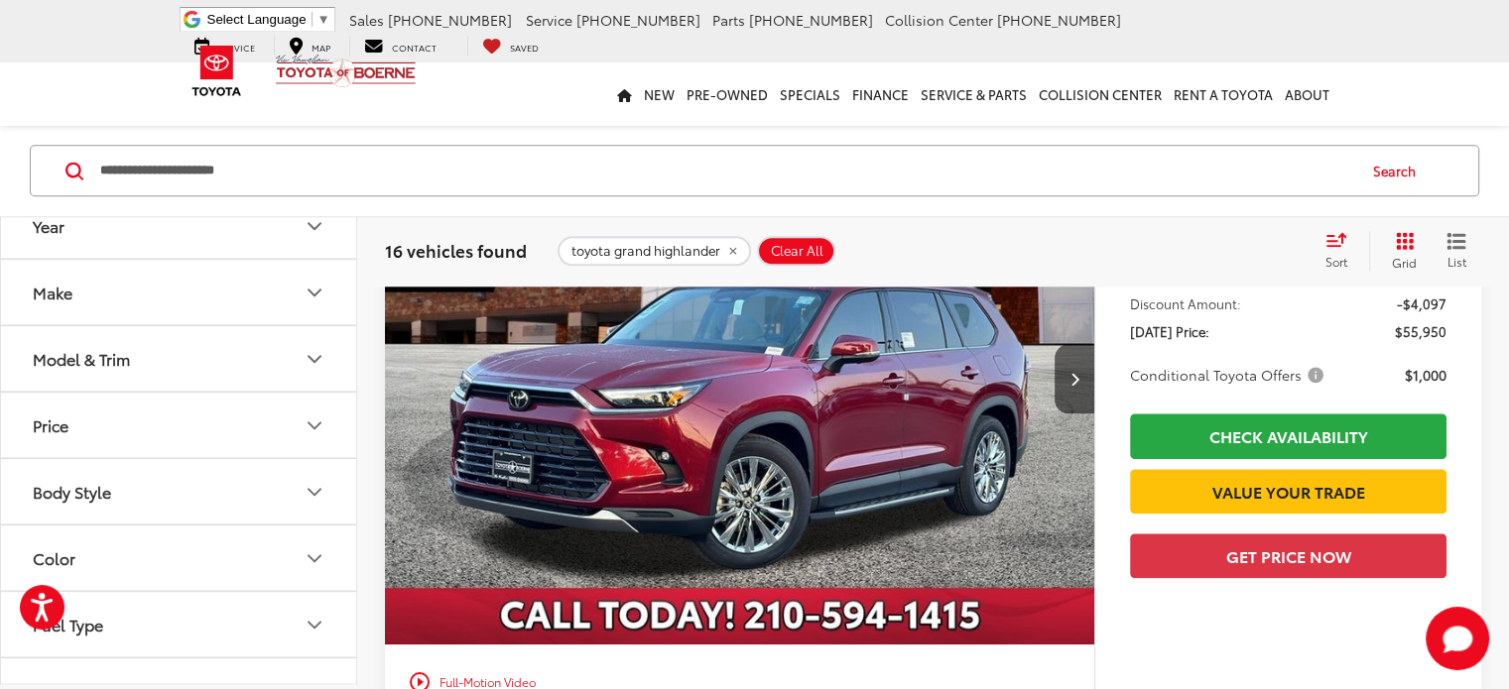
scroll to position [2083, 0]
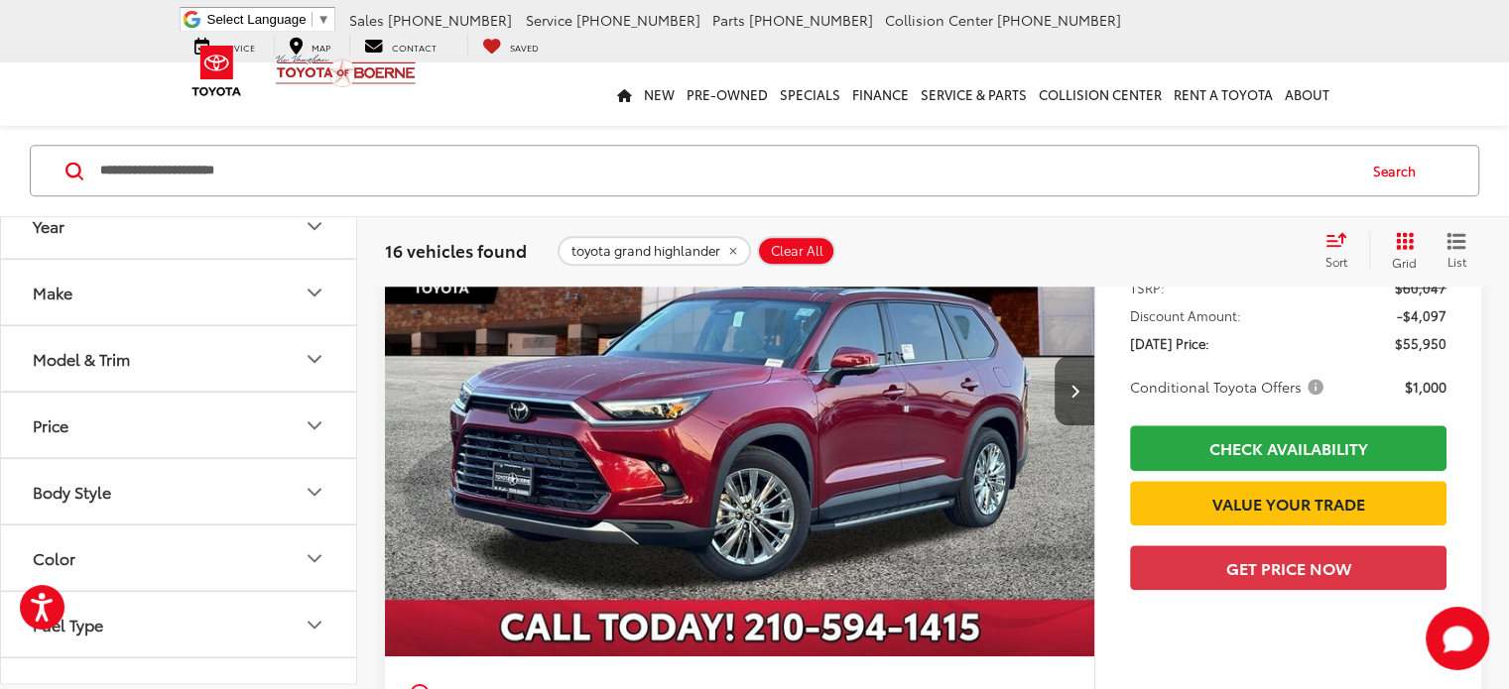
drag, startPoint x: 524, startPoint y: 574, endPoint x: 642, endPoint y: 559, distance: 119.0
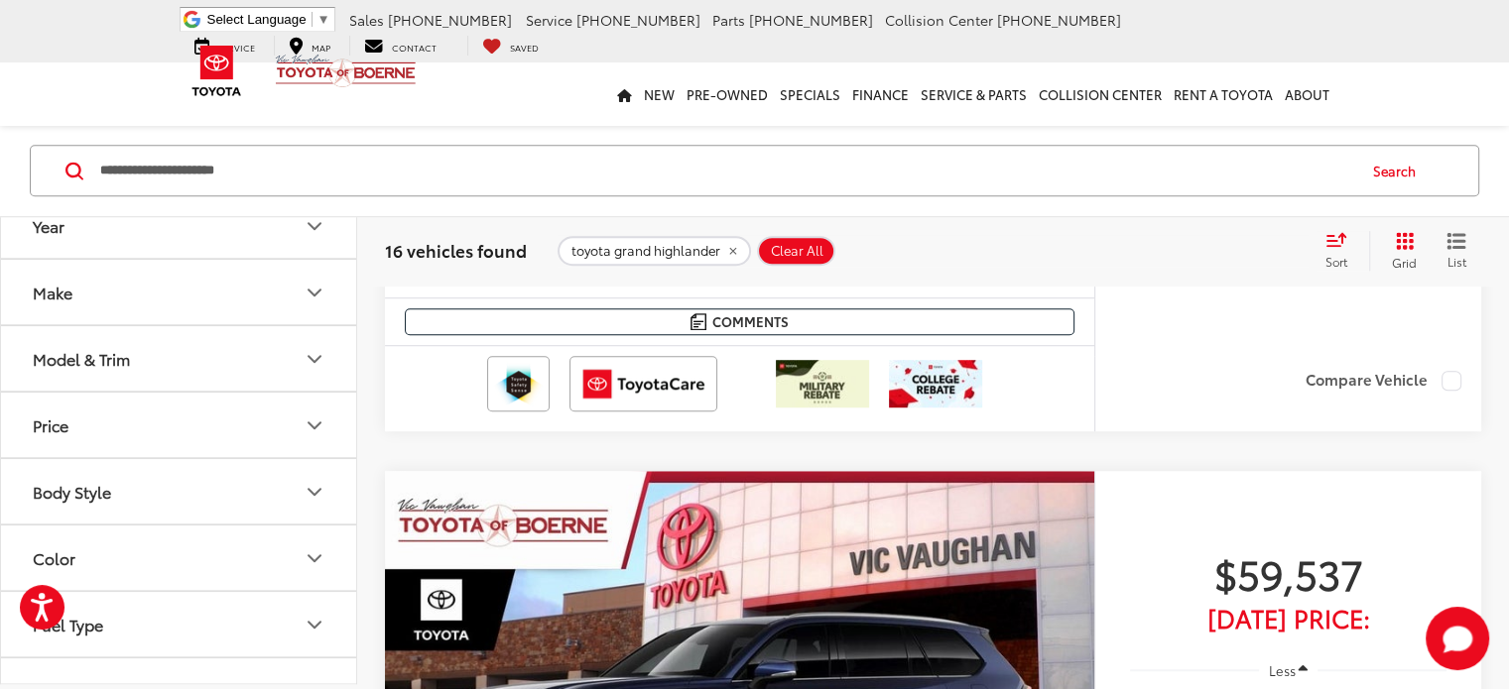
scroll to position [8868, 0]
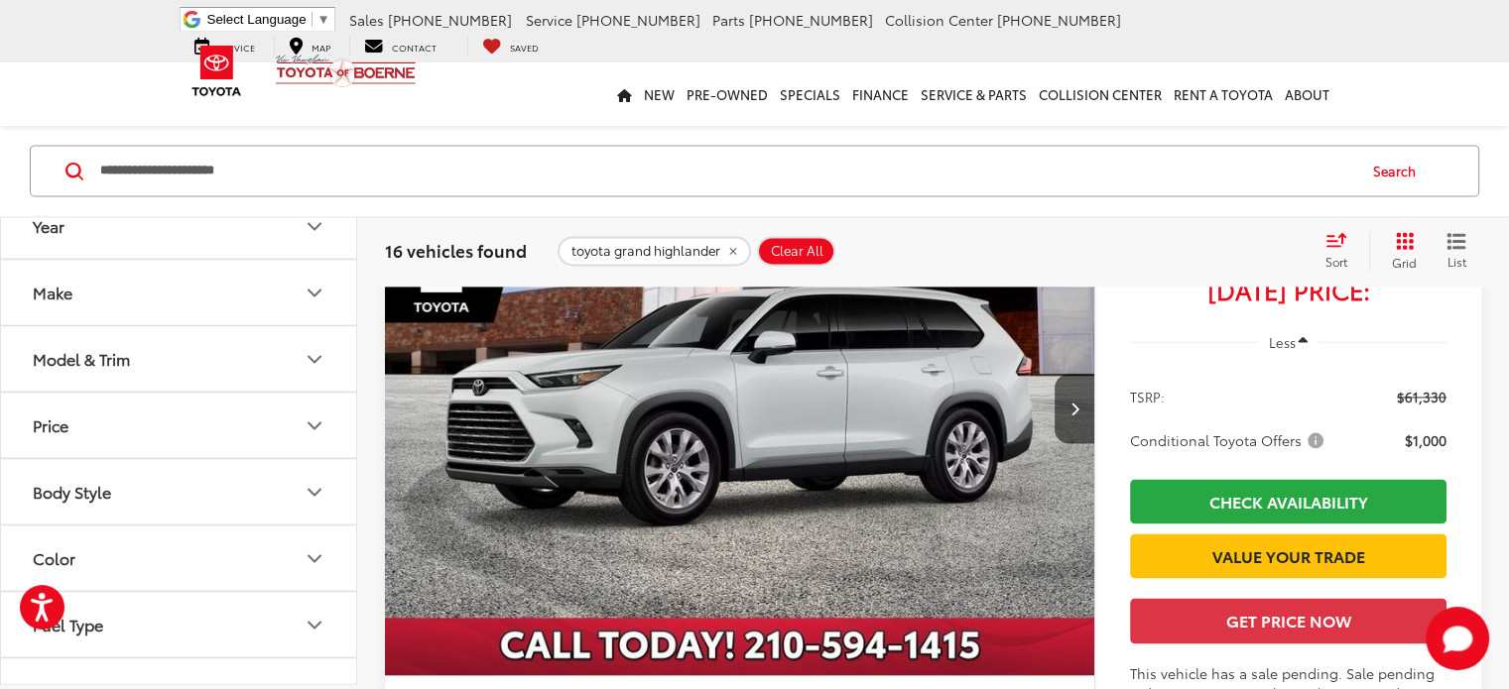
scroll to position [2958, 0]
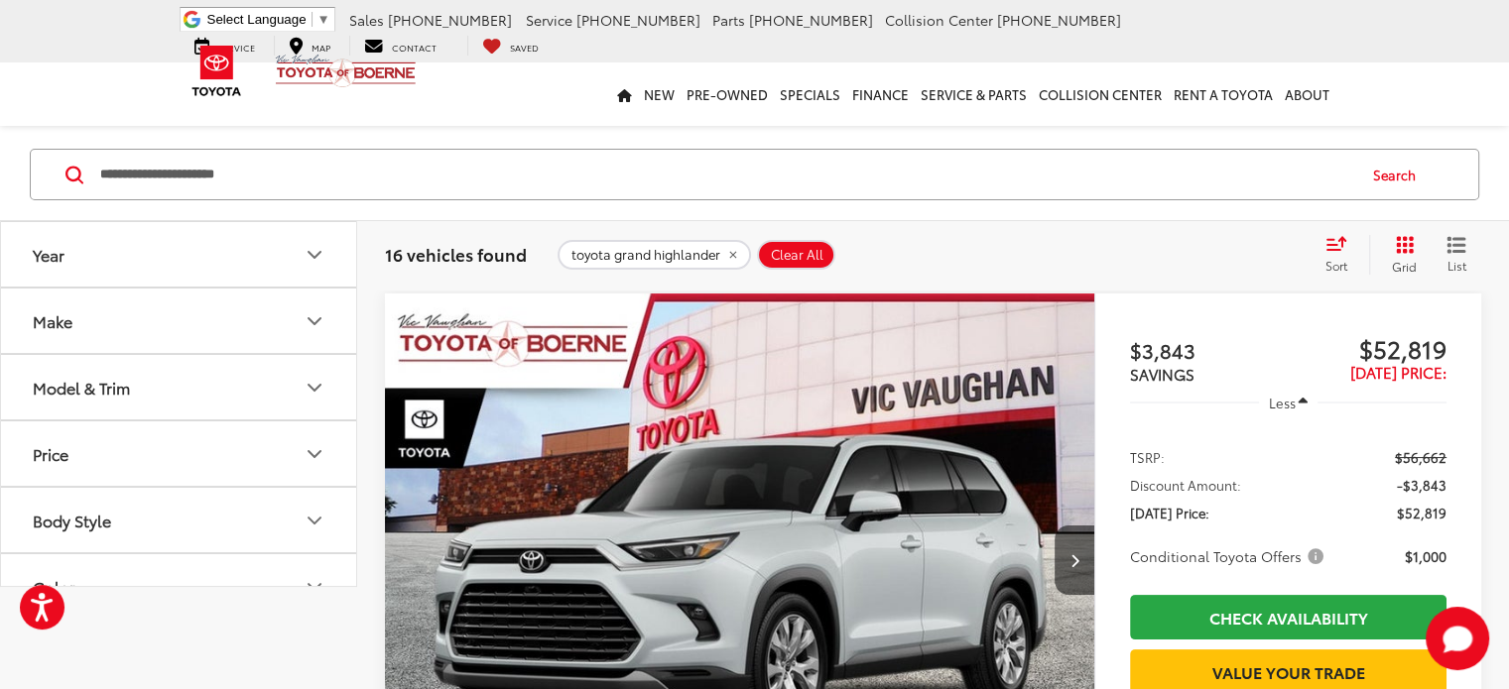
scroll to position [29, 0]
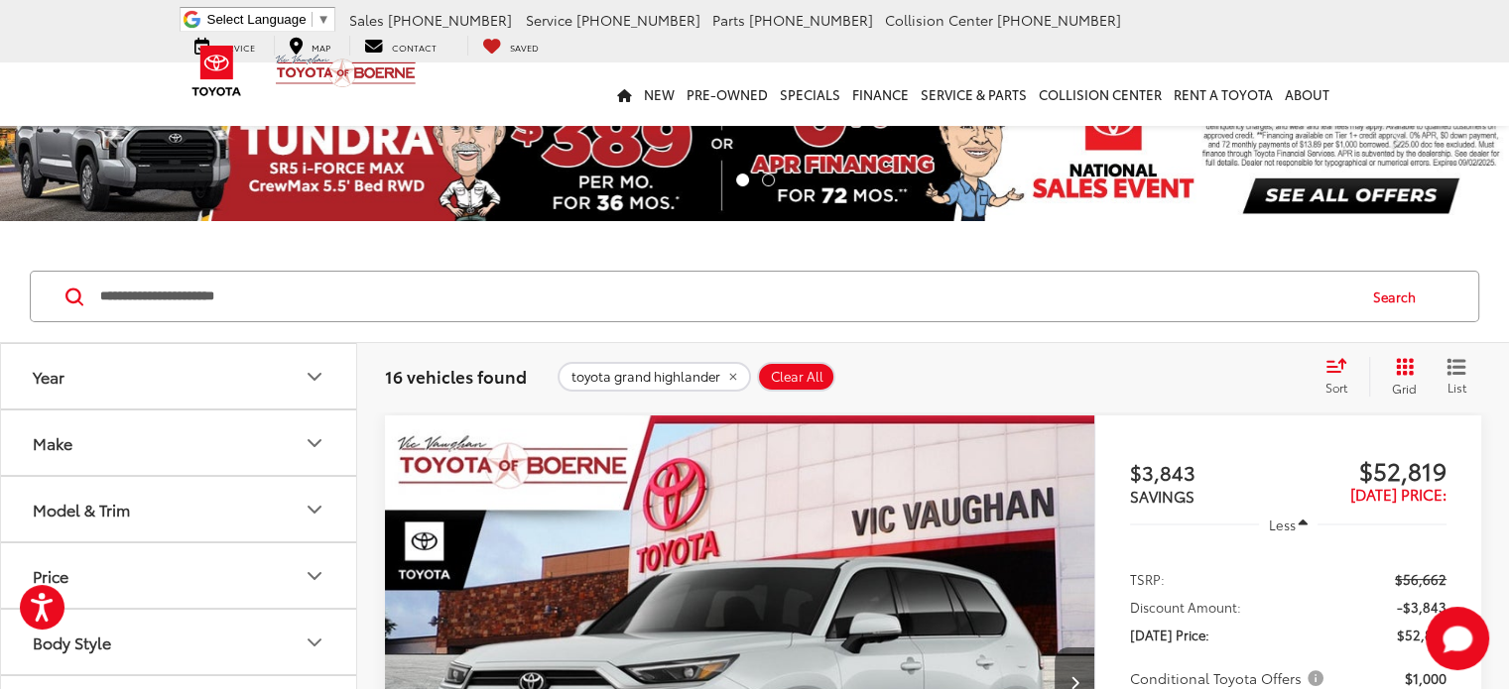
click at [180, 301] on input "**********" at bounding box center [726, 297] width 1256 height 48
click at [183, 301] on input "**********" at bounding box center [726, 297] width 1256 height 48
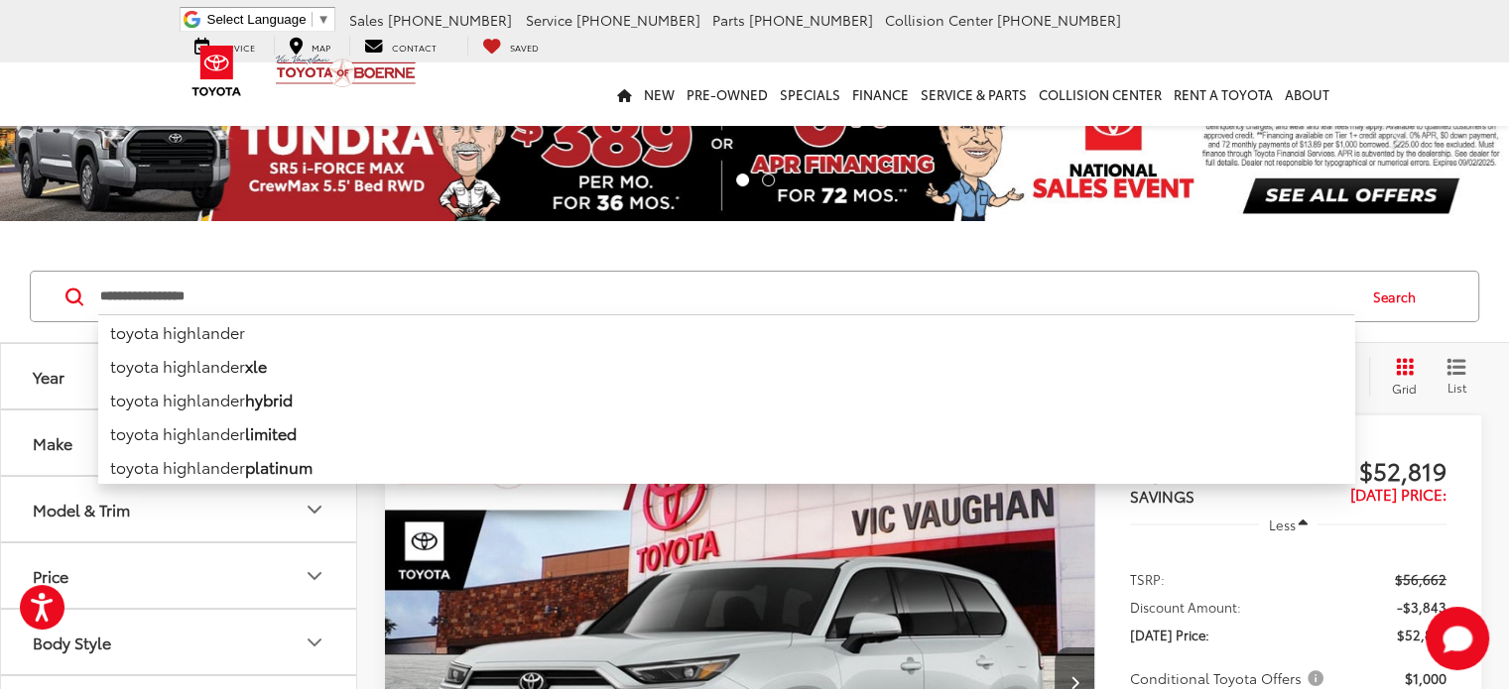
type input "**********"
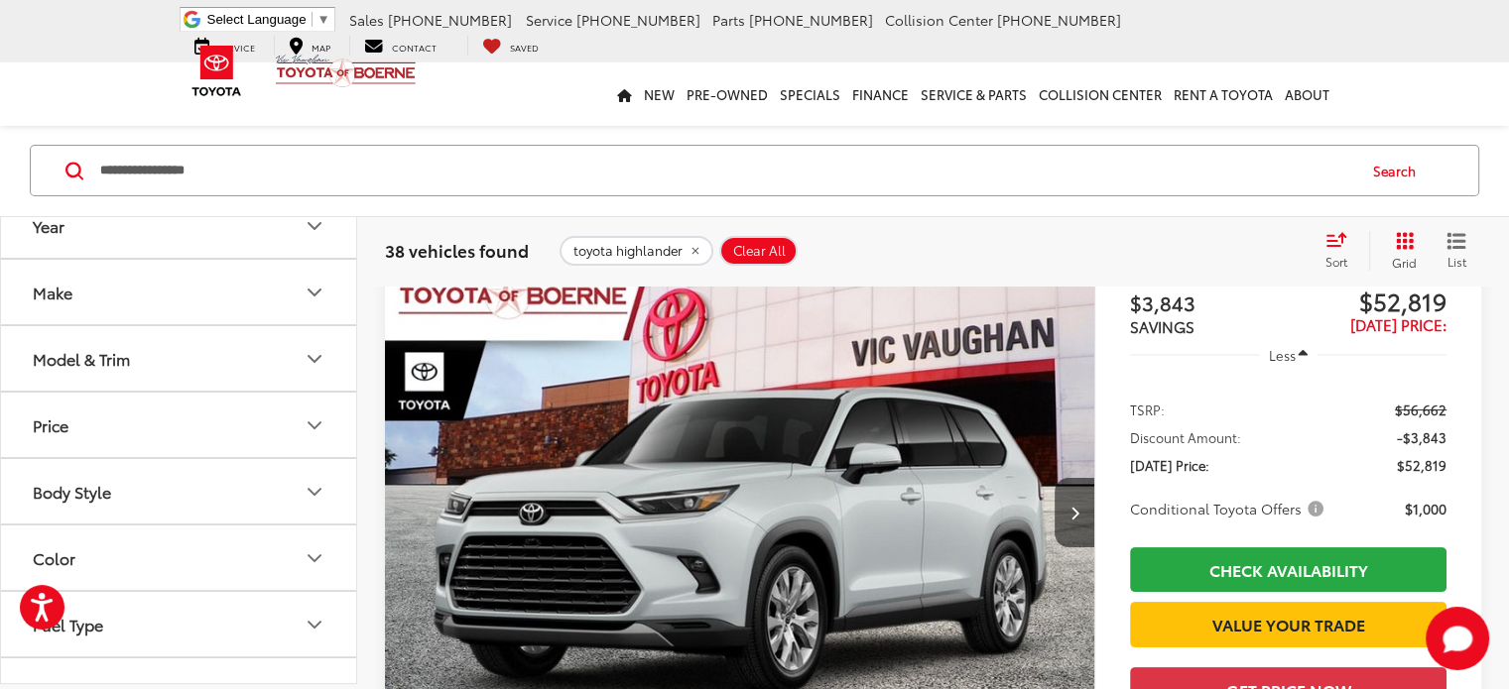
scroll to position [291, 0]
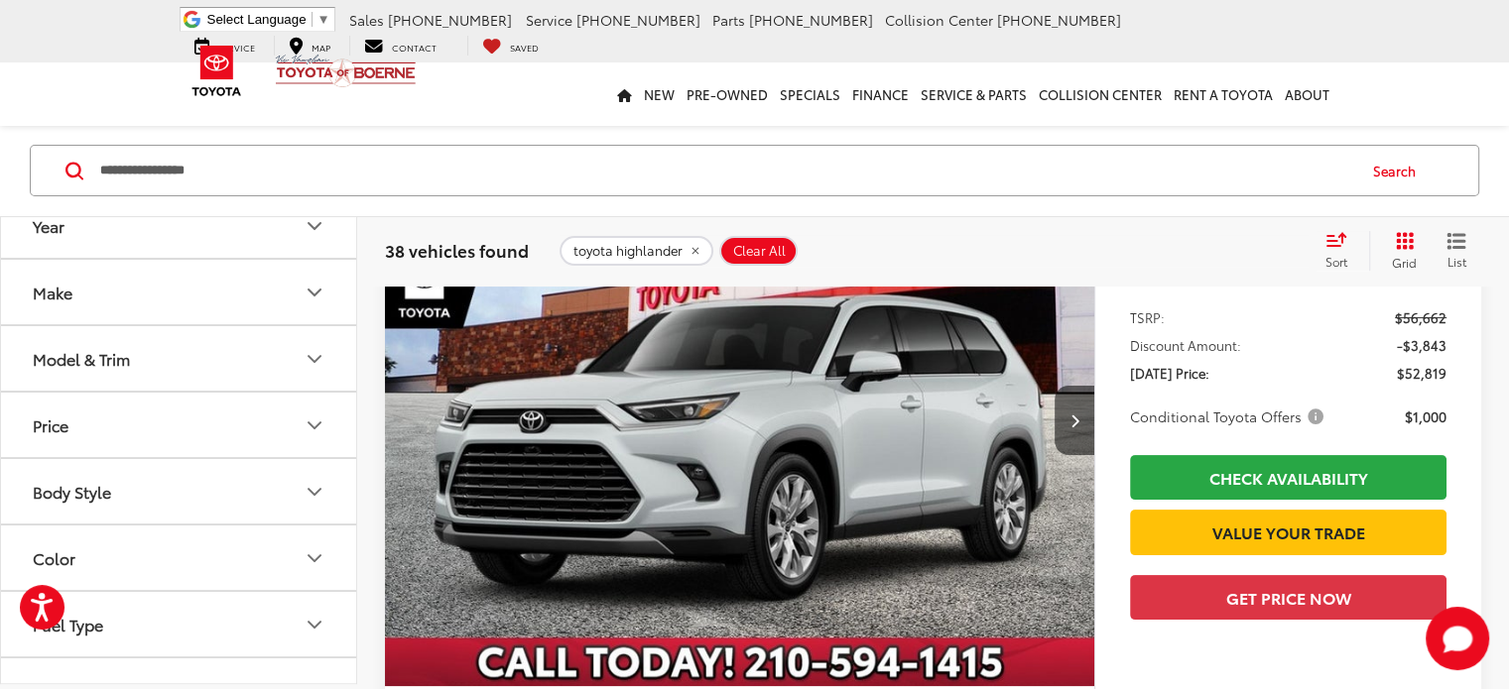
click at [552, 382] on img "2025 Toyota Grand Highlander Limited 0" at bounding box center [740, 421] width 712 height 534
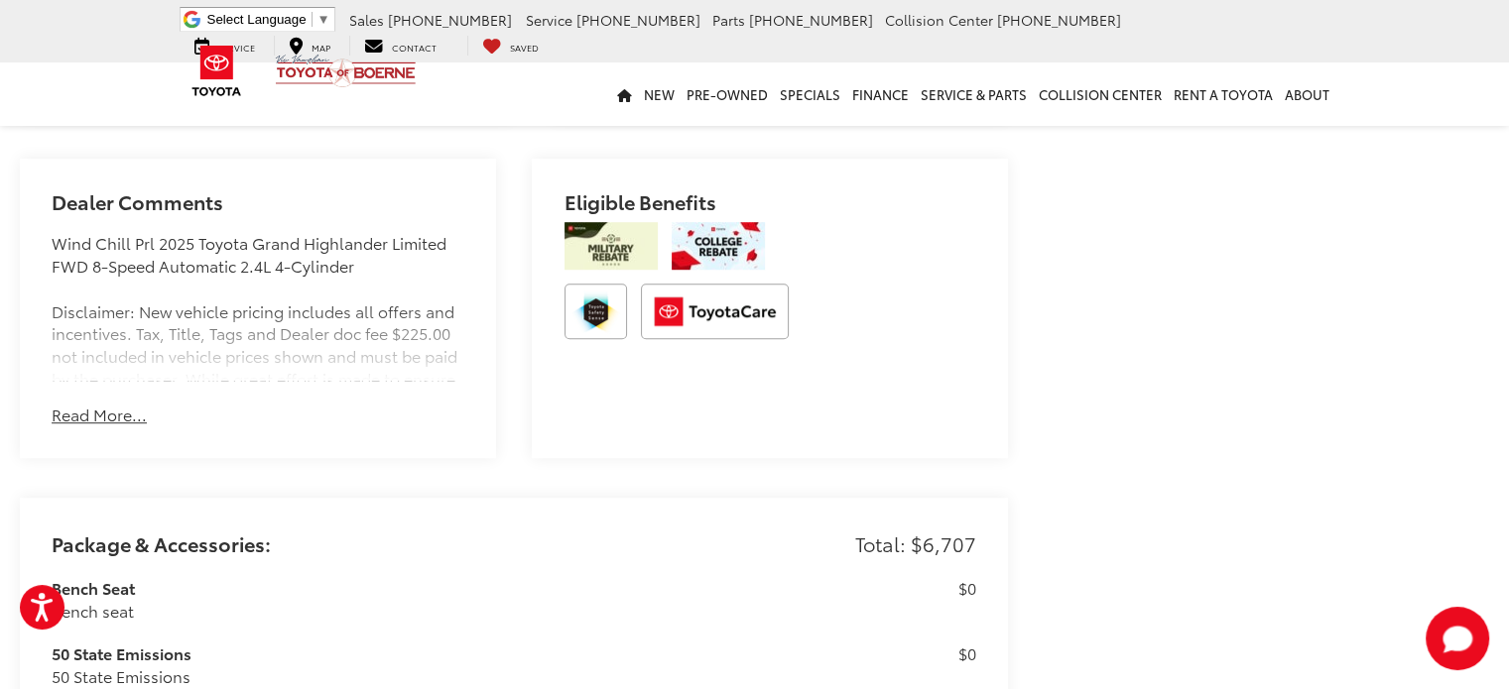
scroll to position [1322, 0]
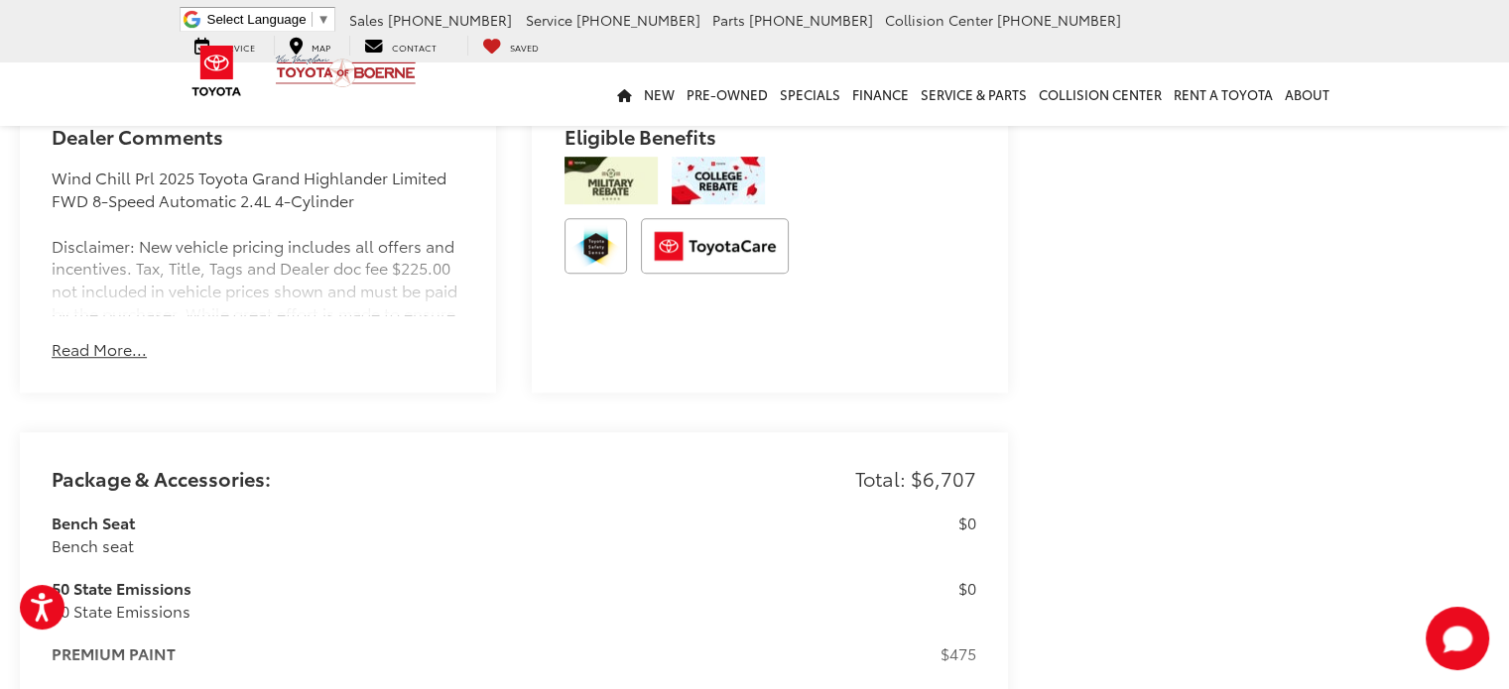
click at [111, 338] on button "Read More..." at bounding box center [99, 349] width 95 height 23
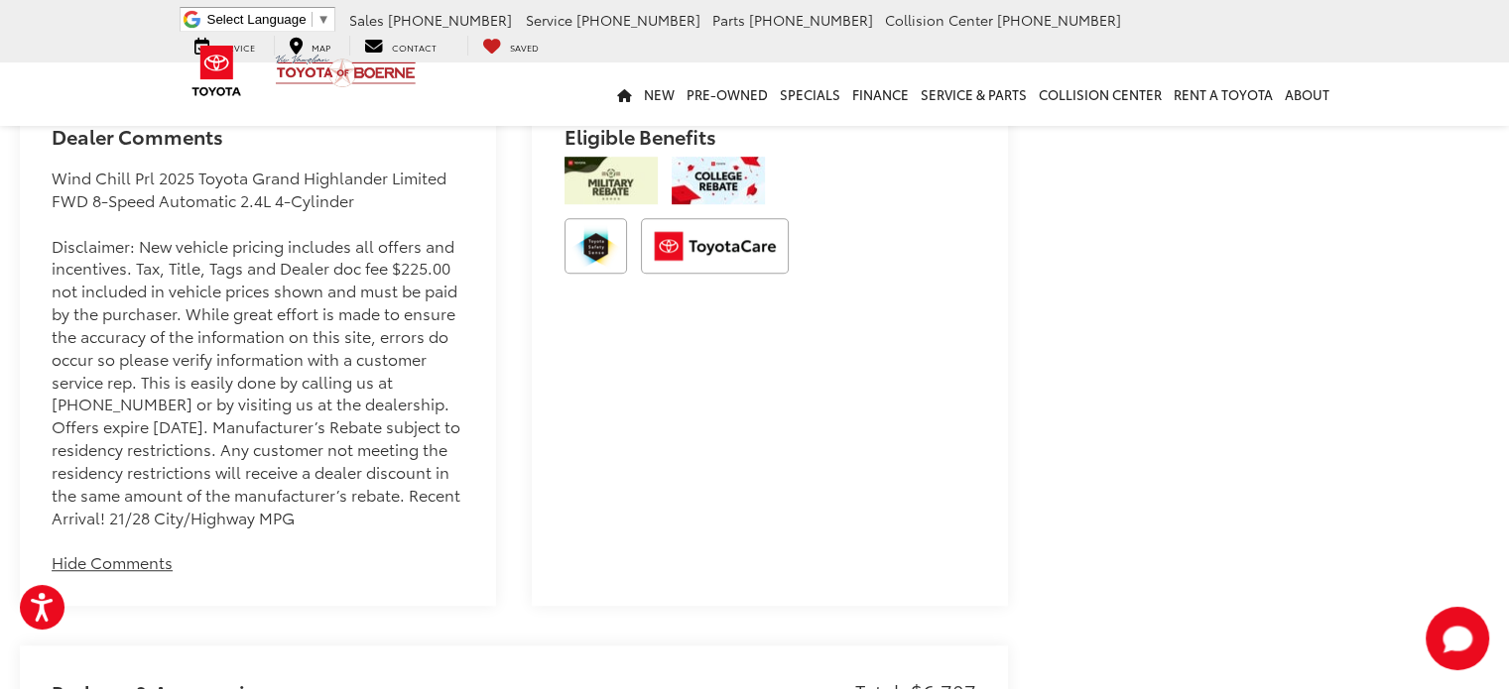
click at [119, 552] on button "Hide Comments" at bounding box center [112, 563] width 121 height 23
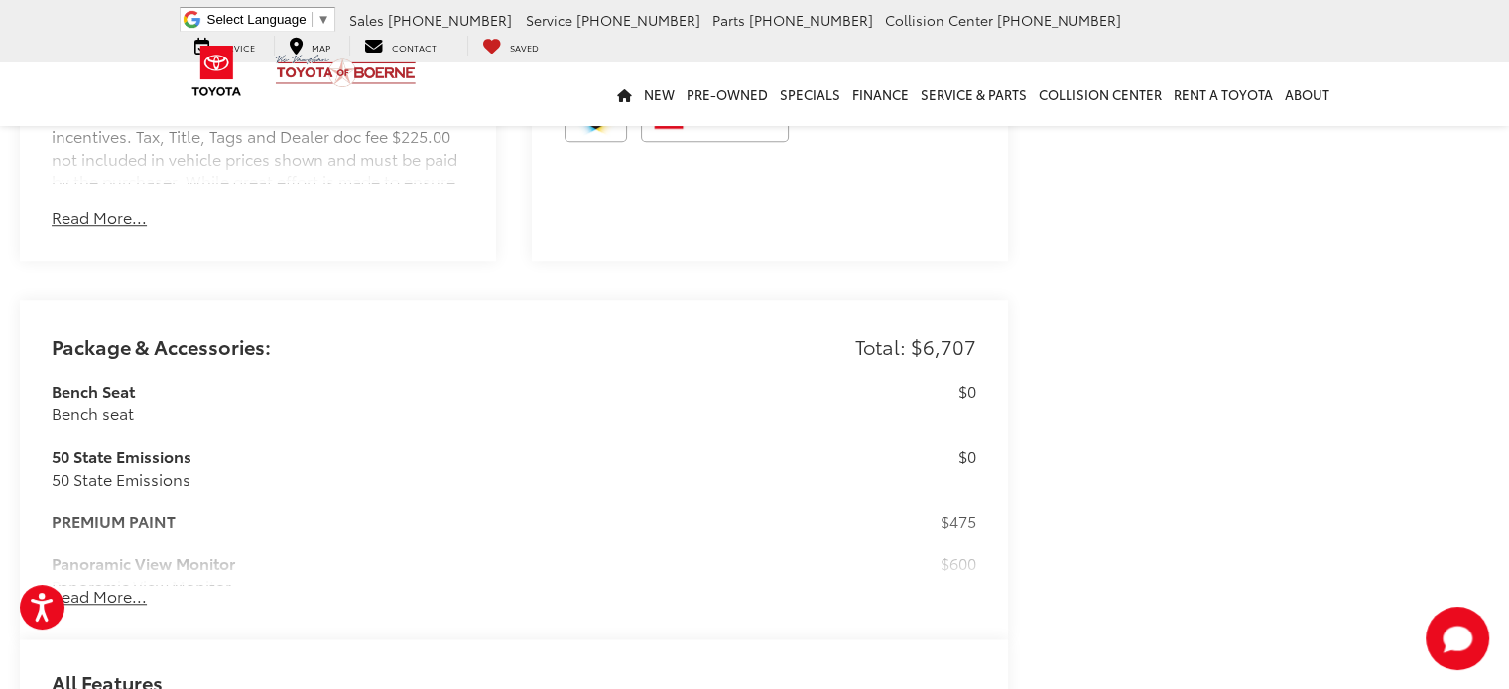
scroll to position [1508, 0]
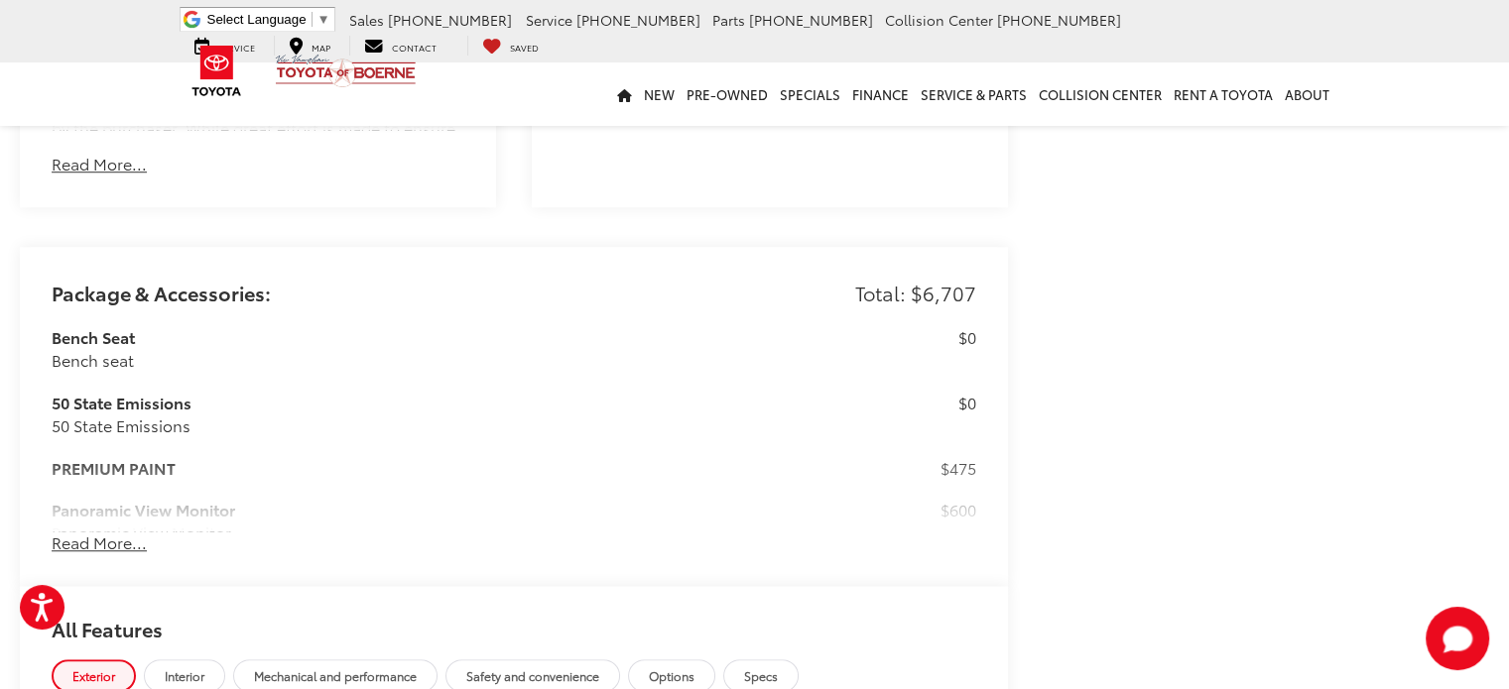
click at [103, 532] on button "Read More..." at bounding box center [99, 543] width 95 height 23
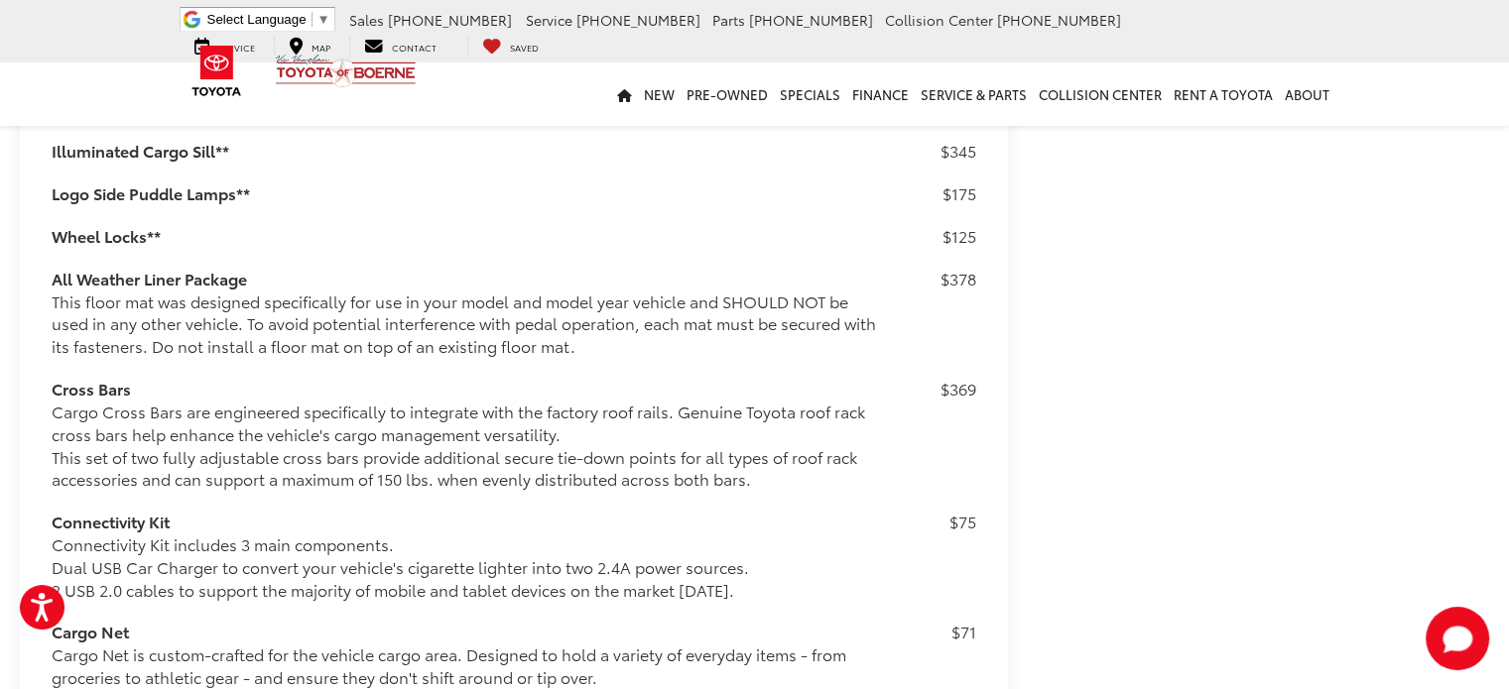
scroll to position [1928, 0]
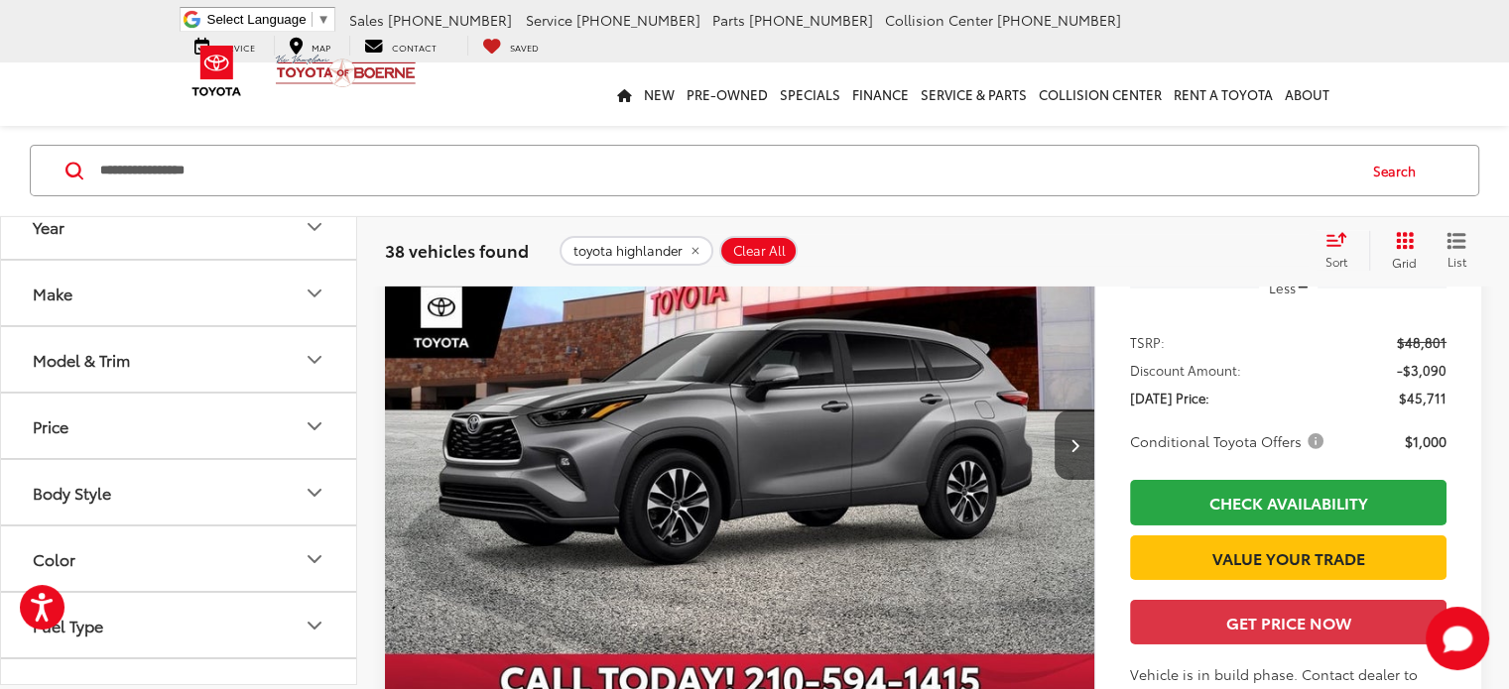
scroll to position [6569, 0]
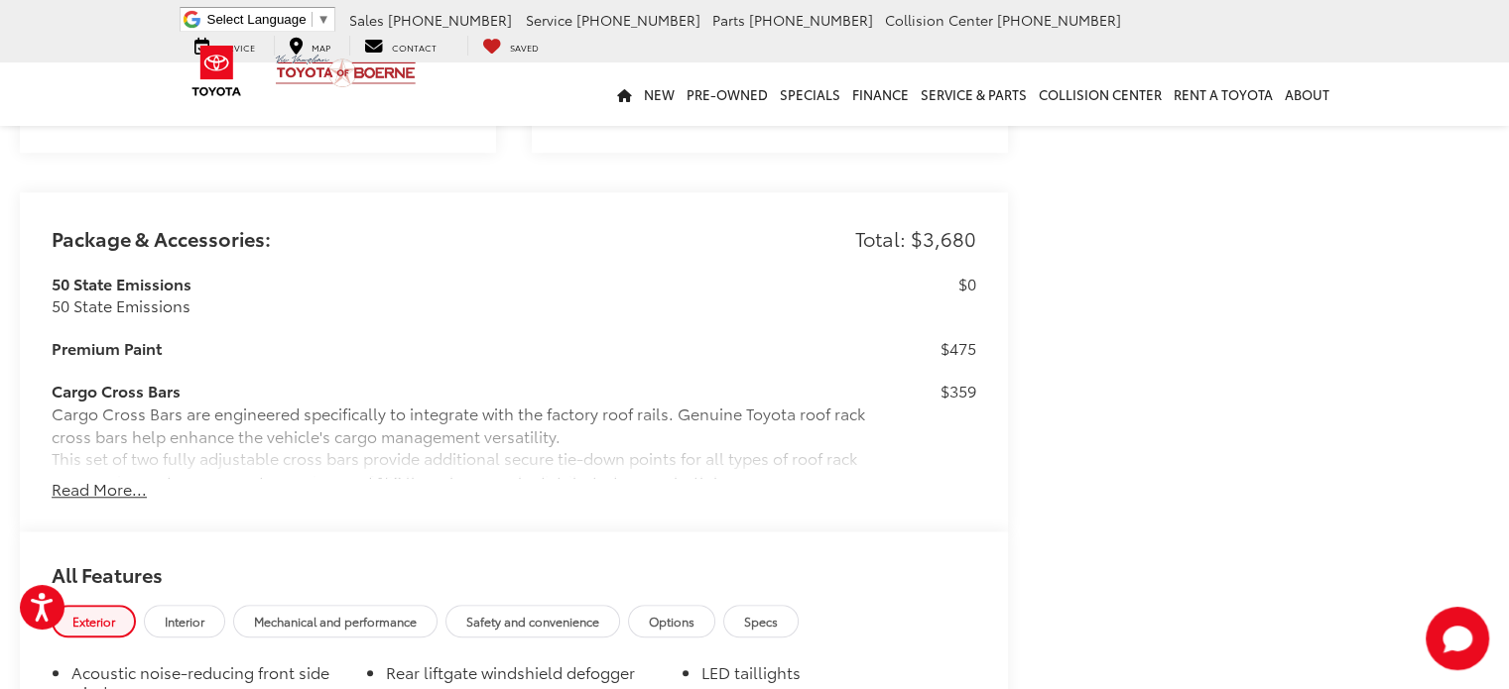
scroll to position [1619, 0]
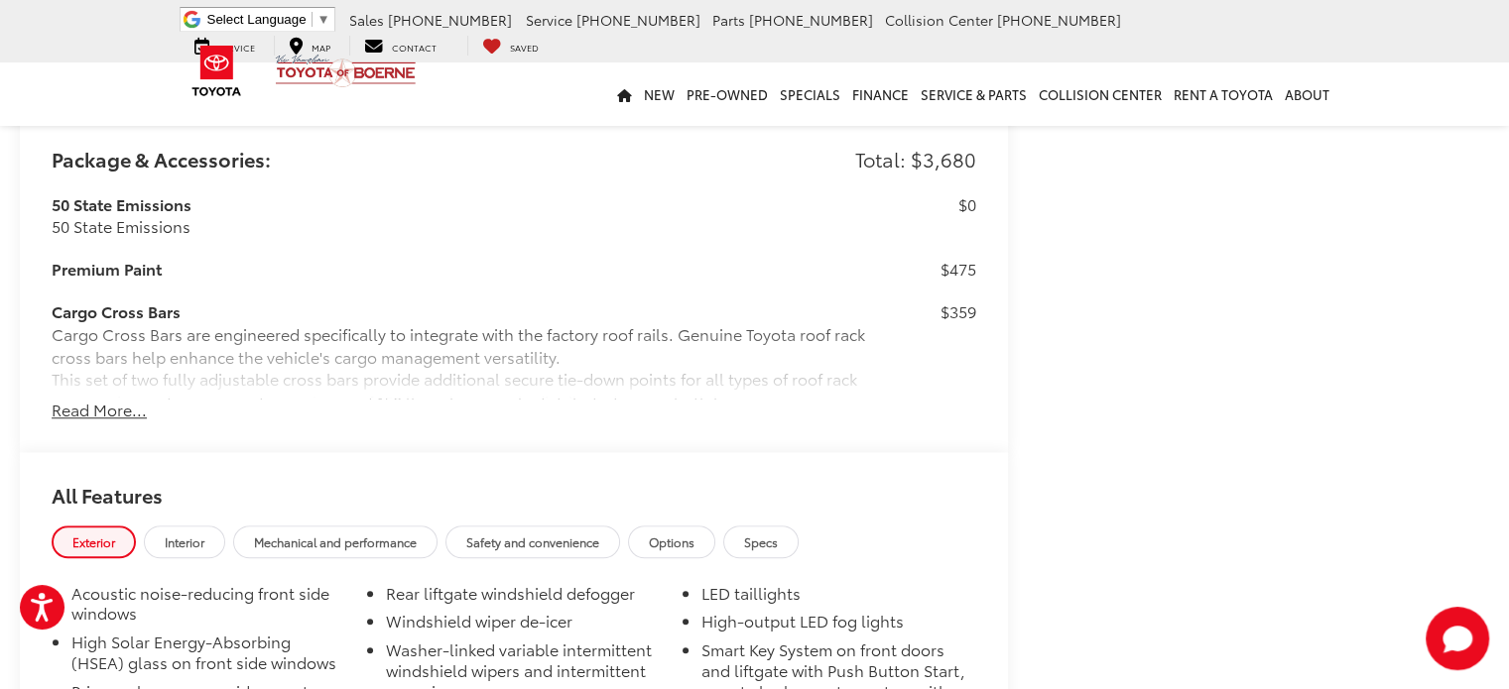
click at [64, 422] on button "Read More..." at bounding box center [99, 410] width 95 height 23
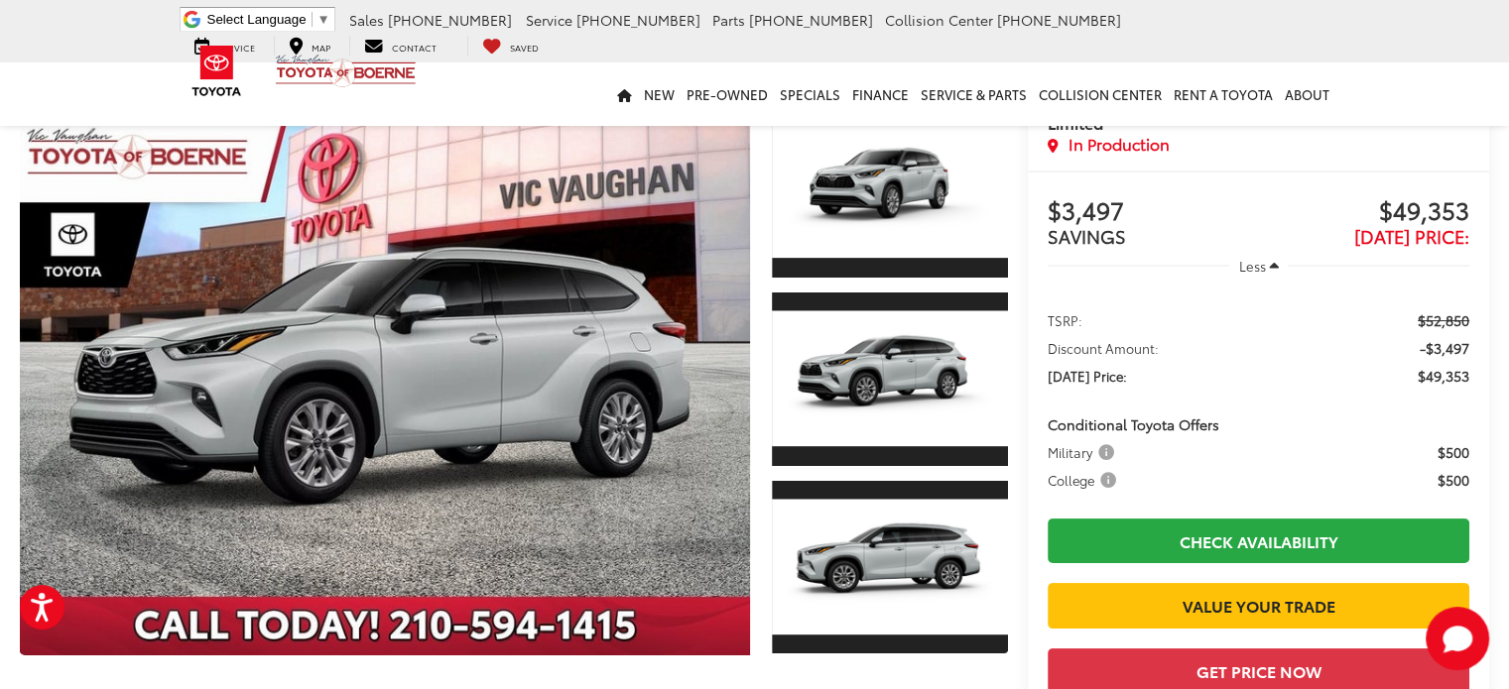
scroll to position [0, 0]
